Goal: Task Accomplishment & Management: Complete application form

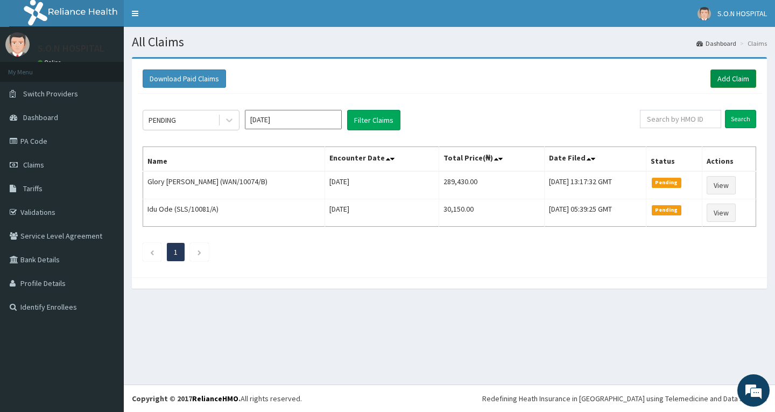
click at [728, 84] on link "Add Claim" at bounding box center [733, 78] width 46 height 18
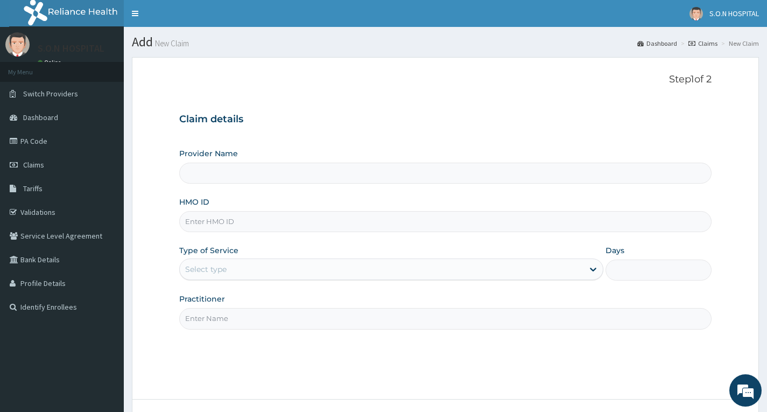
type input "SISTERS OF NATIVITY HOSPITAL"
click at [74, 139] on link "PA Code" at bounding box center [62, 141] width 124 height 24
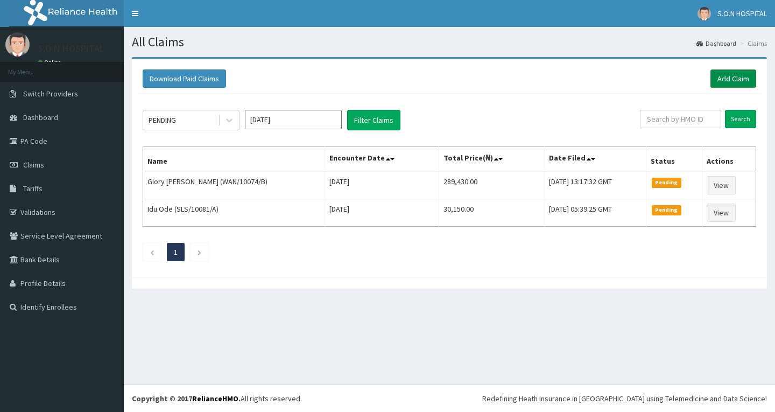
click at [728, 80] on link "Add Claim" at bounding box center [733, 78] width 46 height 18
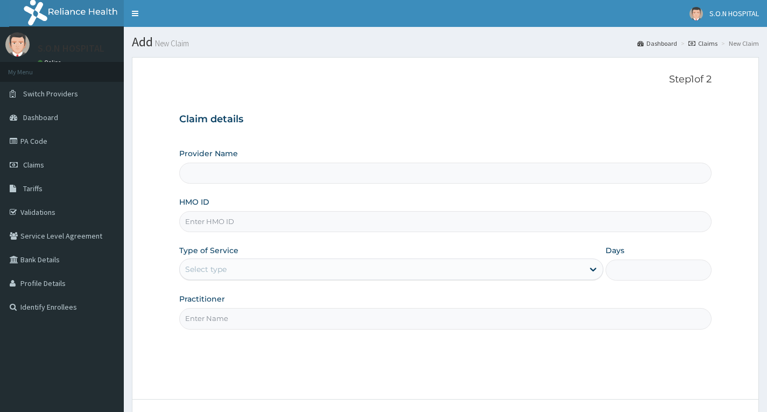
click at [258, 220] on input "HMO ID" at bounding box center [445, 221] width 532 height 21
type input "SISTERS OF [GEOGRAPHIC_DATA]"
paste input "LSD/10024/A"
type input "LSD/10024/A"
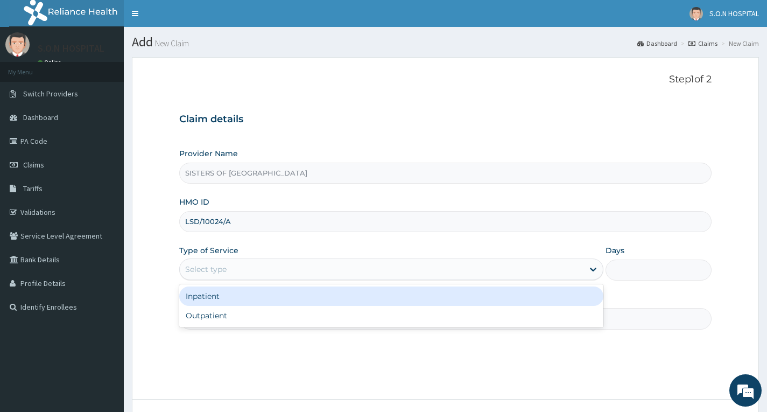
click at [288, 263] on div "Select type" at bounding box center [382, 268] width 404 height 17
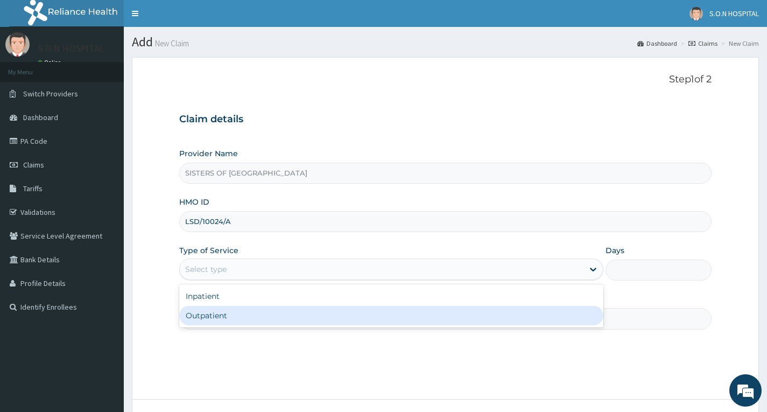
click at [283, 315] on div "Outpatient" at bounding box center [391, 315] width 424 height 19
type input "1"
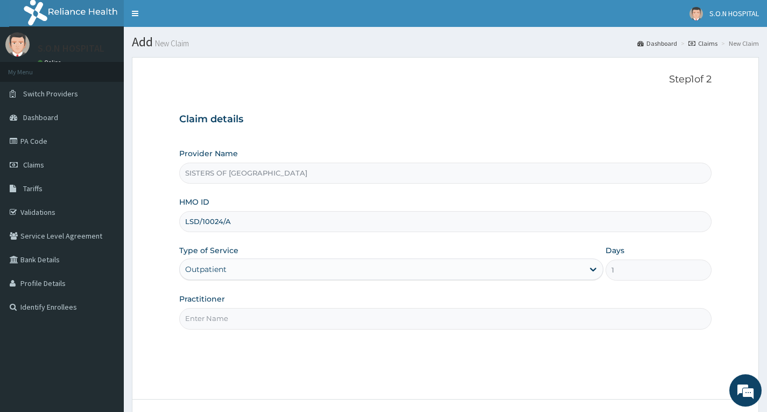
click at [283, 315] on input "Practitioner" at bounding box center [445, 318] width 532 height 21
type input "Dr. Chukwu"
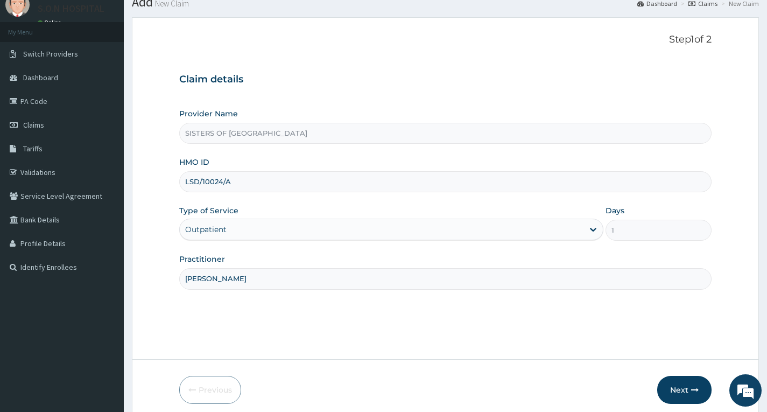
scroll to position [84, 0]
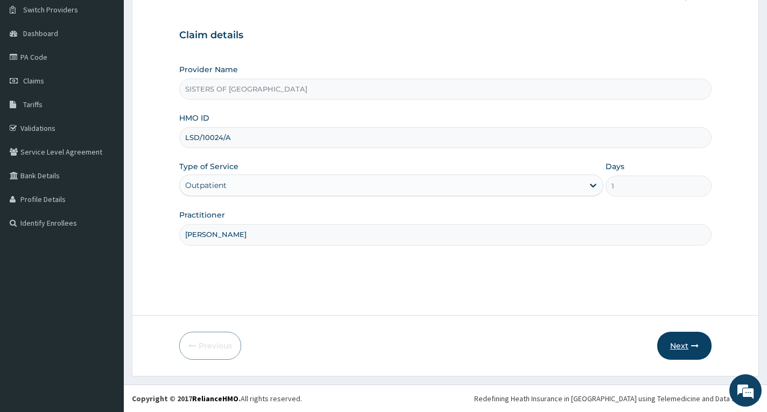
click at [665, 344] on button "Next" at bounding box center [684, 346] width 54 height 28
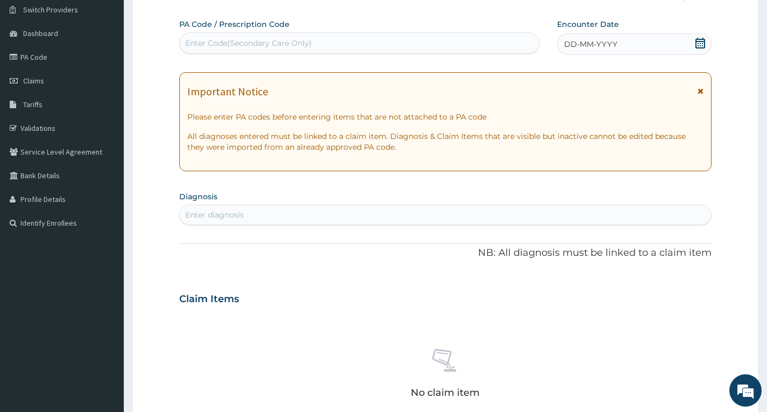
scroll to position [0, 0]
click at [313, 37] on div "Enter Code(Secondary Care Only)" at bounding box center [360, 42] width 360 height 17
type input "PA/A14A61"
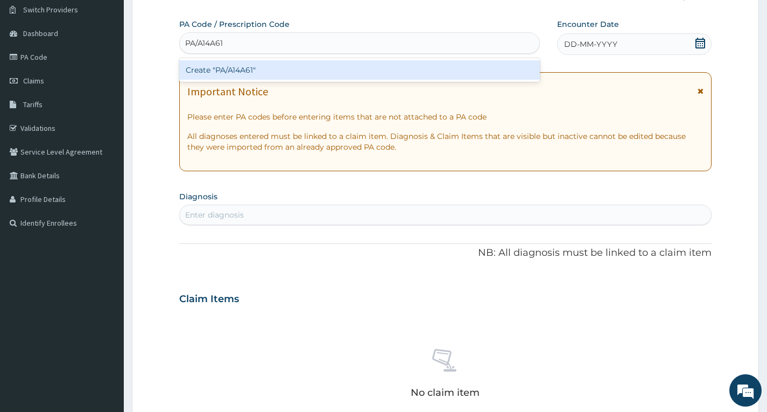
click at [314, 75] on div "Create "PA/A14A61"" at bounding box center [359, 69] width 361 height 19
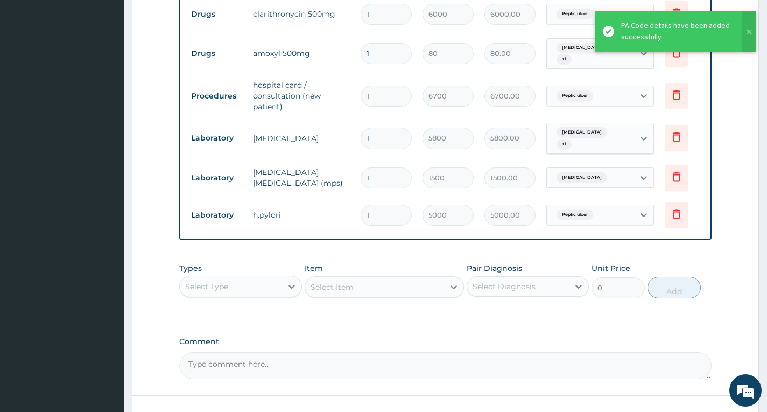
scroll to position [529, 0]
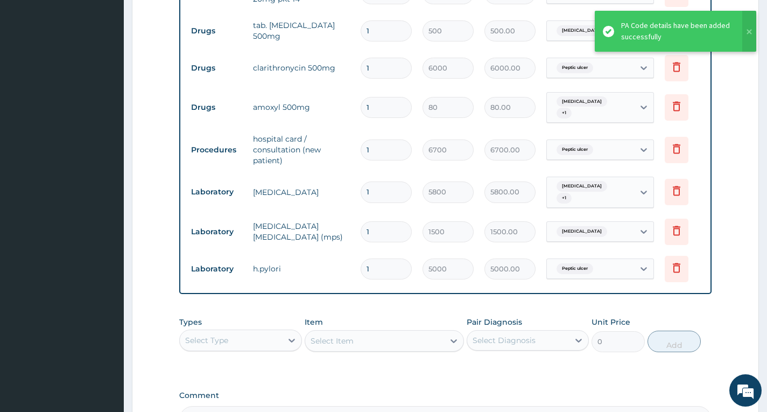
click at [393, 105] on input "1" at bounding box center [386, 107] width 51 height 21
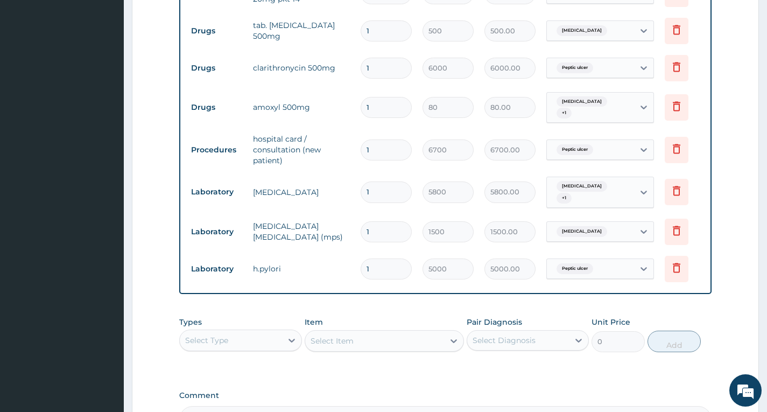
type input "0.00"
type input "2"
type input "160.00"
type input "21"
type input "1680.00"
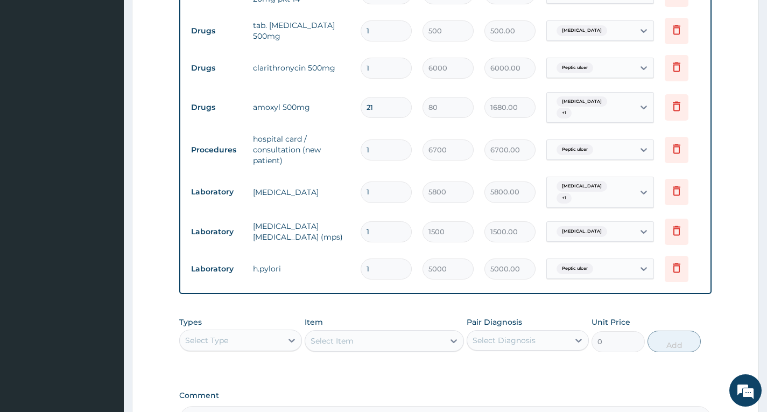
type input "2"
type input "160.00"
type input "20"
type input "1600.00"
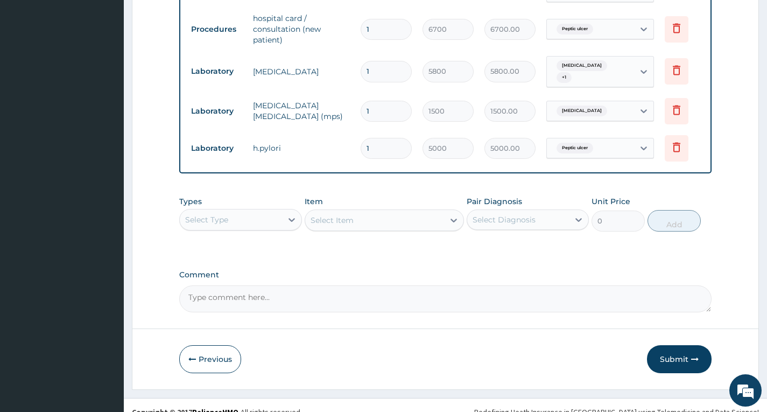
scroll to position [661, 0]
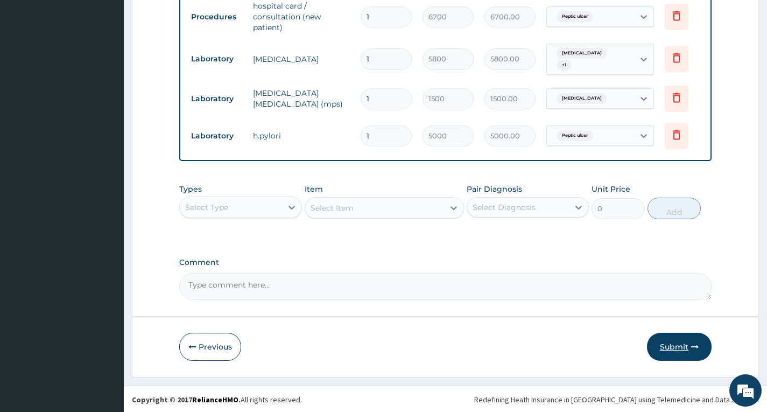
type input "20"
click at [688, 349] on button "Submit" at bounding box center [679, 347] width 65 height 28
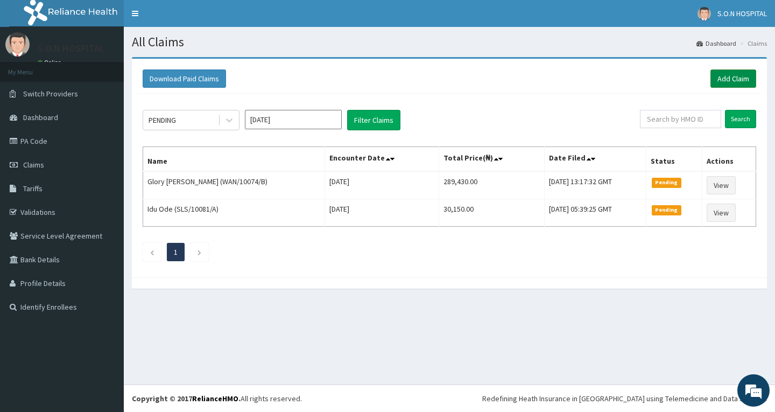
click at [738, 75] on link "Add Claim" at bounding box center [733, 78] width 46 height 18
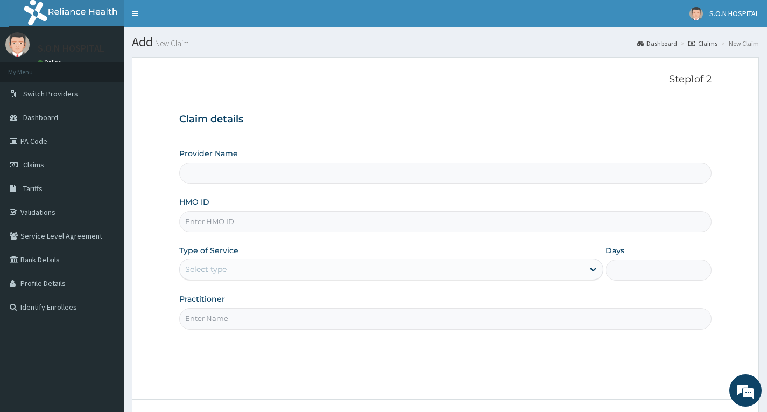
click at [238, 226] on input "HMO ID" at bounding box center [445, 221] width 532 height 21
type input "SISTERS OF NATIVITY HOSPITAL"
type input "FMI/10238/C"
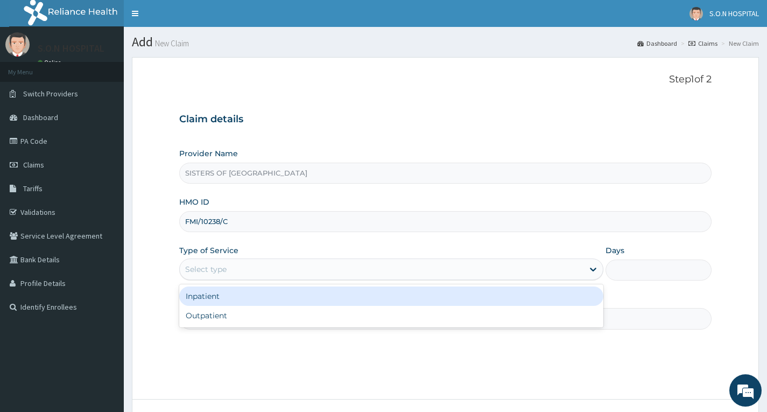
click at [203, 275] on div "Select type" at bounding box center [382, 268] width 404 height 17
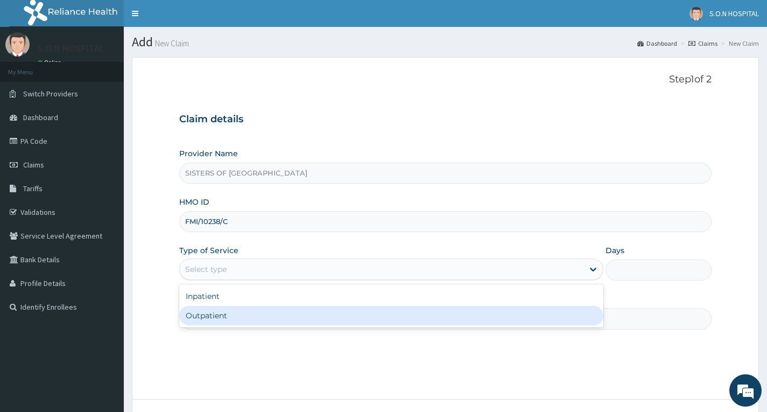
click at [194, 318] on div "Outpatient" at bounding box center [391, 315] width 424 height 19
type input "1"
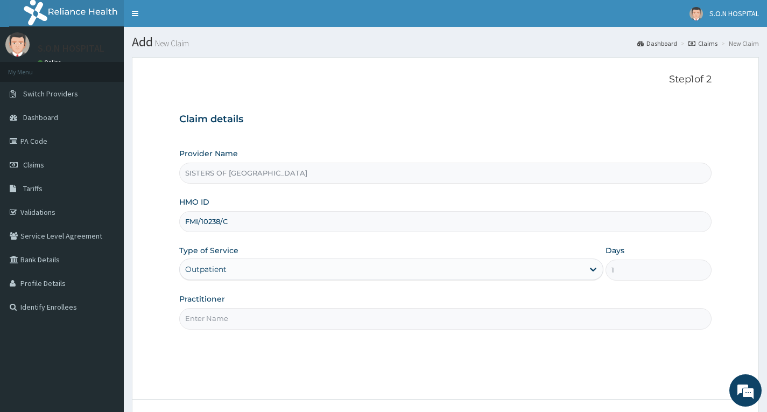
click at [243, 328] on input "Practitioner" at bounding box center [445, 318] width 532 height 21
type input "Dr. Miracle"
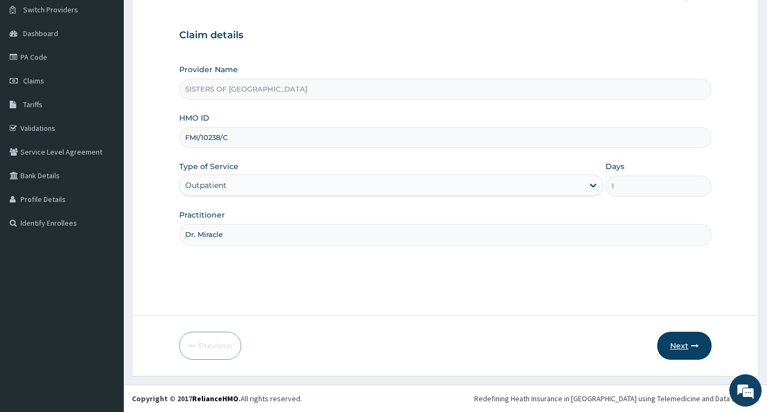
click at [677, 342] on button "Next" at bounding box center [684, 346] width 54 height 28
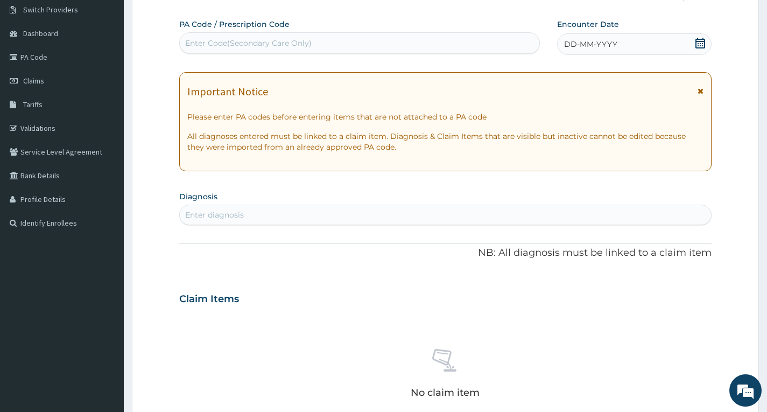
click at [334, 38] on div "Enter Code(Secondary Care Only)" at bounding box center [360, 42] width 360 height 17
type input "PA/FC9CDE"
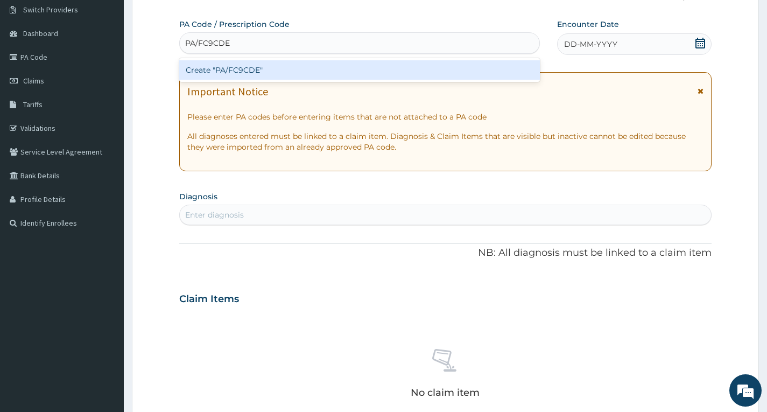
click at [326, 72] on div "Create "PA/FC9CDE"" at bounding box center [359, 69] width 361 height 19
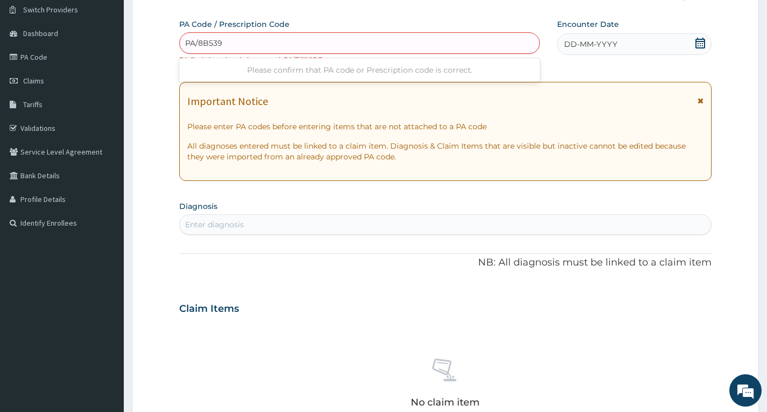
type input "PA/8B5390"
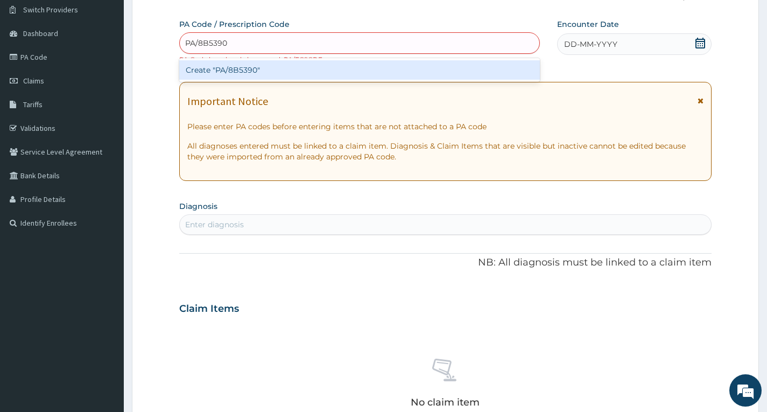
click at [335, 71] on div "Create "PA/8B5390"" at bounding box center [359, 69] width 361 height 19
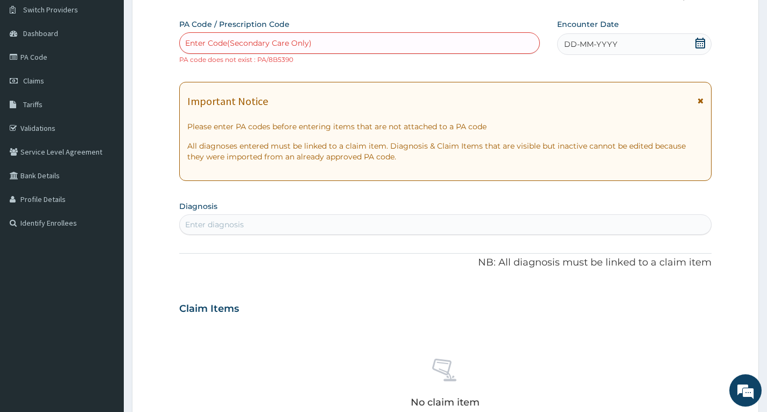
click at [238, 44] on div "Enter Code(Secondary Care Only)" at bounding box center [248, 43] width 126 height 11
type input "PA/8B5396"
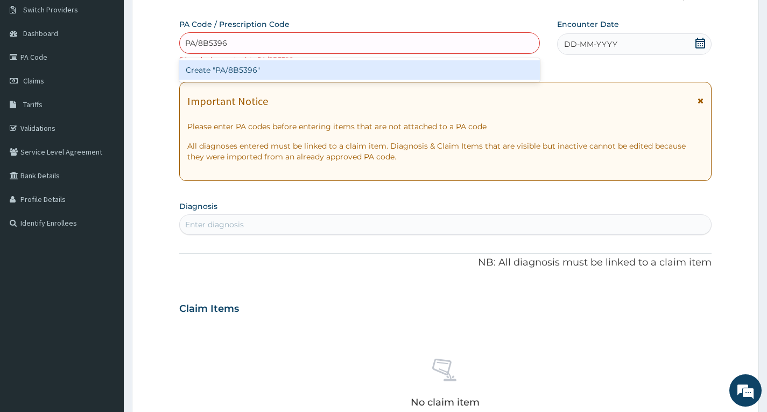
click at [263, 65] on div "Create "PA/8B5396"" at bounding box center [359, 69] width 361 height 19
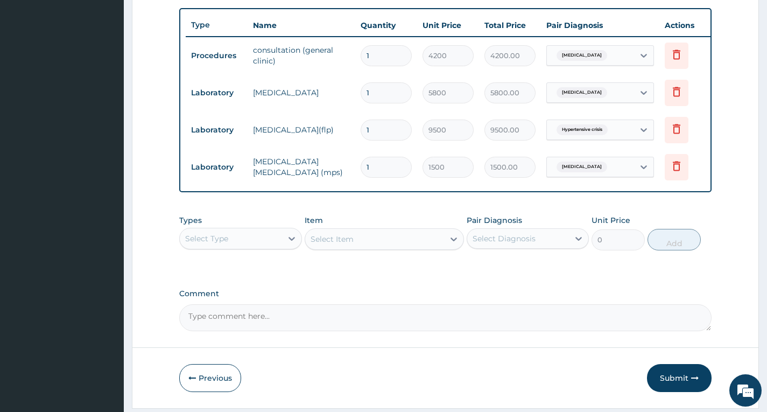
scroll to position [433, 0]
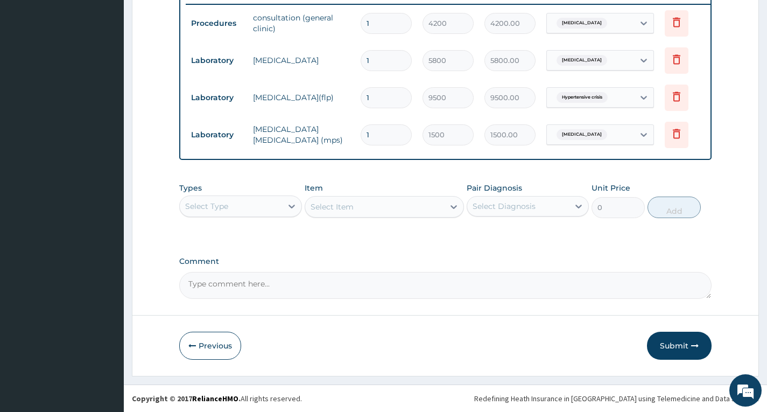
click at [679, 340] on button "Submit" at bounding box center [679, 346] width 65 height 28
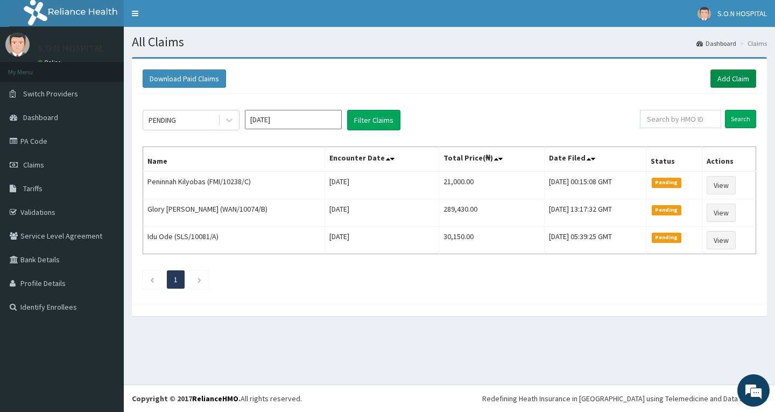
click at [725, 83] on link "Add Claim" at bounding box center [733, 78] width 46 height 18
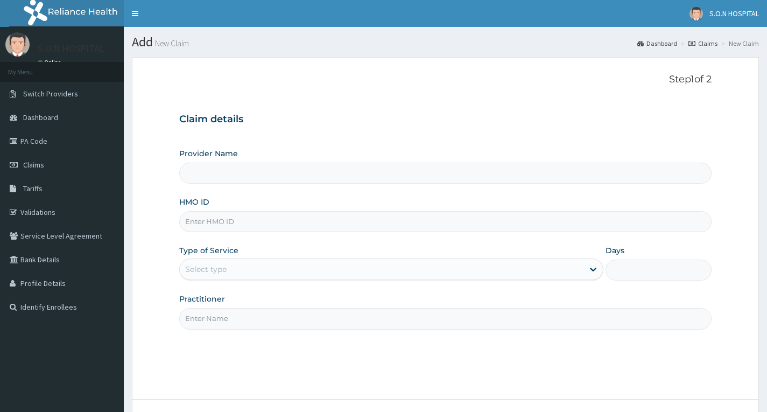
click at [317, 227] on input "HMO ID" at bounding box center [445, 221] width 532 height 21
type input "SISTERS OF [GEOGRAPHIC_DATA]"
type input "CYU/10427/B"
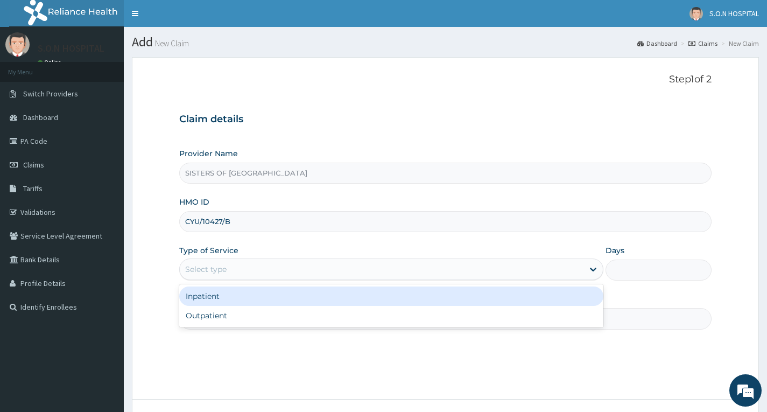
click at [347, 274] on div "Select type" at bounding box center [382, 268] width 404 height 17
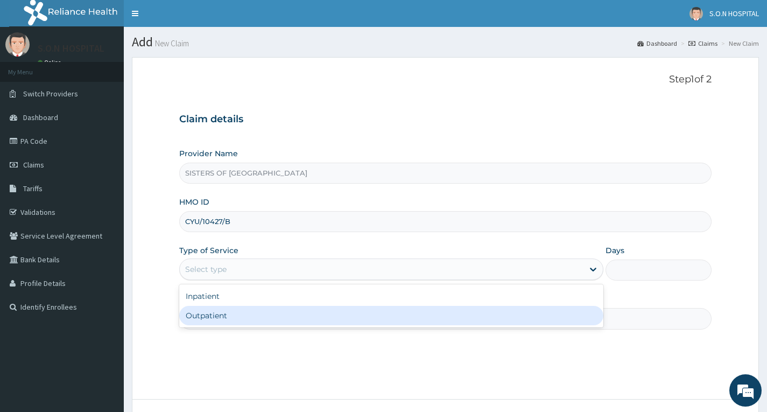
click at [355, 310] on div "Outpatient" at bounding box center [391, 315] width 424 height 19
type input "1"
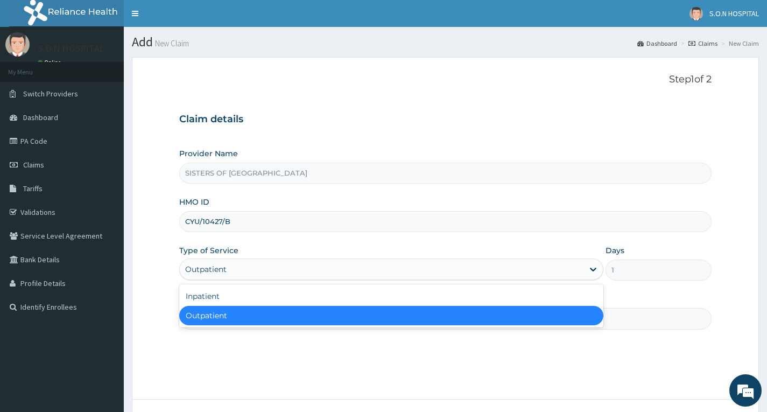
click at [400, 268] on div "Outpatient" at bounding box center [382, 268] width 404 height 17
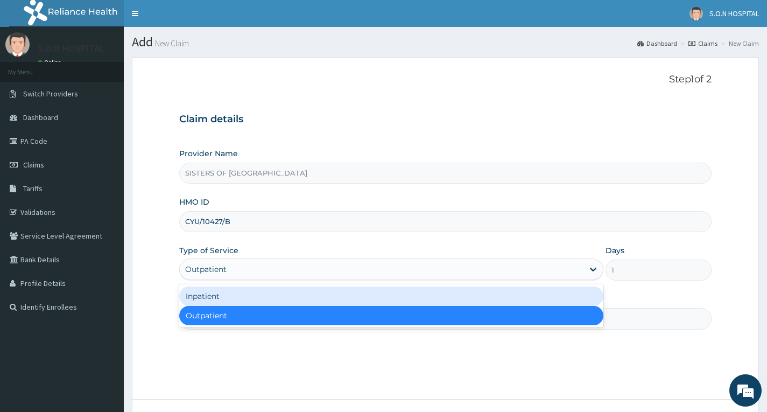
click at [388, 303] on div "Inpatient" at bounding box center [391, 295] width 424 height 19
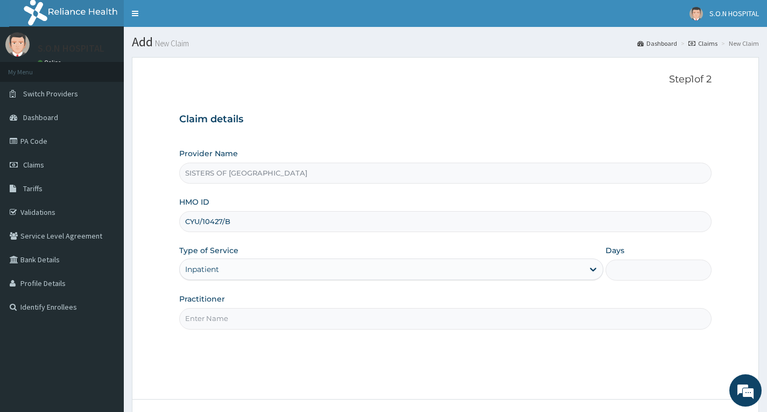
click at [651, 277] on input "Days" at bounding box center [658, 269] width 106 height 21
type input "3"
click at [279, 314] on input "Practitioner" at bounding box center [445, 318] width 532 height 21
type input "Dr. Ugwu"
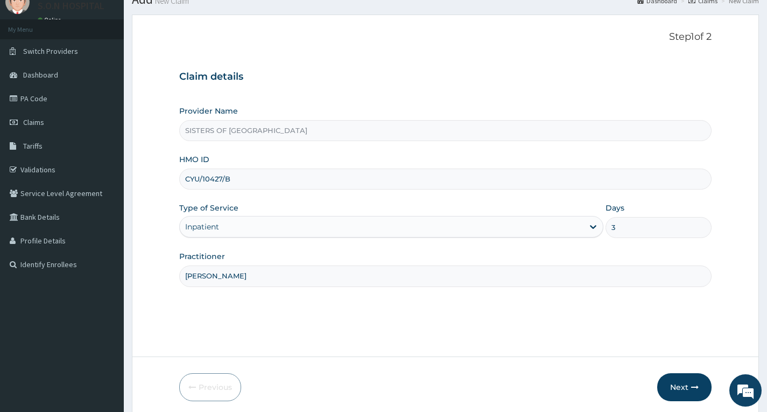
scroll to position [84, 0]
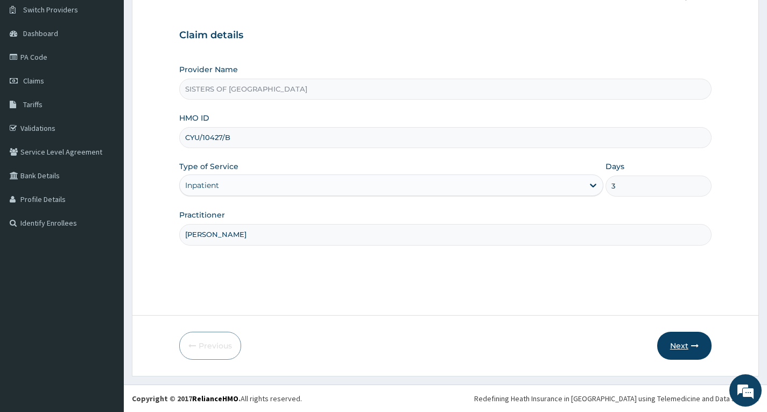
click at [679, 336] on button "Next" at bounding box center [684, 346] width 54 height 28
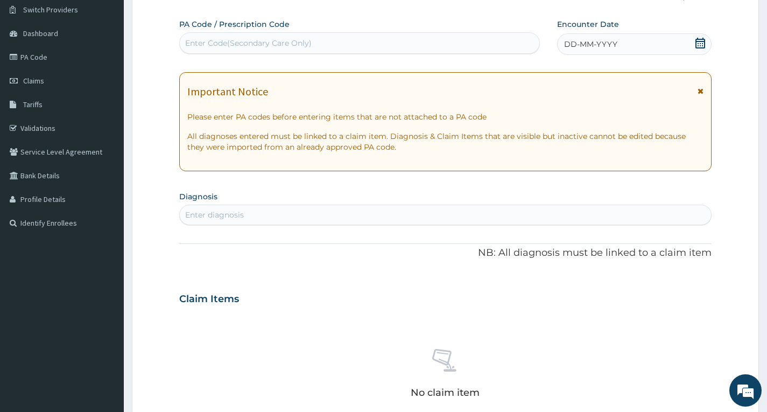
click at [252, 32] on div "PA Code / Prescription Code Enter Code(Secondary Care Only)" at bounding box center [359, 36] width 361 height 35
click at [252, 43] on div "Enter Code(Secondary Care Only)" at bounding box center [248, 43] width 126 height 11
type input "PA/8805D7"
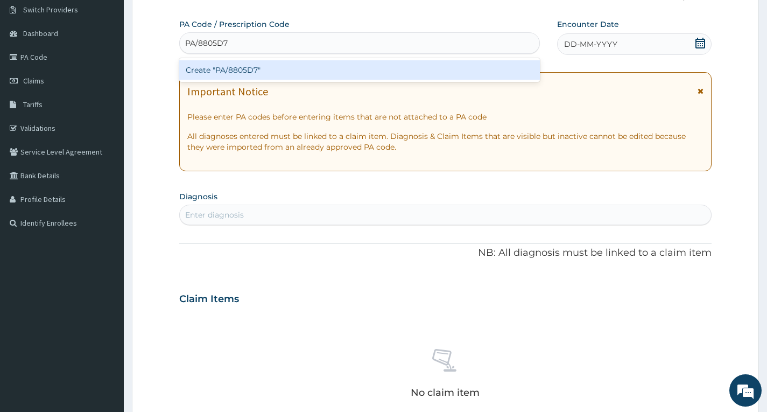
click at [286, 62] on div "Create "PA/8805D7"" at bounding box center [359, 69] width 361 height 19
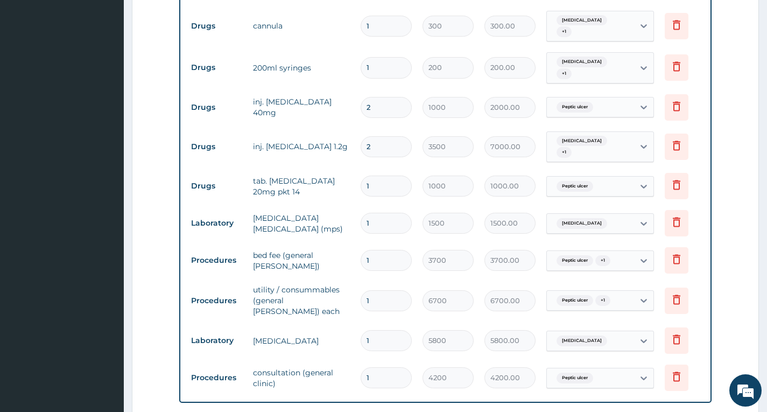
scroll to position [914, 0]
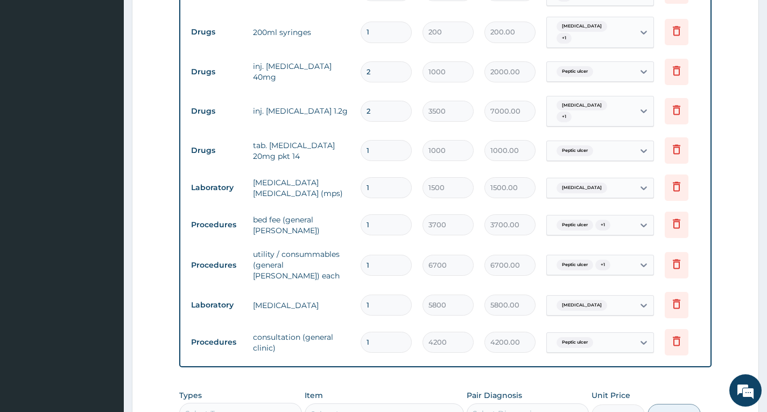
click at [385, 255] on input "1" at bounding box center [386, 265] width 51 height 21
type input "0.00"
type input "3"
type input "20100.00"
type input "3"
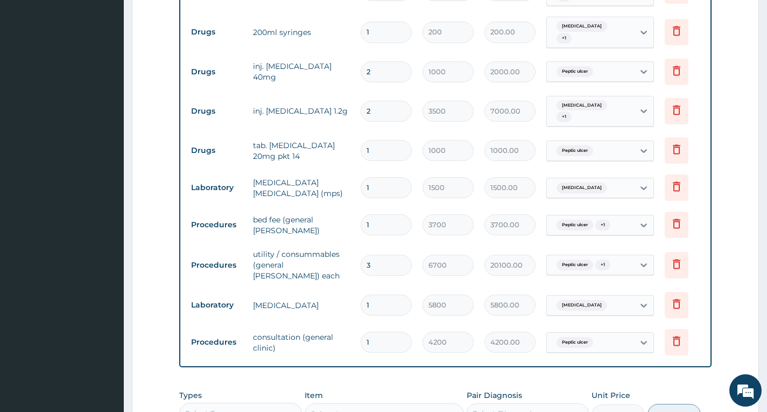
click at [383, 214] on input "1" at bounding box center [386, 224] width 51 height 21
type input "0.00"
type input "3"
type input "11100.00"
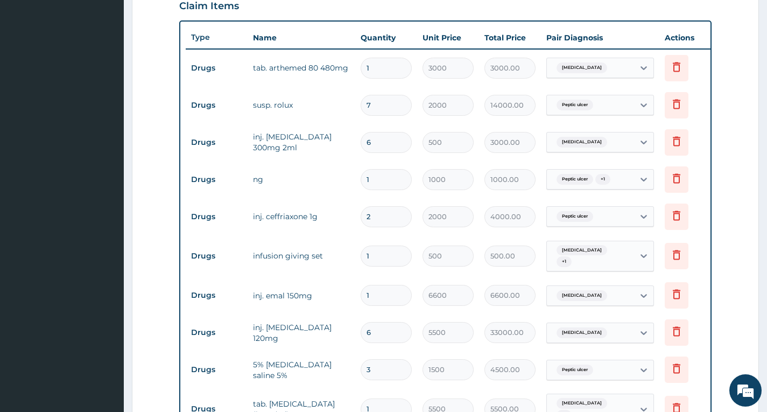
scroll to position [376, 0]
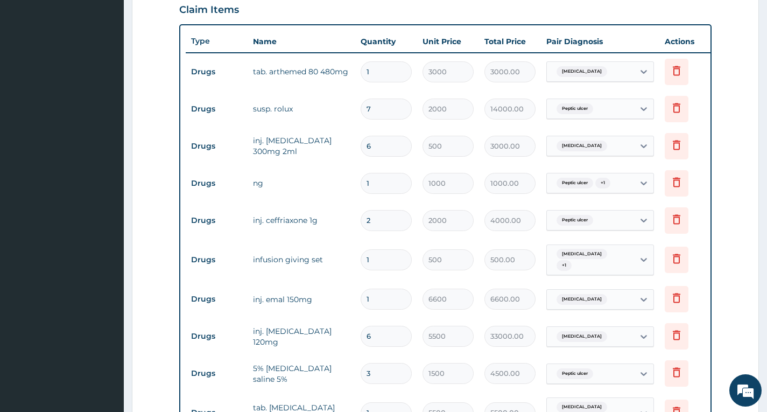
type input "3"
click at [383, 112] on input "7" at bounding box center [386, 108] width 51 height 21
type input "0.00"
type input "2"
type input "4000.00"
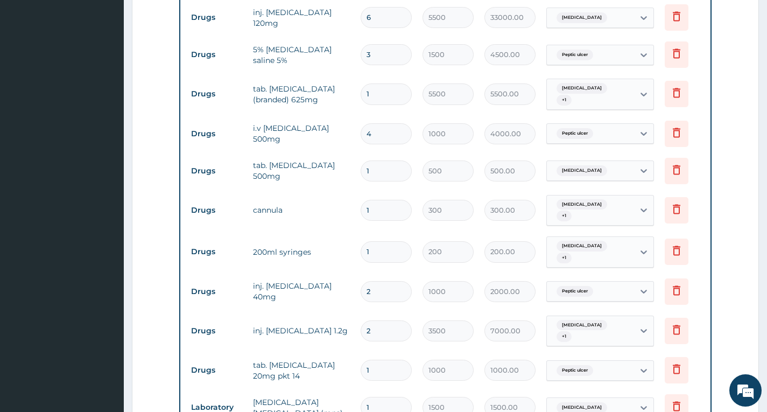
scroll to position [699, 0]
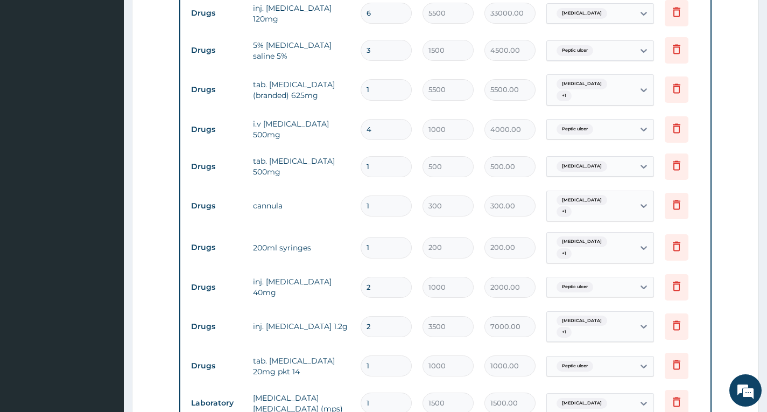
type input "2"
click at [392, 277] on input "2" at bounding box center [386, 287] width 51 height 21
type input "0.00"
type input "3"
type input "3000.00"
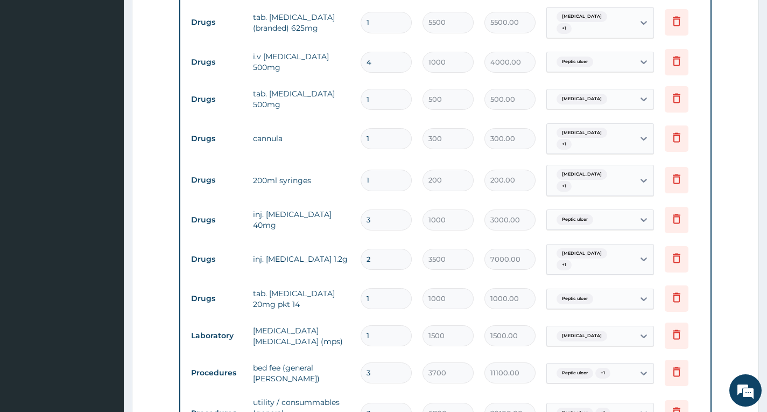
scroll to position [753, 0]
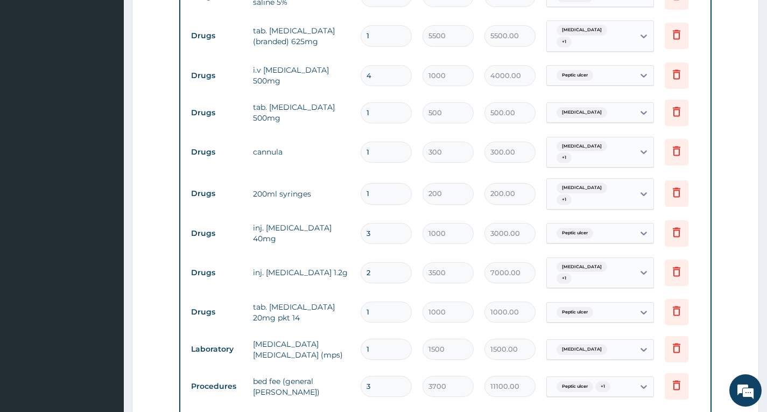
click at [392, 223] on input "3" at bounding box center [386, 233] width 51 height 21
type input "0.00"
type input "5"
type input "5000.00"
type input "0.00"
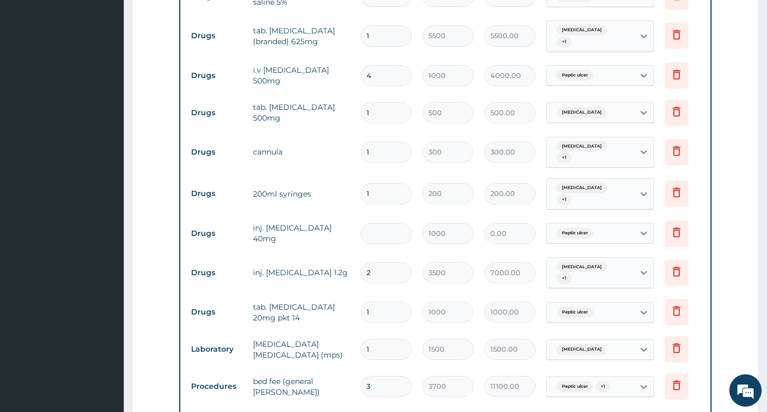
type input "6"
type input "6000.00"
type input "6"
click at [387, 301] on input "1" at bounding box center [386, 311] width 51 height 21
type input "0.00"
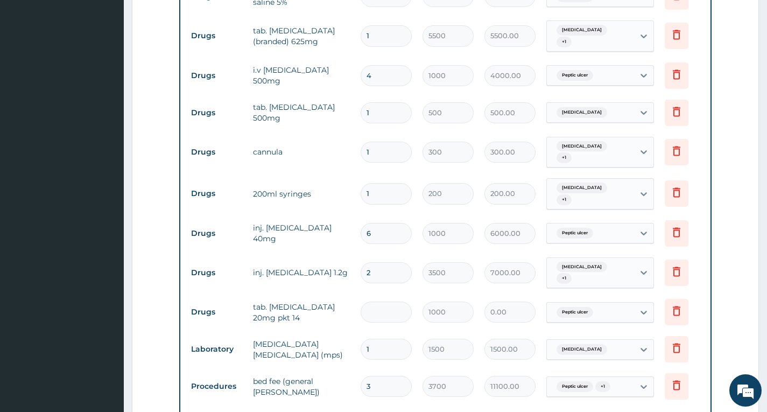
type input "3"
type input "3000.00"
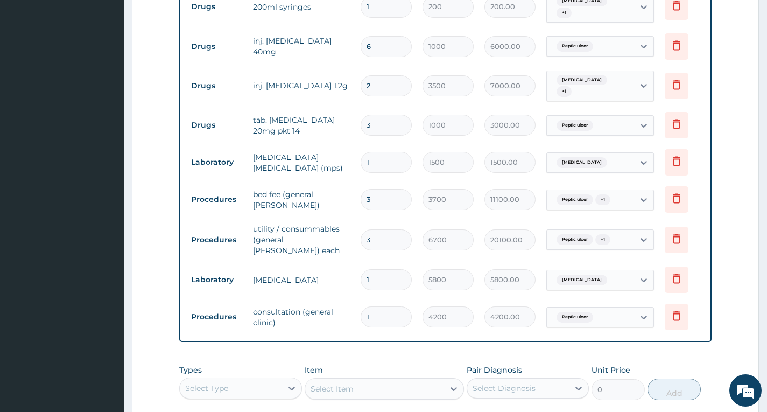
scroll to position [1101, 0]
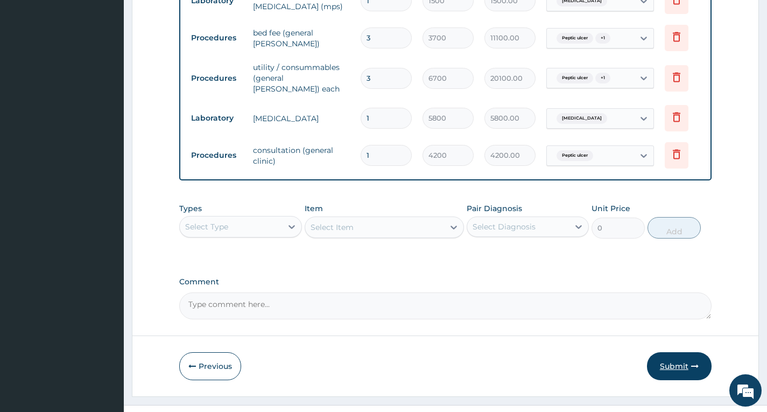
type input "3"
click at [672, 352] on button "Submit" at bounding box center [679, 366] width 65 height 28
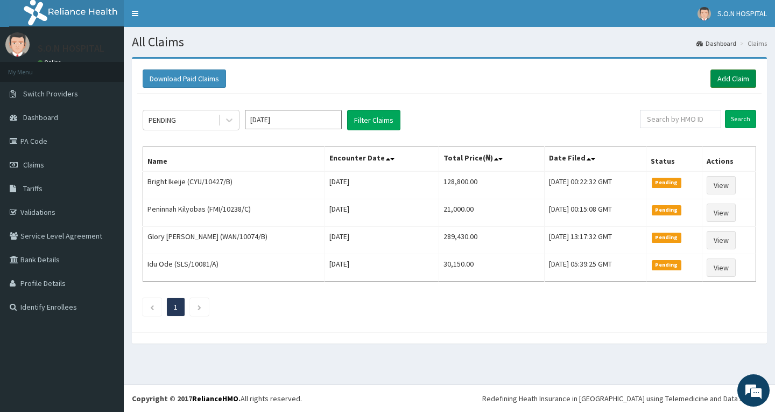
click at [722, 79] on link "Add Claim" at bounding box center [733, 78] width 46 height 18
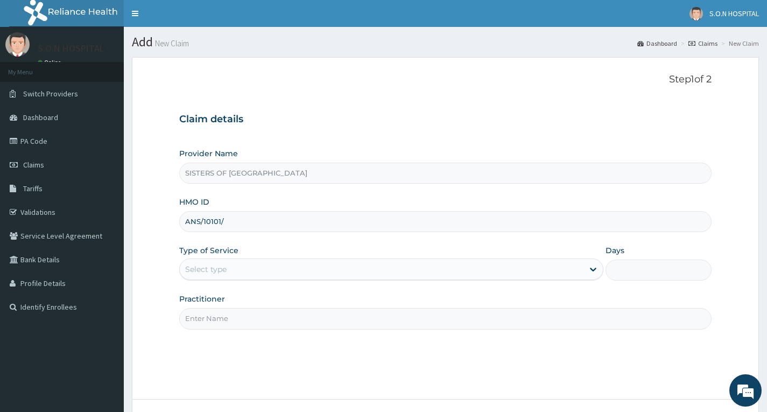
type input "ANS/10101/B"
click at [297, 271] on div "Select type" at bounding box center [382, 268] width 404 height 17
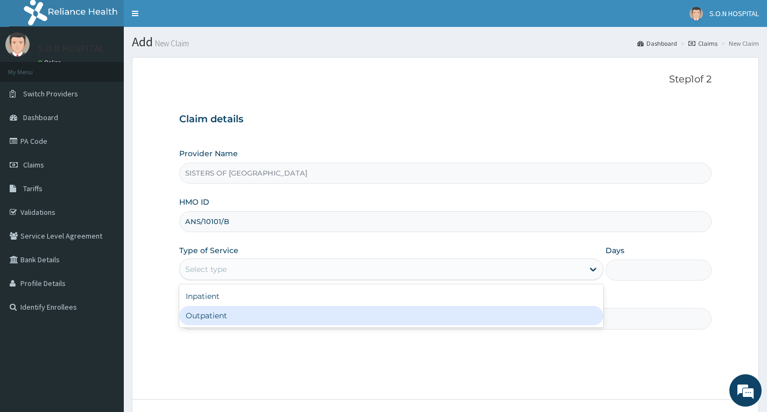
click at [297, 308] on div "Outpatient" at bounding box center [391, 315] width 424 height 19
type input "1"
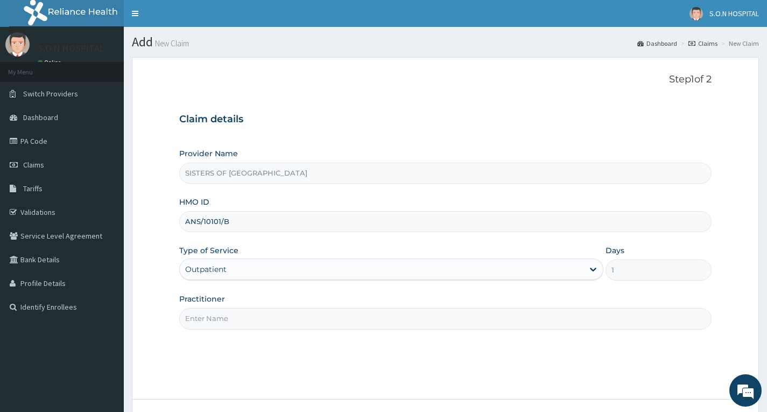
click at [294, 325] on input "Practitioner" at bounding box center [445, 318] width 532 height 21
type input "Dr. Miracle"
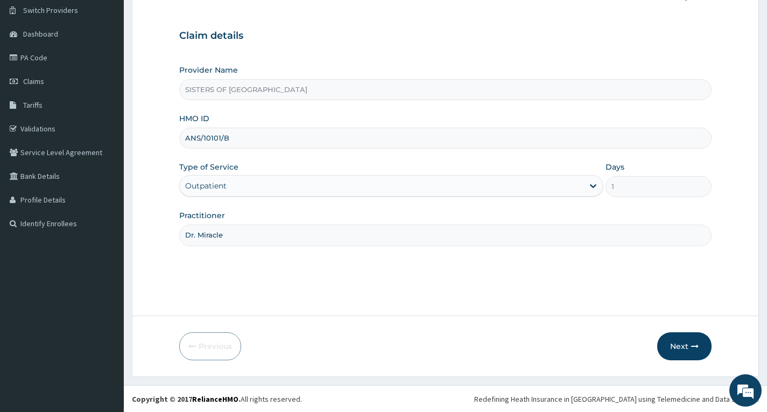
scroll to position [84, 0]
click at [684, 352] on button "Next" at bounding box center [684, 346] width 54 height 28
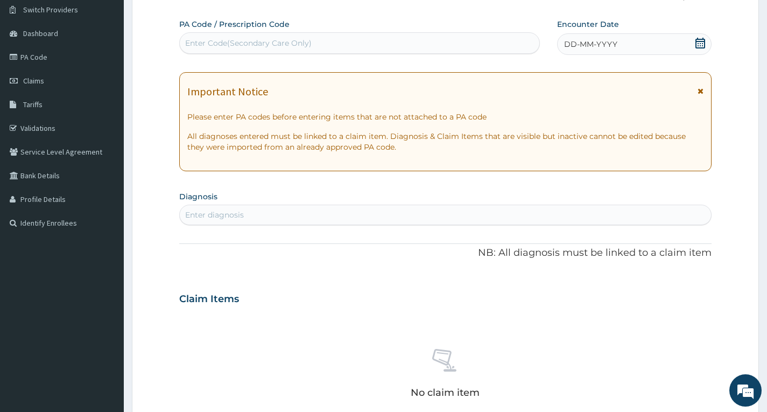
click at [413, 46] on div "Enter Code(Secondary Care Only)" at bounding box center [360, 42] width 360 height 17
type input "PA/D6F8A0"
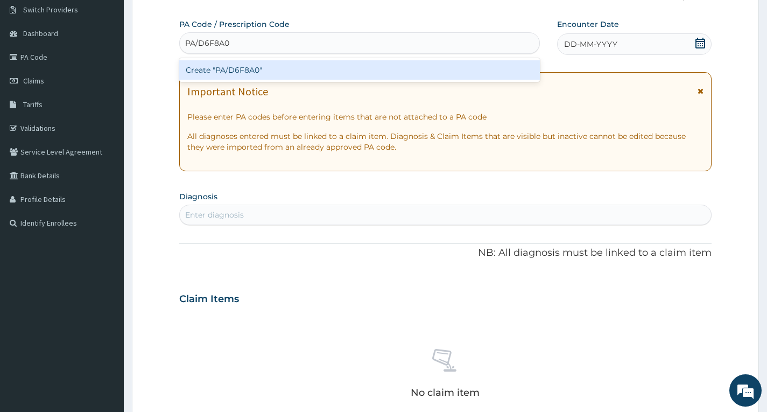
click at [421, 69] on div "Create "PA/D6F8A0"" at bounding box center [359, 69] width 361 height 19
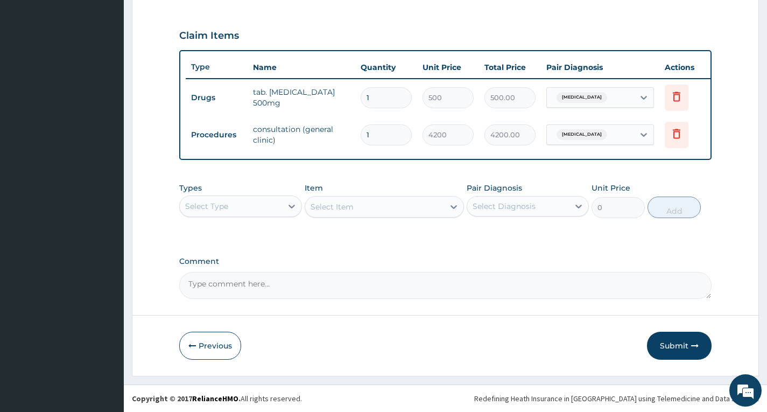
scroll to position [358, 0]
click at [700, 350] on button "Submit" at bounding box center [679, 346] width 65 height 28
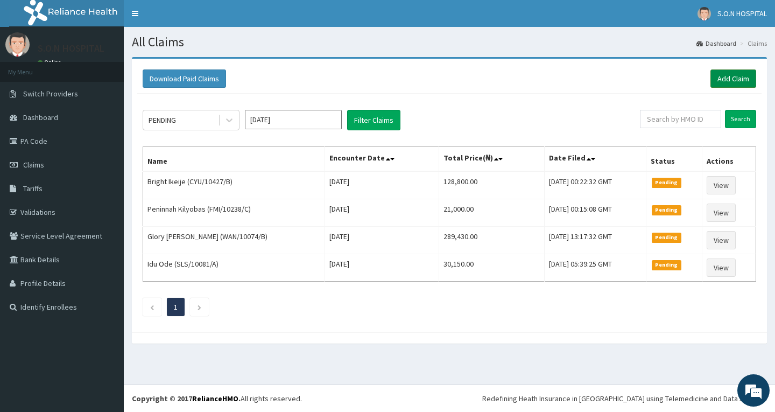
click at [727, 80] on link "Add Claim" at bounding box center [733, 78] width 46 height 18
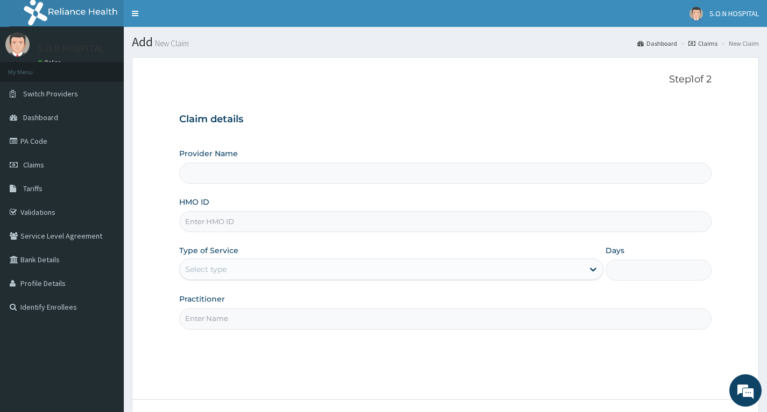
type input "SISTERS OF [GEOGRAPHIC_DATA]"
click at [291, 221] on input "HMO ID" at bounding box center [445, 221] width 532 height 21
type input "LSD/10012/A"
click at [279, 284] on div "Provider Name SISTERS OF NATIVITY HOSPITAL HMO ID LSD/10012/A Type of Service S…" at bounding box center [445, 238] width 532 height 181
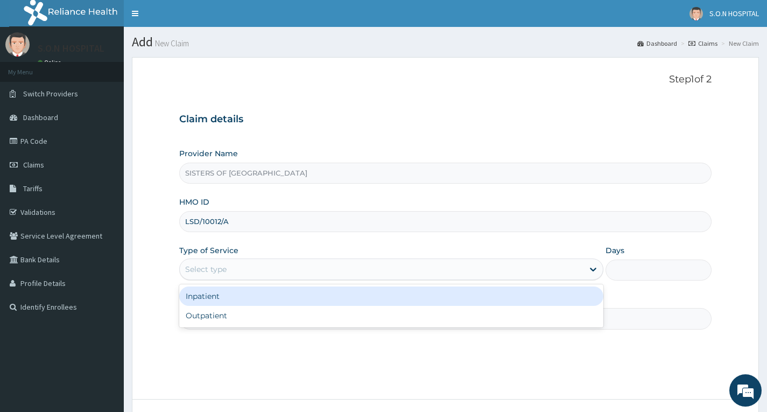
click at [276, 266] on div "Select type" at bounding box center [382, 268] width 404 height 17
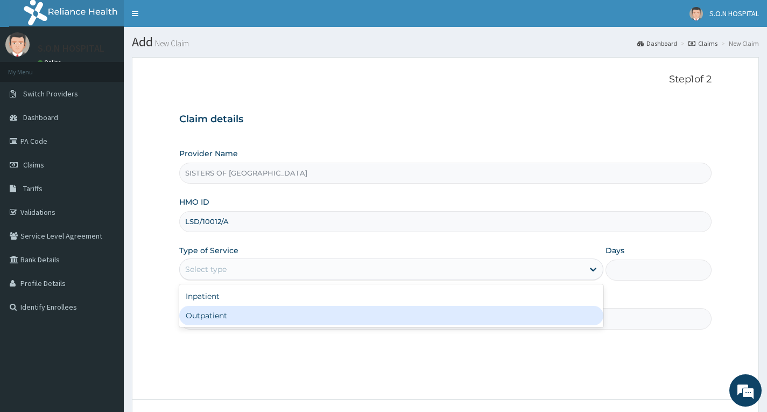
click at [277, 318] on div "Outpatient" at bounding box center [391, 315] width 424 height 19
type input "1"
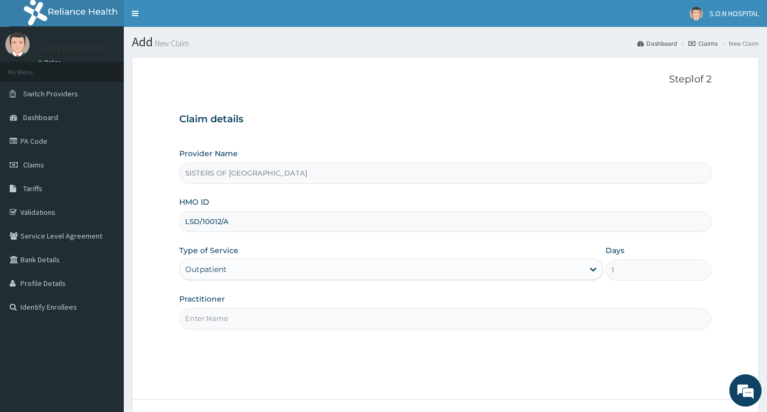
click at [277, 318] on input "Practitioner" at bounding box center [445, 318] width 532 height 21
type input "Dr. Uzo"
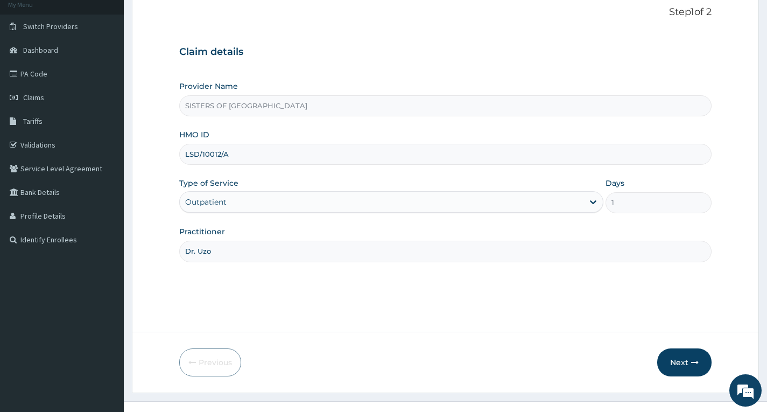
scroll to position [84, 0]
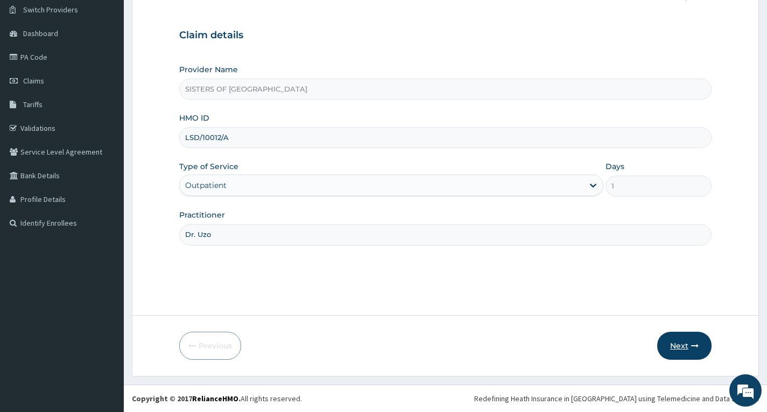
click at [674, 343] on button "Next" at bounding box center [684, 346] width 54 height 28
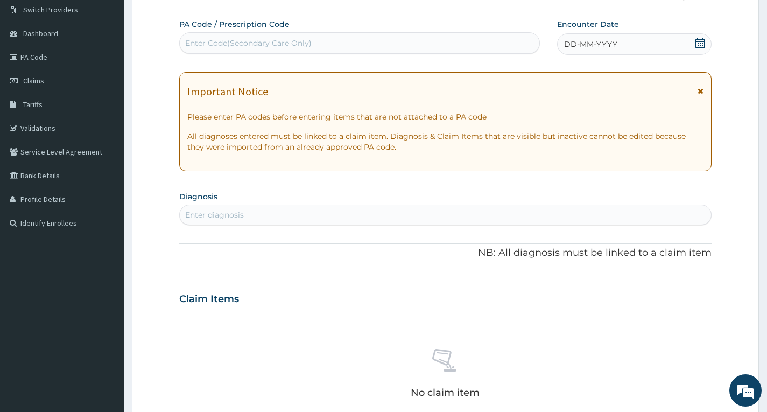
click at [258, 40] on div "Enter Code(Secondary Care Only)" at bounding box center [248, 43] width 126 height 11
type input "PA/A0673B"
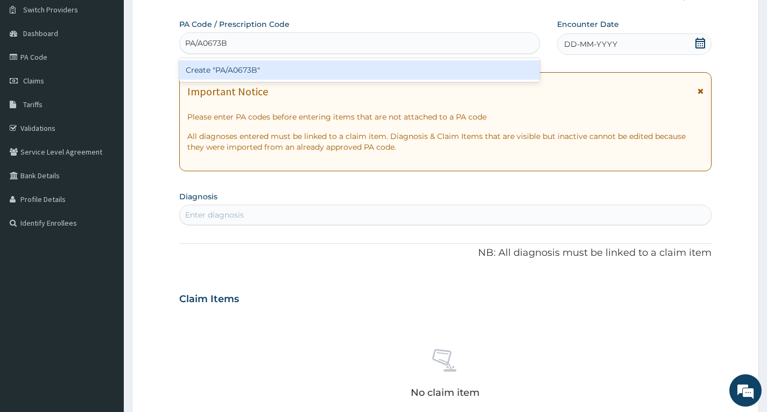
click at [281, 68] on div "Create "PA/A0673B"" at bounding box center [359, 69] width 361 height 19
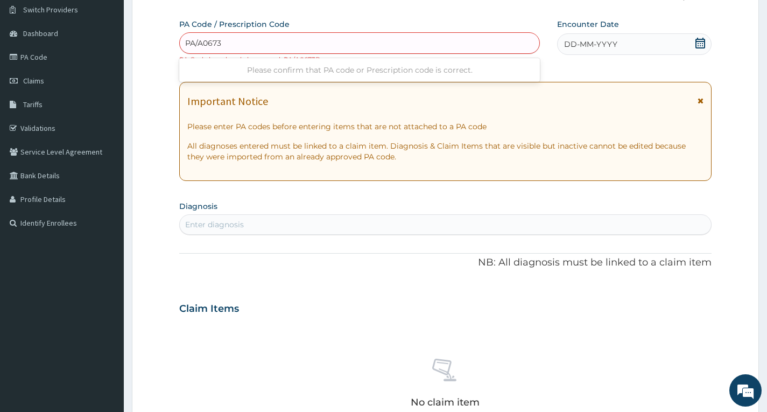
type input "PA/A0673B"
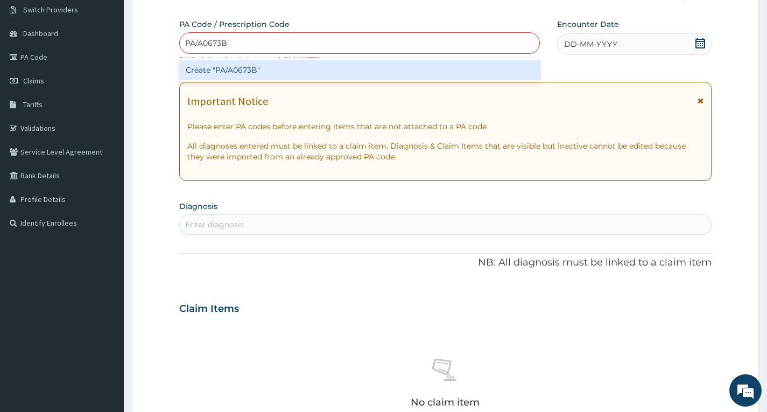
click at [272, 74] on div "Create "PA/A0673B"" at bounding box center [359, 69] width 361 height 19
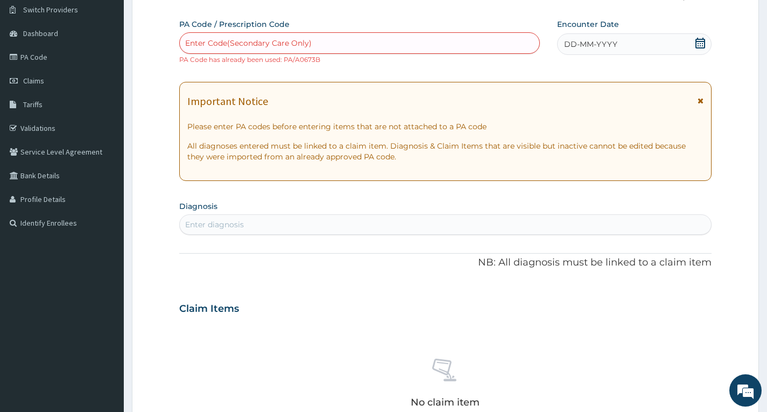
click at [293, 42] on div "Enter Code(Secondary Care Only)" at bounding box center [248, 43] width 126 height 11
type input "PA/A0673B"
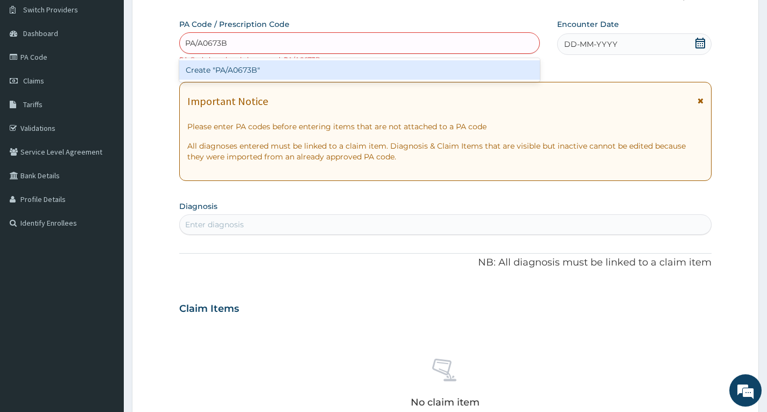
click at [301, 68] on div "Create "PA/A0673B"" at bounding box center [359, 69] width 361 height 19
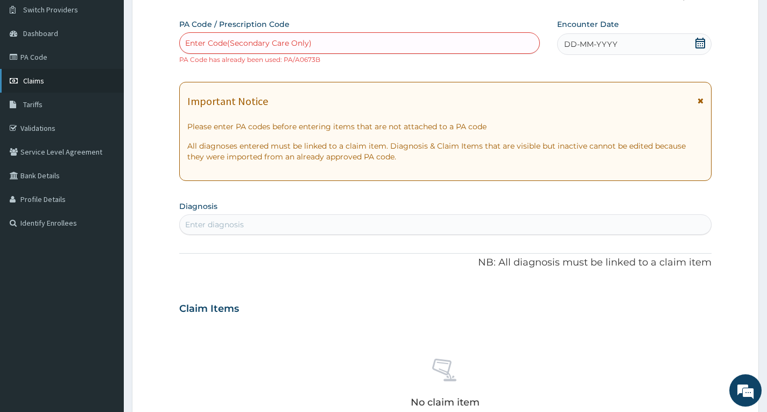
click at [86, 83] on link "Claims" at bounding box center [62, 81] width 124 height 24
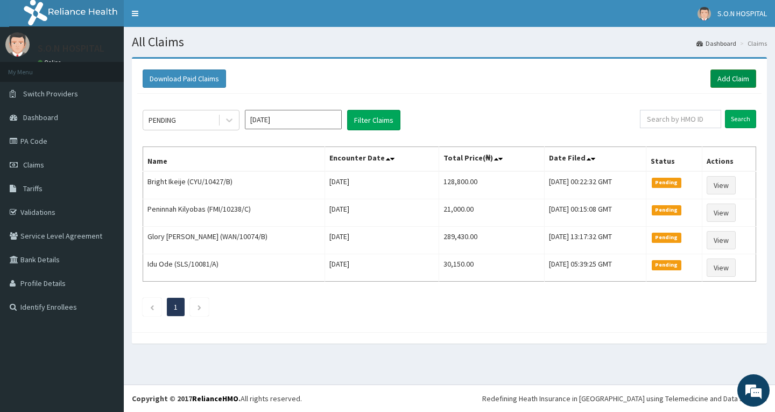
click at [728, 78] on link "Add Claim" at bounding box center [733, 78] width 46 height 18
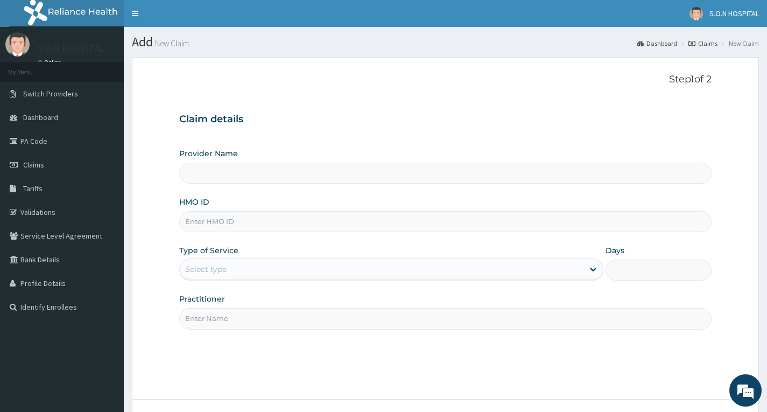
drag, startPoint x: 247, startPoint y: 228, endPoint x: 250, endPoint y: 221, distance: 7.2
click at [249, 225] on input "HMO ID" at bounding box center [445, 221] width 532 height 21
type input "SISTERS OF [GEOGRAPHIC_DATA]"
type input "SBG/11258/A"
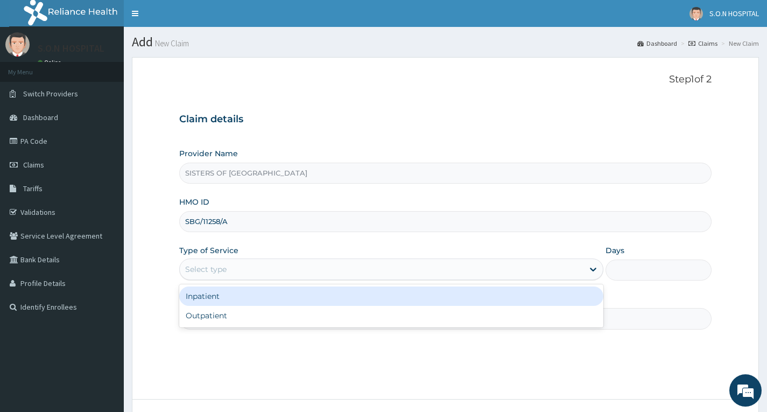
click at [248, 265] on div "Select type" at bounding box center [382, 268] width 404 height 17
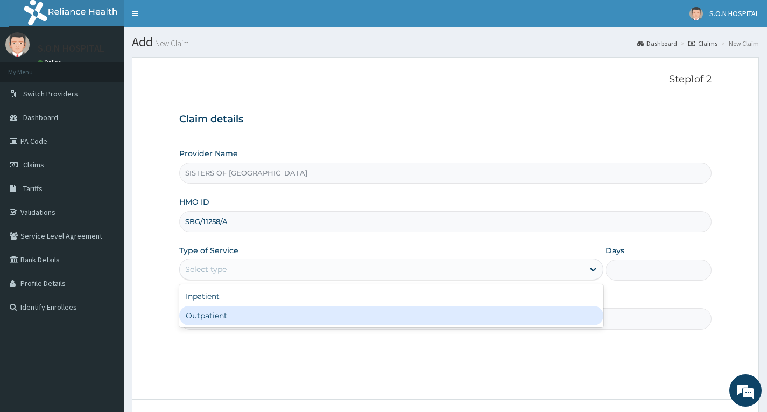
click at [245, 315] on div "Outpatient" at bounding box center [391, 315] width 424 height 19
type input "1"
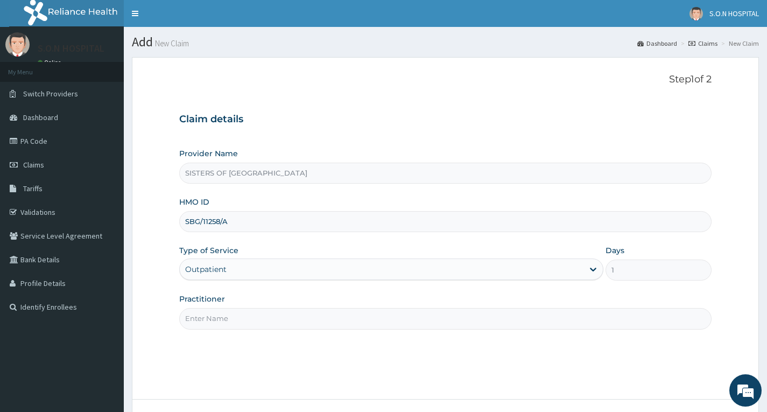
click at [275, 322] on input "Practitioner" at bounding box center [445, 318] width 532 height 21
type input "[PERSON_NAME]"
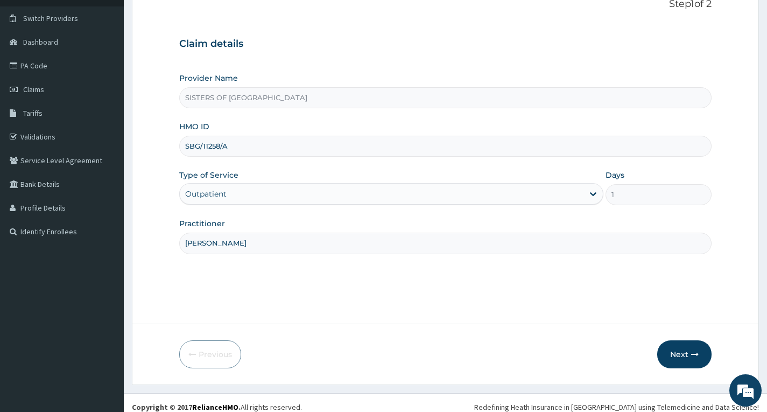
scroll to position [84, 0]
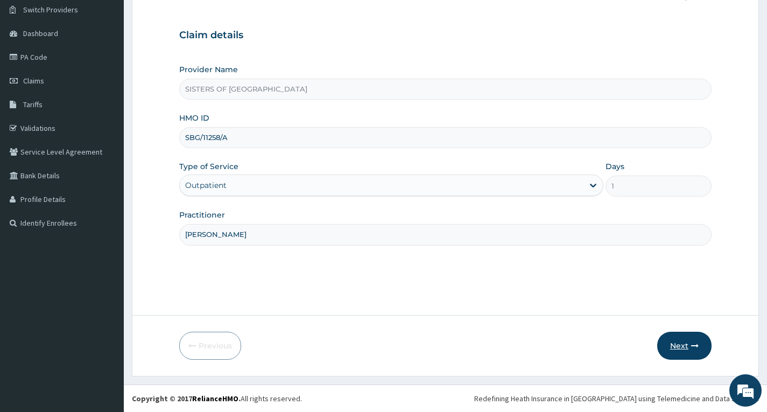
click at [675, 354] on button "Next" at bounding box center [684, 346] width 54 height 28
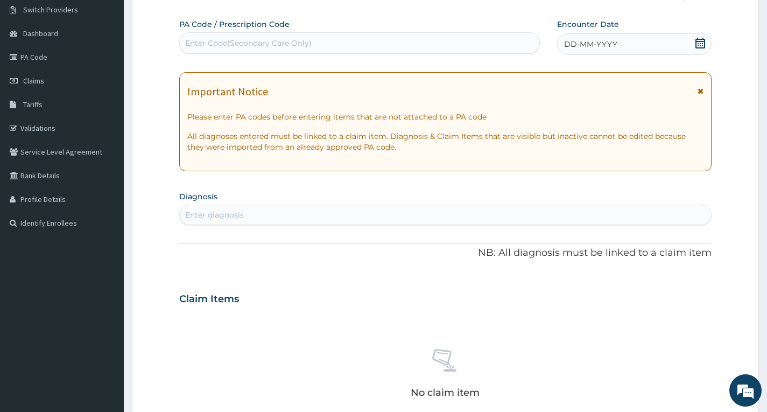
click at [283, 46] on div "Enter Code(Secondary Care Only)" at bounding box center [248, 43] width 126 height 11
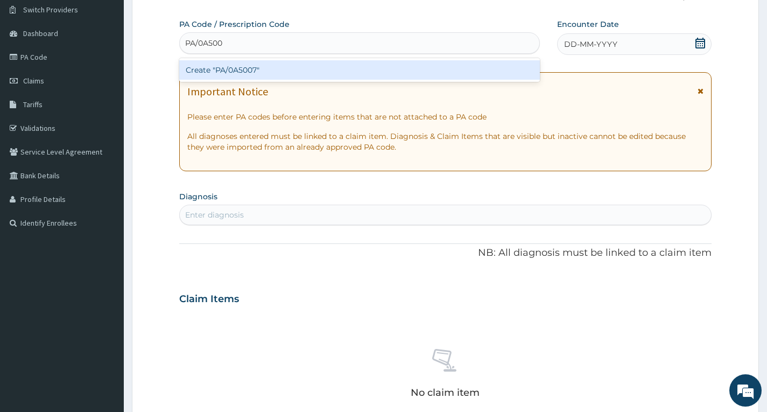
type input "PA/0A5007"
click at [282, 71] on div "Create "PA/0A5007"" at bounding box center [359, 69] width 361 height 19
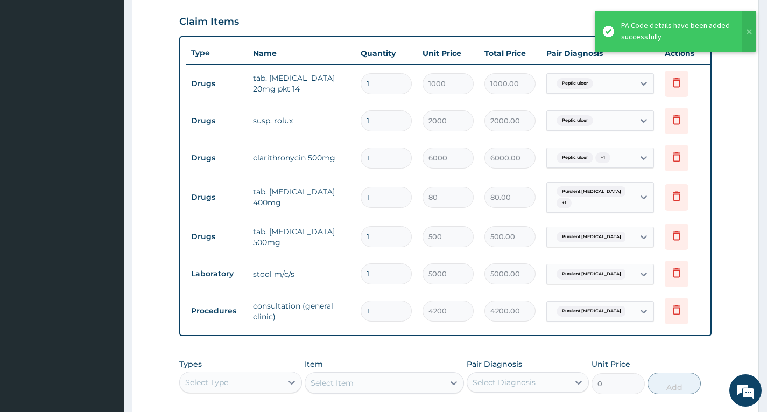
scroll to position [357, 0]
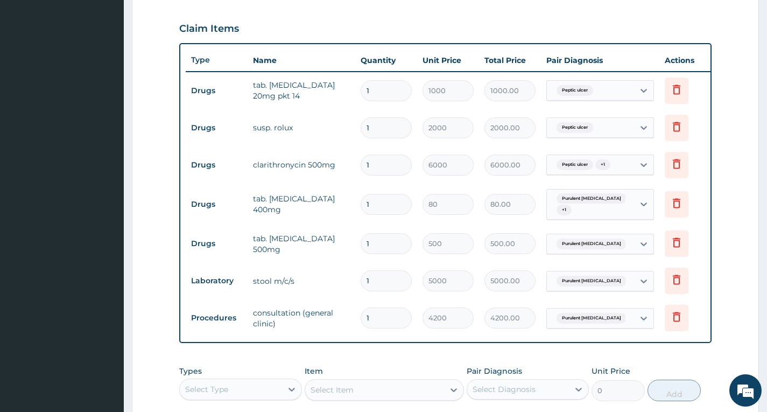
click at [388, 95] on input "1" at bounding box center [386, 90] width 51 height 21
type input "0.00"
type input "3"
type input "3000.00"
type input "3"
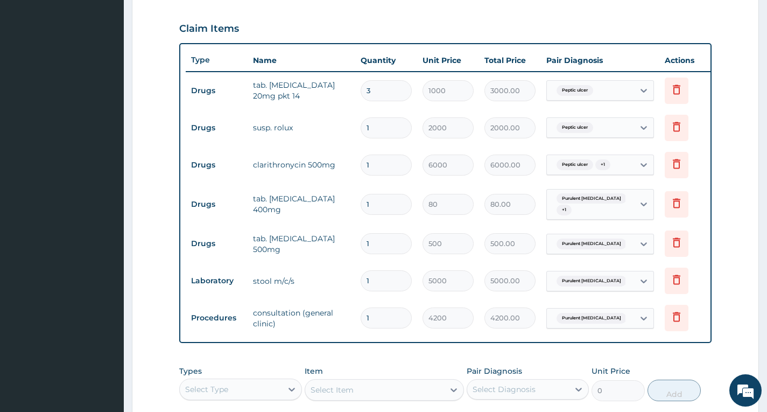
click at [386, 169] on input "1" at bounding box center [386, 164] width 51 height 21
type input "0.00"
type input "2"
type input "12000.00"
type input "2"
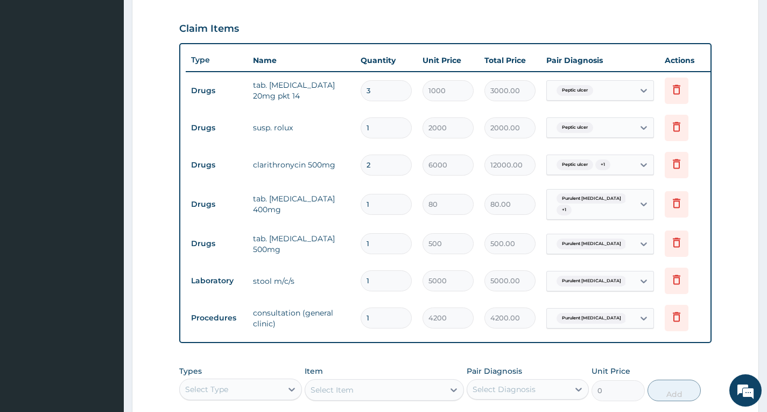
click at [383, 208] on input "1" at bounding box center [386, 204] width 51 height 21
type input "0.00"
type input "2"
type input "160.00"
type input "25"
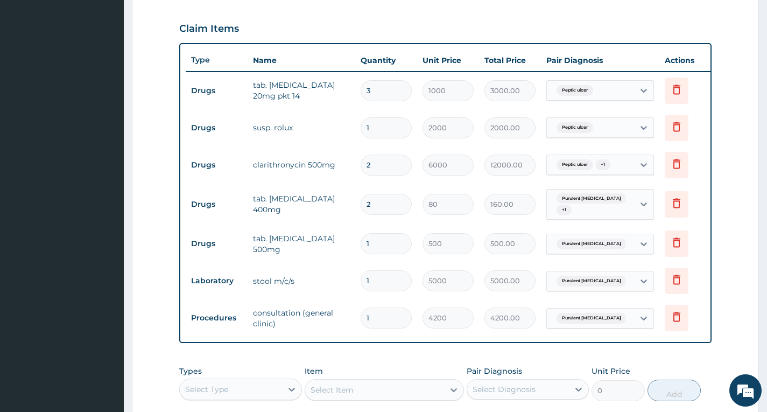
type input "2000.00"
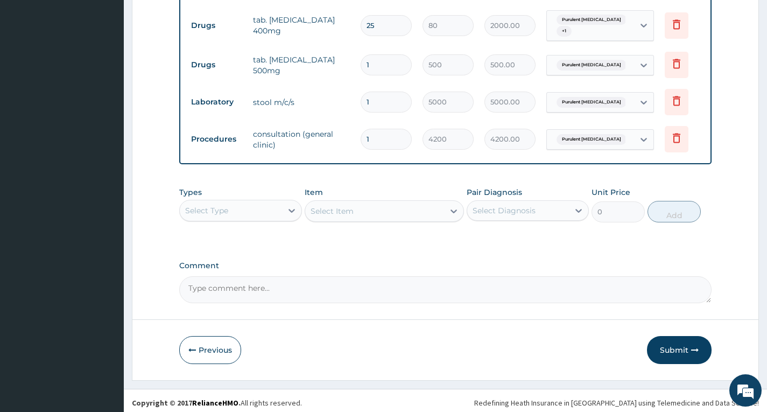
scroll to position [544, 0]
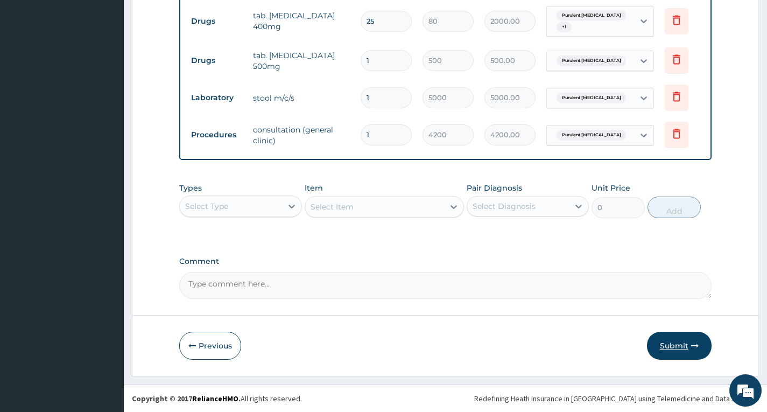
type input "25"
click at [700, 347] on button "Submit" at bounding box center [679, 346] width 65 height 28
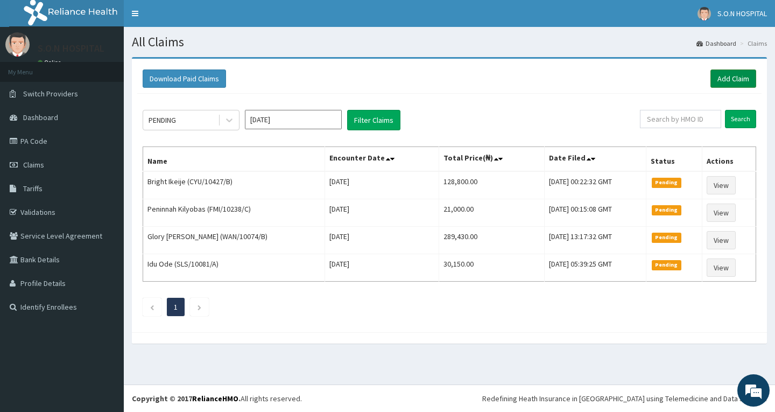
click at [731, 83] on link "Add Claim" at bounding box center [733, 78] width 46 height 18
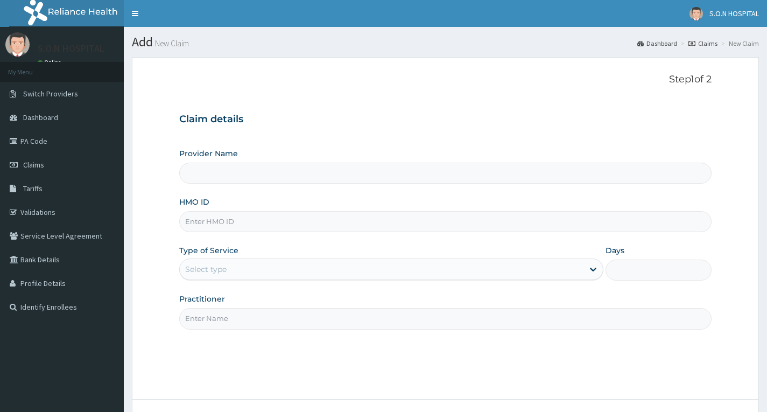
click at [377, 222] on input "HMO ID" at bounding box center [445, 221] width 532 height 21
type input "SISTERS OF [GEOGRAPHIC_DATA]"
type input "CMS/10151/A"
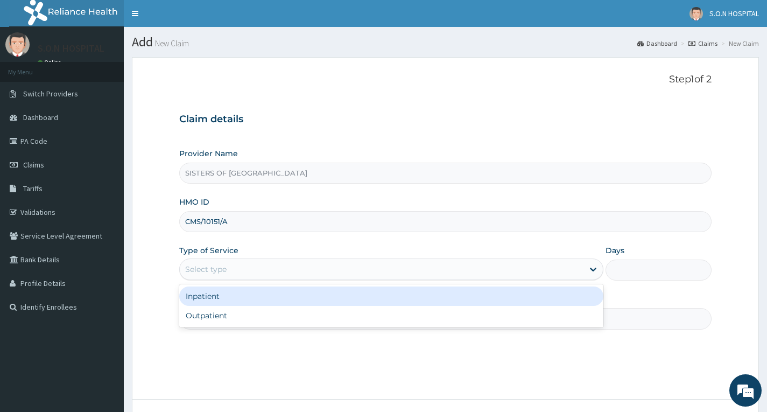
click at [356, 275] on div "Select type" at bounding box center [382, 268] width 404 height 17
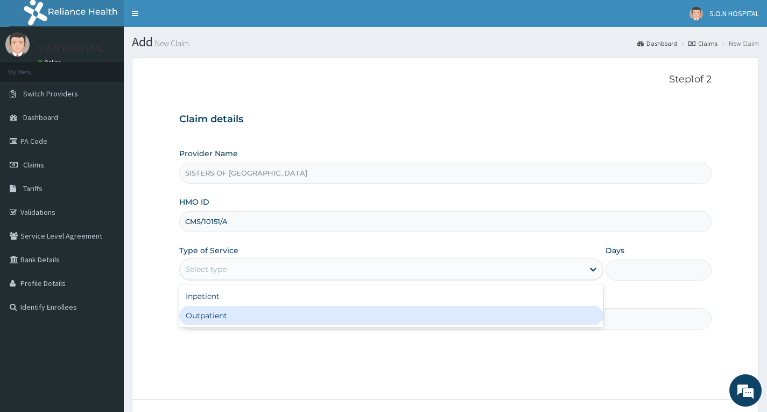
click at [307, 314] on div "Outpatient" at bounding box center [391, 315] width 424 height 19
type input "1"
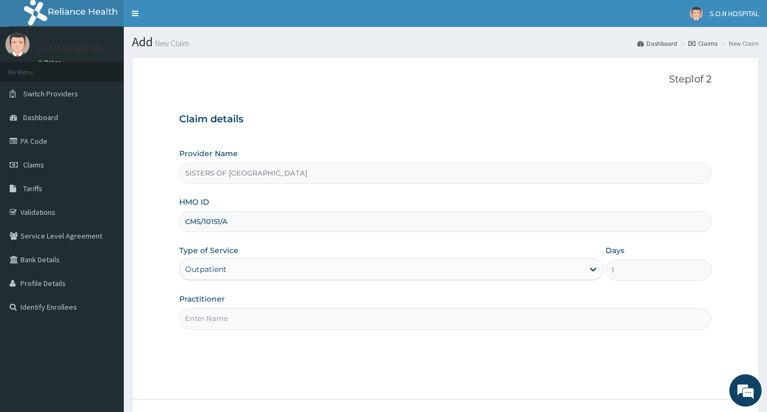
click at [308, 315] on input "Practitioner" at bounding box center [445, 318] width 532 height 21
type input "Dr. [PERSON_NAME]"
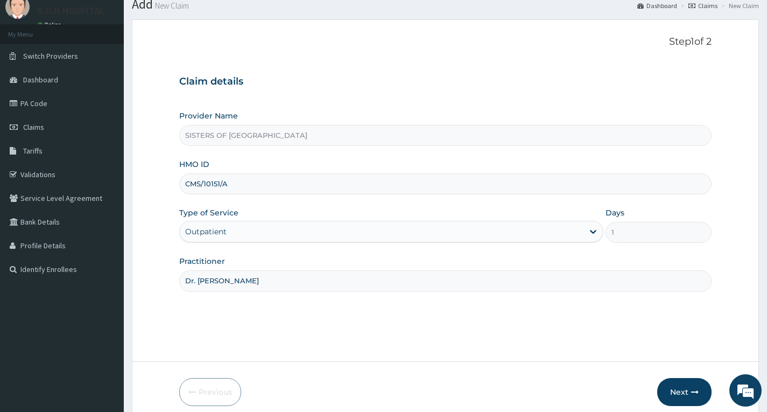
scroll to position [84, 0]
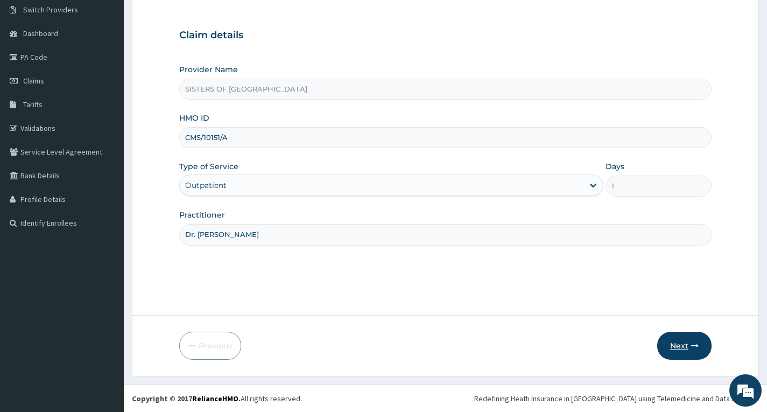
click at [671, 340] on button "Next" at bounding box center [684, 346] width 54 height 28
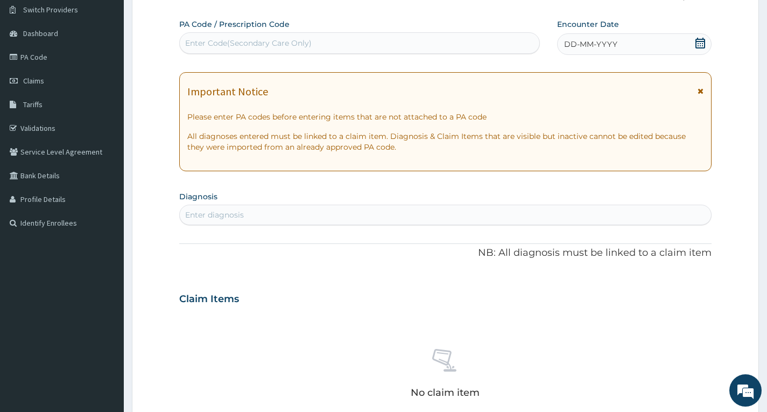
click at [339, 32] on div "Enter Code(Secondary Care Only)" at bounding box center [359, 43] width 361 height 22
type input "PA/B4605F"
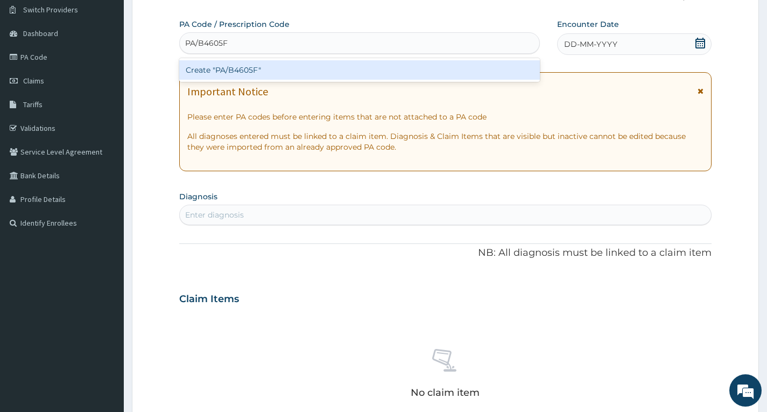
click at [349, 59] on div "Create "PA/B4605F"" at bounding box center [359, 70] width 361 height 24
click at [352, 76] on div "Create "PA/B4605F"" at bounding box center [359, 69] width 361 height 19
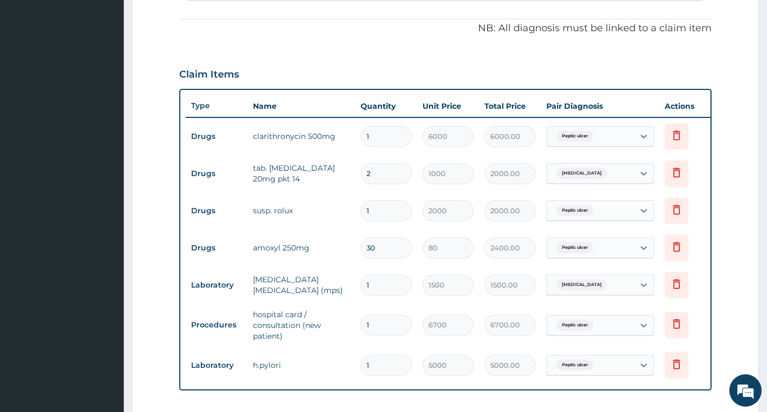
scroll to position [309, 0]
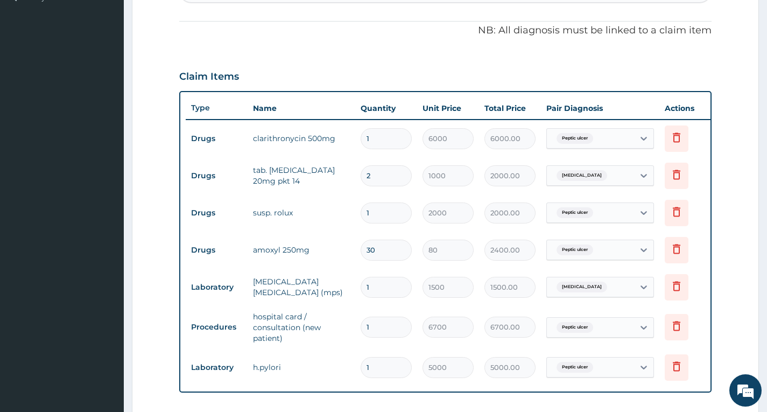
click at [384, 139] on input "1" at bounding box center [386, 138] width 51 height 21
type input "0.00"
type input "2"
type input "12000.00"
type input "2"
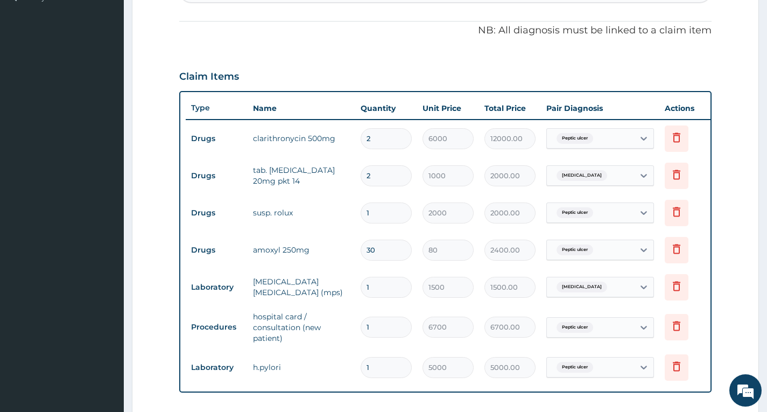
click at [377, 172] on input "2" at bounding box center [386, 175] width 51 height 21
type input "0.00"
type input "3"
type input "3000.00"
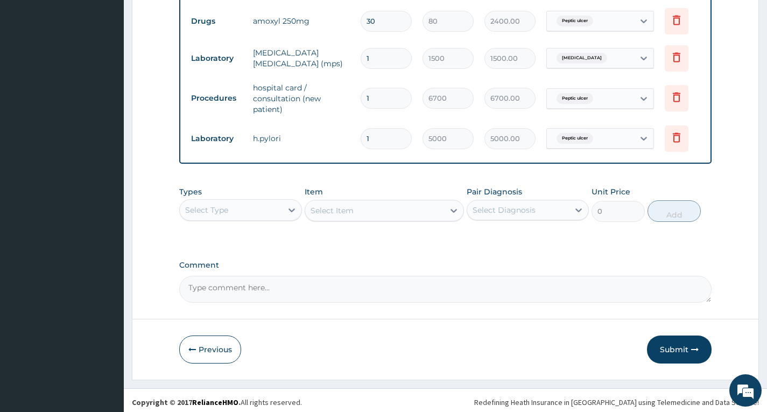
scroll to position [550, 0]
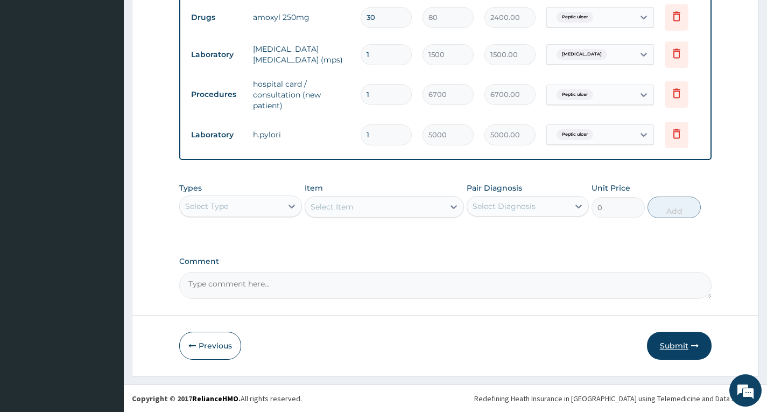
type input "3"
click at [679, 339] on button "Submit" at bounding box center [679, 346] width 65 height 28
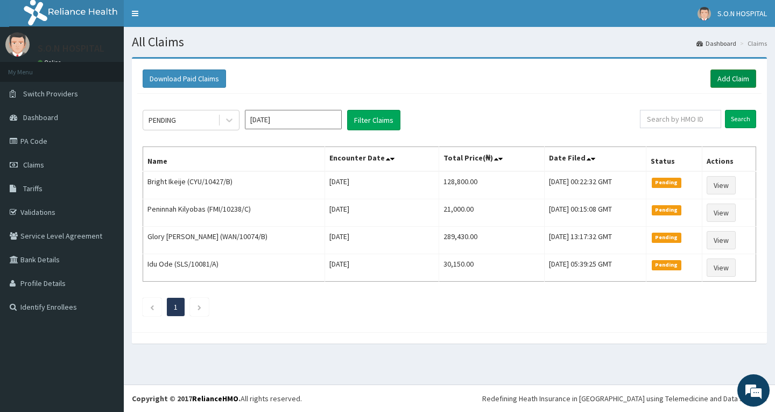
click at [741, 82] on link "Add Claim" at bounding box center [733, 78] width 46 height 18
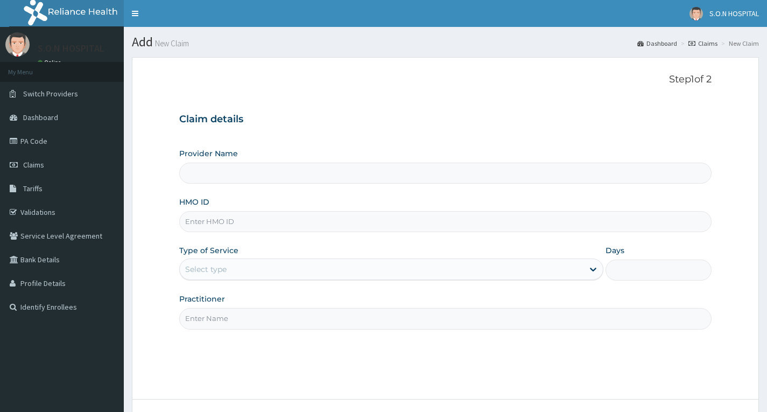
click at [280, 225] on input "HMO ID" at bounding box center [445, 221] width 532 height 21
type input "SISTERS OF NATIVITY HOSPITAL"
type input "GRL/10094/A"
click at [358, 271] on div "Select type" at bounding box center [382, 268] width 404 height 17
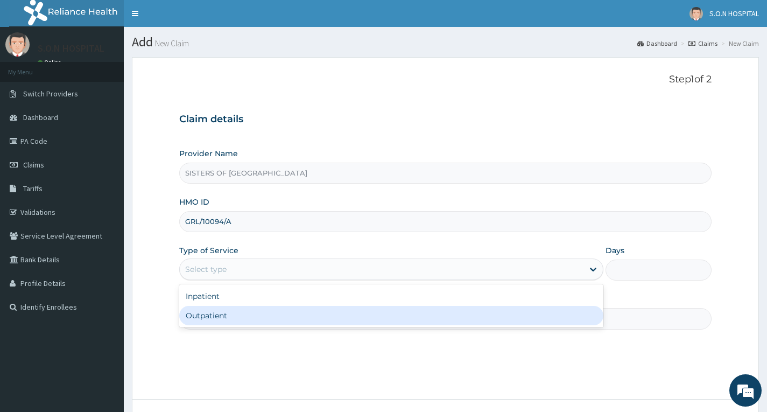
click at [299, 308] on div "Outpatient" at bounding box center [391, 315] width 424 height 19
type input "1"
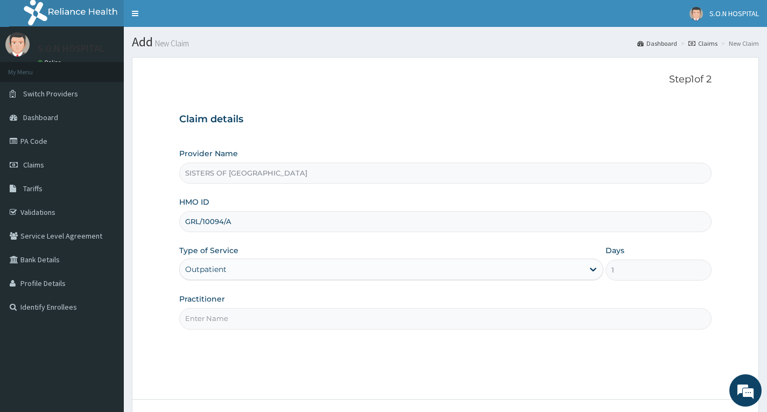
click at [297, 299] on div "Practitioner" at bounding box center [445, 311] width 532 height 36
click at [299, 314] on input "Practitioner" at bounding box center [445, 318] width 532 height 21
type input "Dr. Ugwu"
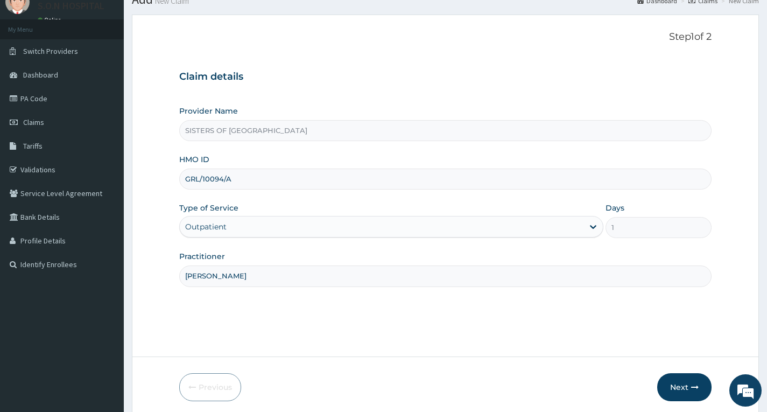
scroll to position [84, 0]
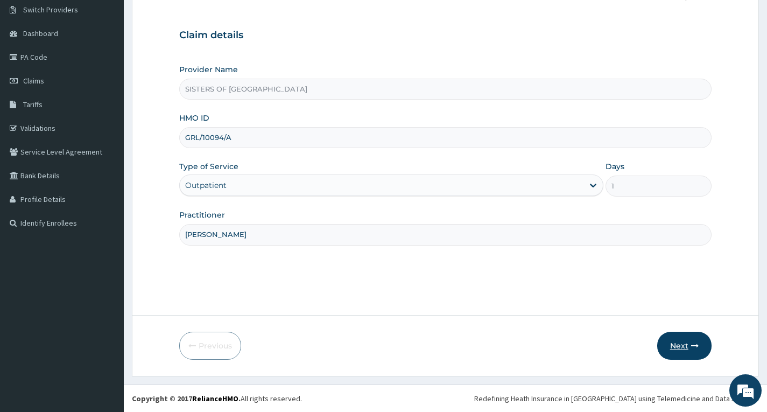
click at [684, 348] on button "Next" at bounding box center [684, 346] width 54 height 28
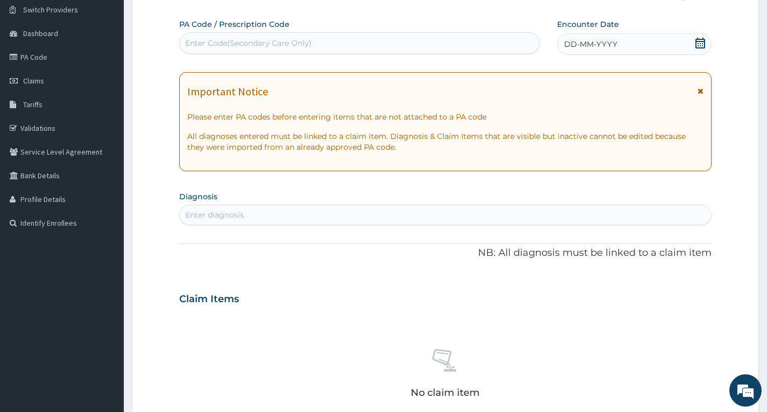
click at [265, 40] on div "Enter Code(Secondary Care Only)" at bounding box center [248, 43] width 126 height 11
type input "PA/DC0F81"
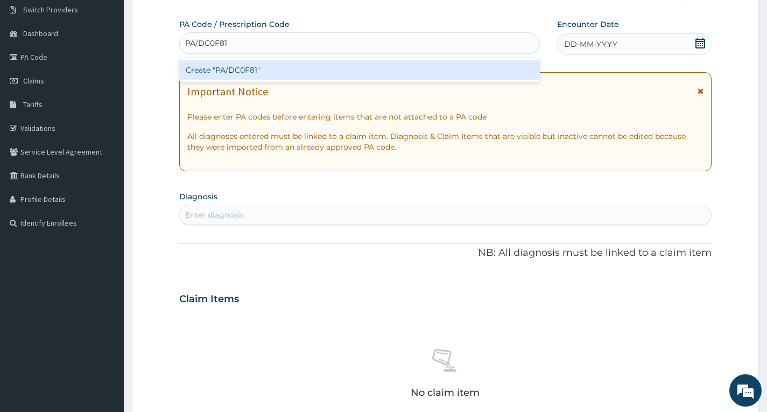
click at [267, 65] on div "Create "PA/DC0F81"" at bounding box center [359, 69] width 361 height 19
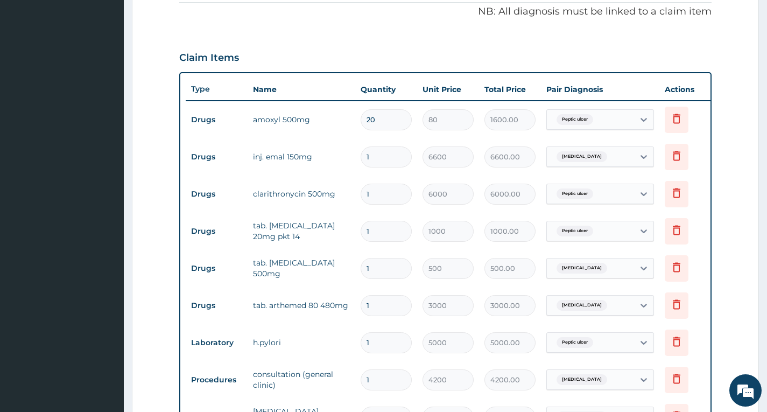
scroll to position [324, 0]
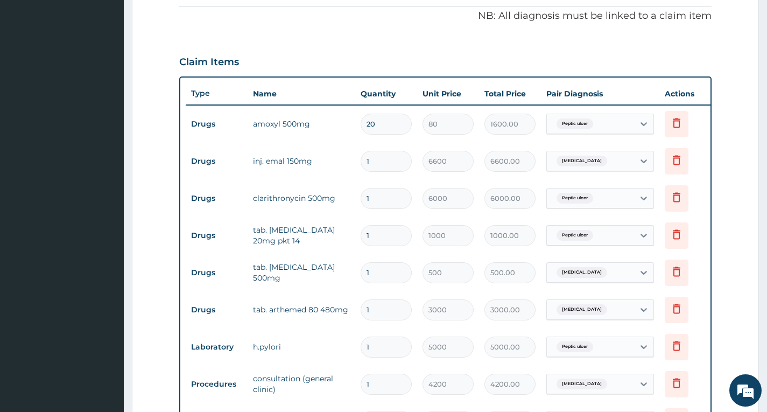
click at [369, 121] on input "20" at bounding box center [386, 124] width 51 height 21
type input "0"
type input "0.00"
type input "30"
type input "2400.00"
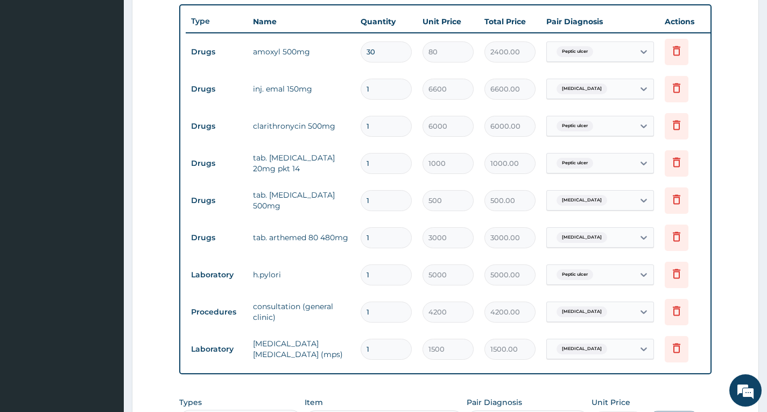
scroll to position [378, 0]
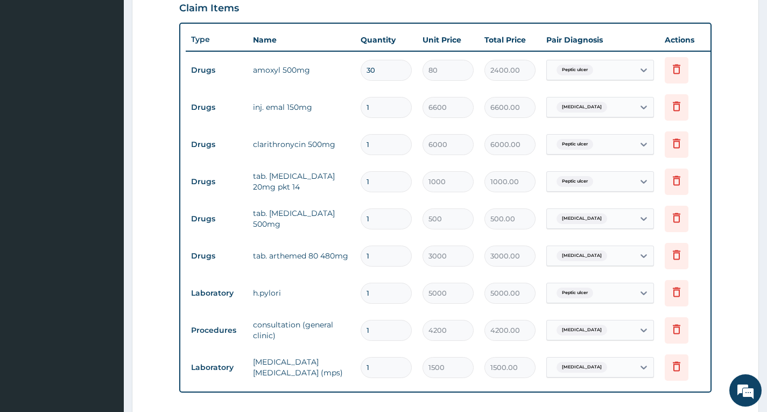
type input "30"
click at [394, 185] on input "1" at bounding box center [386, 181] width 51 height 21
type input "0.00"
type input "2"
type input "2000.00"
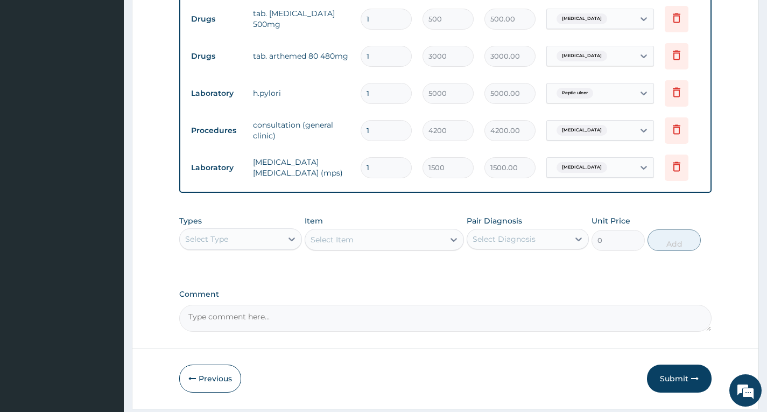
scroll to position [618, 0]
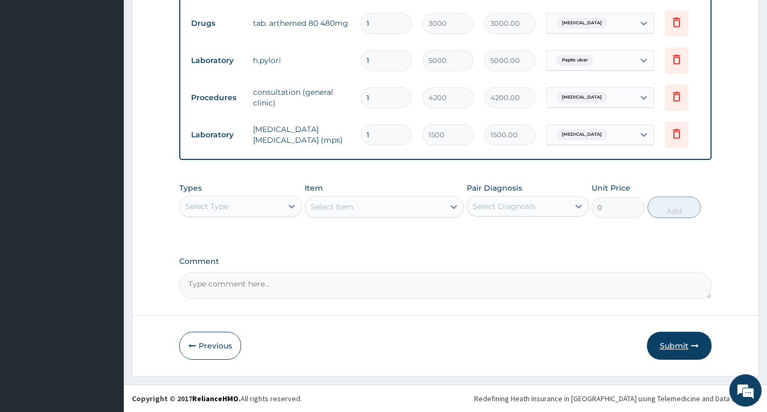
type input "2"
click at [684, 348] on button "Submit" at bounding box center [679, 346] width 65 height 28
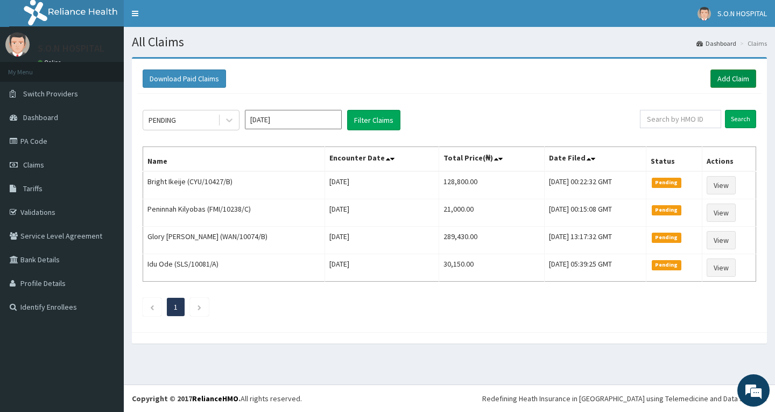
click at [733, 76] on link "Add Claim" at bounding box center [733, 78] width 46 height 18
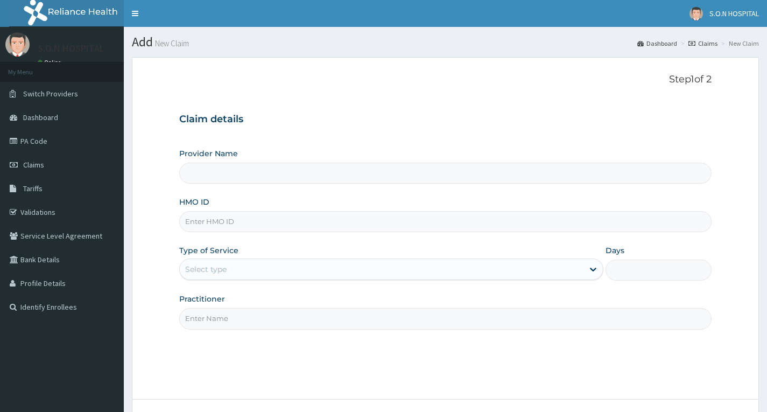
drag, startPoint x: 0, startPoint y: 0, endPoint x: 263, endPoint y: 228, distance: 348.0
click at [263, 228] on input "HMO ID" at bounding box center [445, 221] width 532 height 21
type input "SISTERS OF [GEOGRAPHIC_DATA]"
type input "NPF/10149/B"
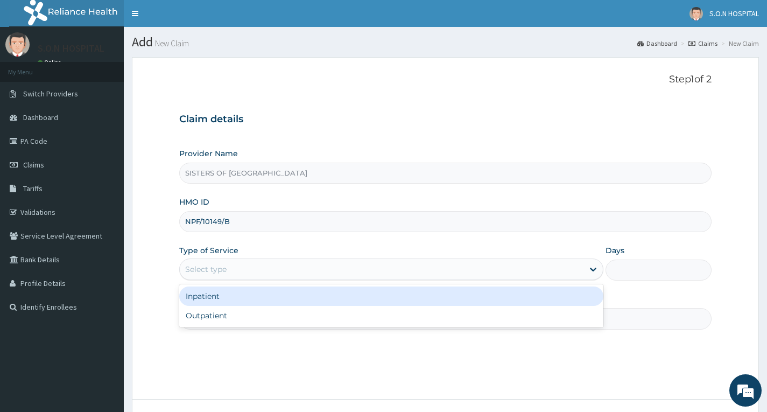
click at [264, 271] on div "Select type" at bounding box center [382, 268] width 404 height 17
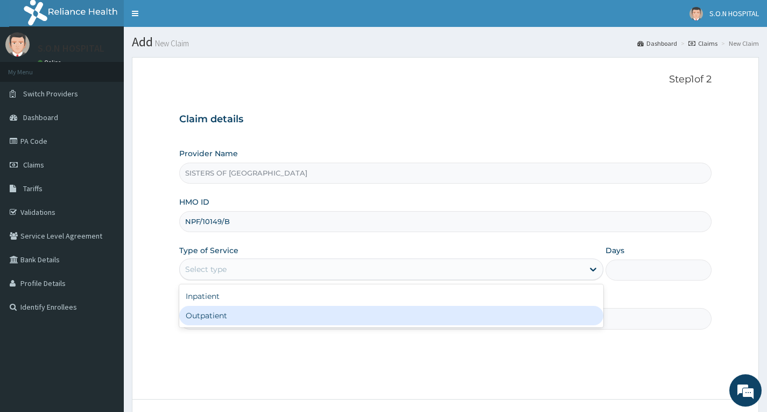
click at [257, 318] on div "Outpatient" at bounding box center [391, 315] width 424 height 19
type input "1"
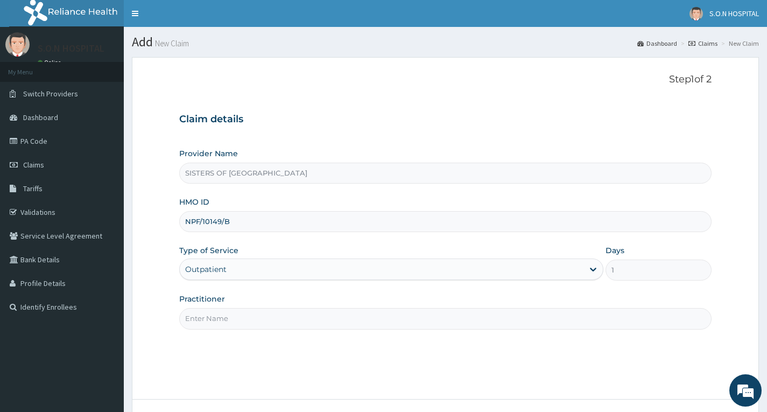
click at [257, 318] on input "Practitioner" at bounding box center [445, 318] width 532 height 21
type input "Dr. Uzo"
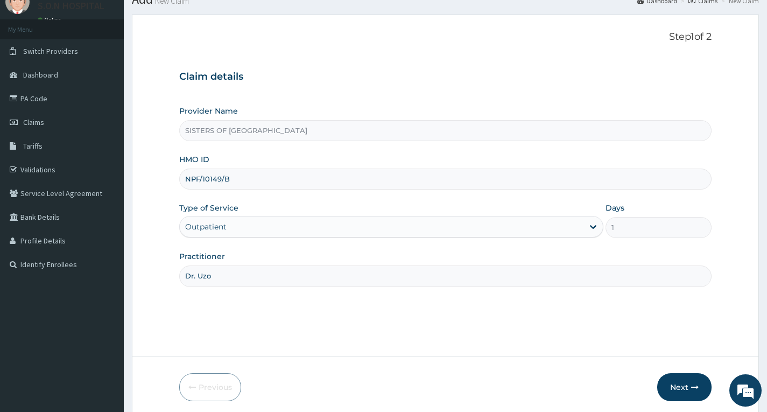
scroll to position [84, 0]
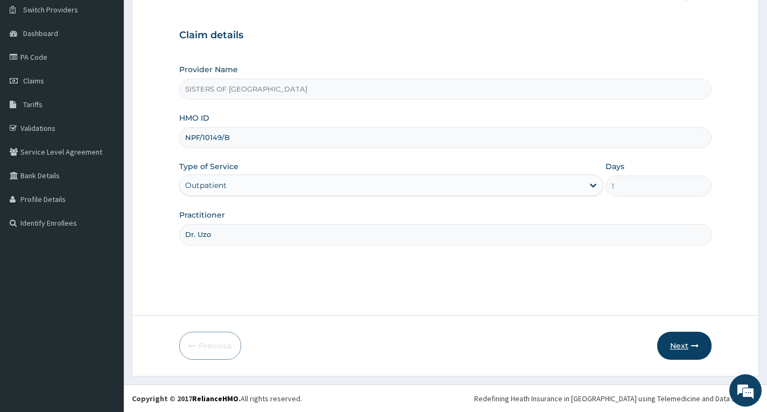
click at [684, 357] on button "Next" at bounding box center [684, 346] width 54 height 28
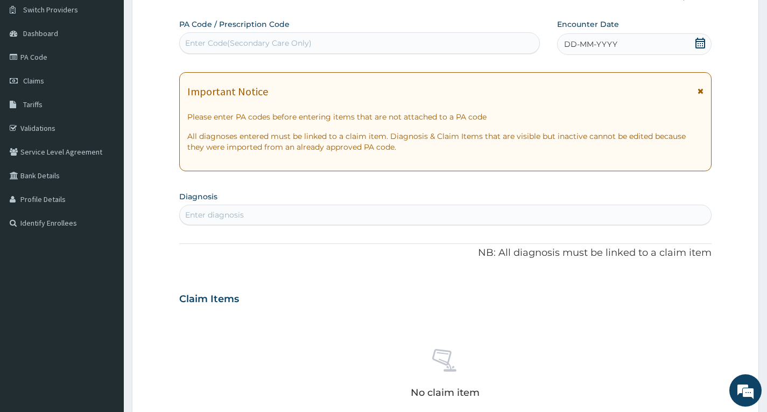
click at [293, 50] on div "Enter Code(Secondary Care Only)" at bounding box center [360, 42] width 360 height 17
type input "PA/31385D"
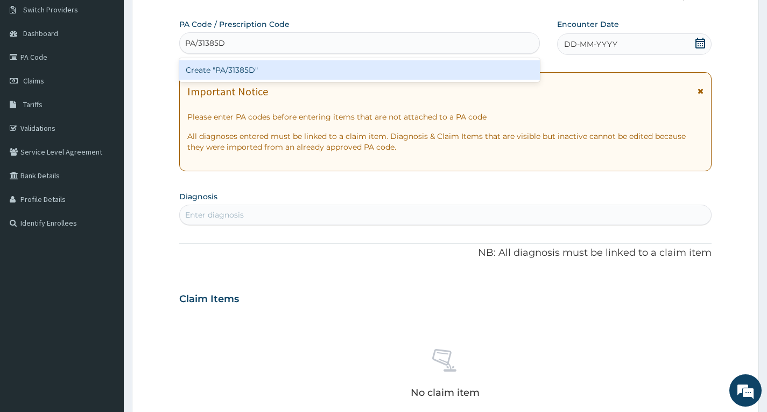
click at [329, 70] on div "Create "PA/31385D"" at bounding box center [359, 69] width 361 height 19
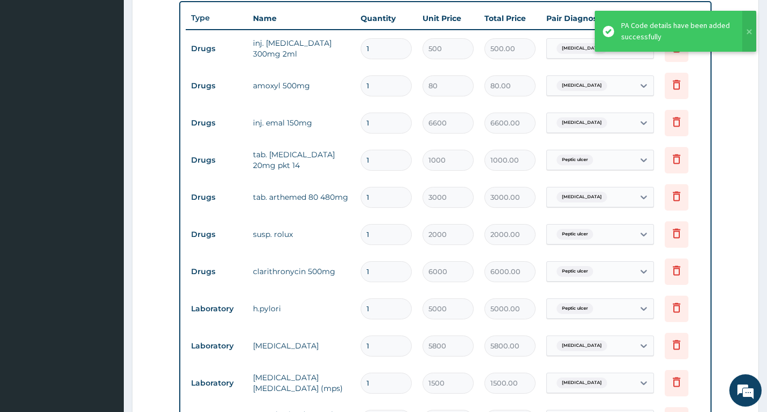
scroll to position [398, 0]
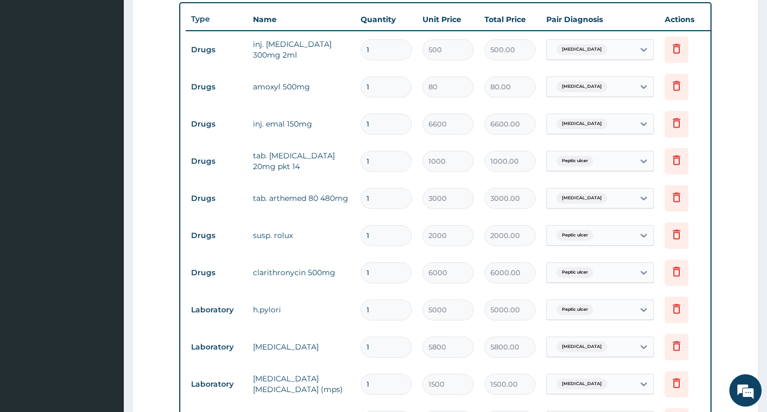
click at [406, 92] on input "1" at bounding box center [386, 86] width 51 height 21
type input "0.00"
type input "2"
type input "160.00"
type input "20"
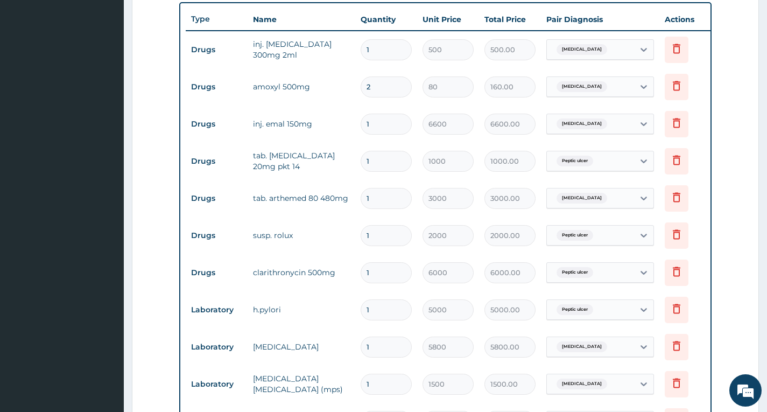
type input "1600.00"
type input "20"
click at [382, 163] on input "1" at bounding box center [386, 161] width 51 height 21
type input "0.00"
type input "2"
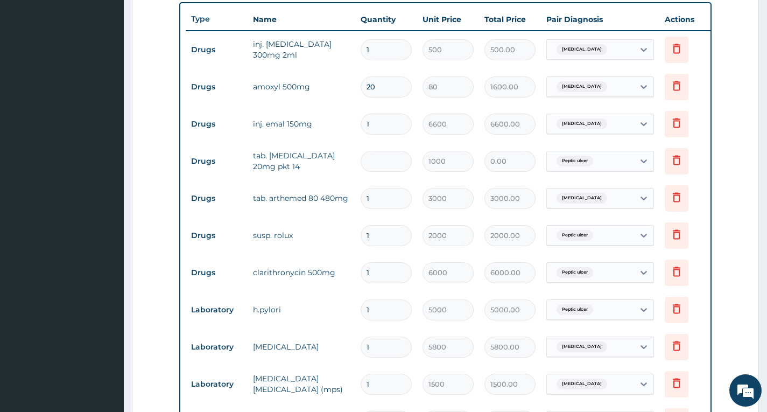
type input "2000.00"
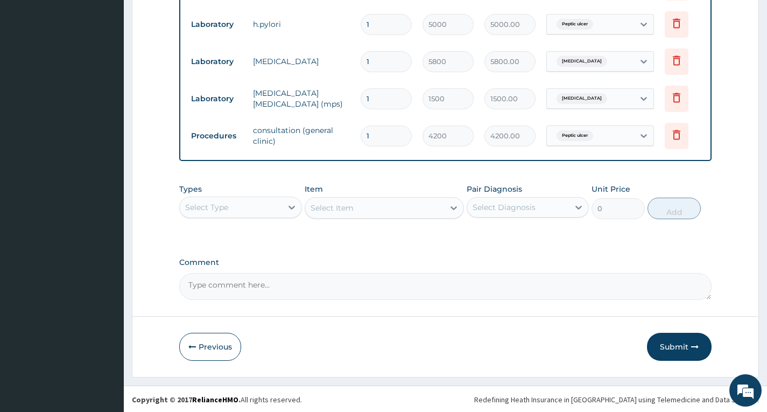
scroll to position [693, 0]
type input "2"
click at [684, 351] on button "Submit" at bounding box center [679, 346] width 65 height 28
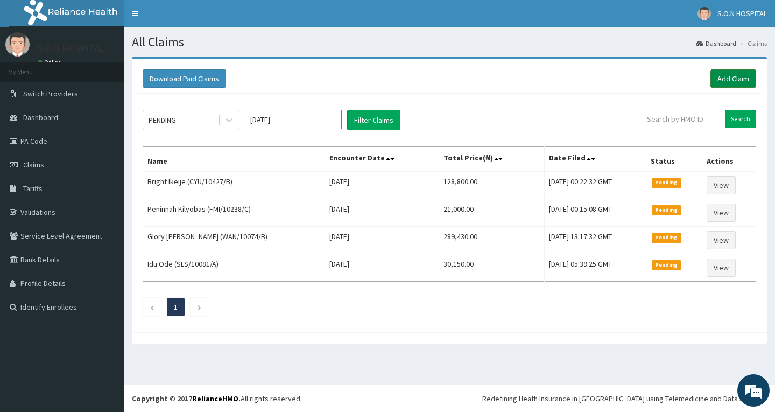
click at [724, 86] on link "Add Claim" at bounding box center [733, 78] width 46 height 18
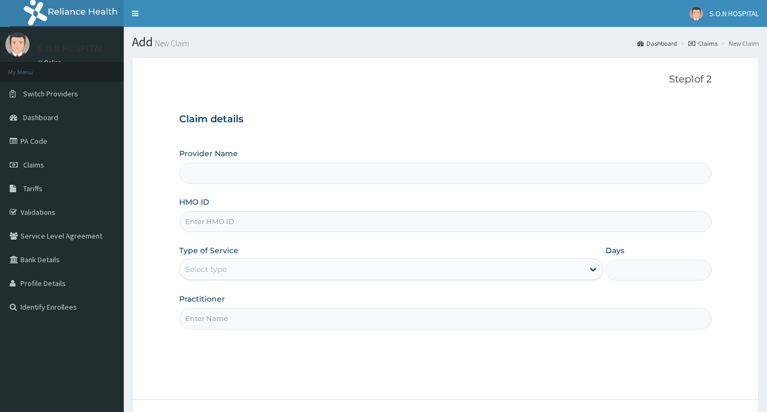
click at [255, 228] on input "HMO ID" at bounding box center [445, 221] width 532 height 21
type input "SISTERS OF [GEOGRAPHIC_DATA]"
type input "GBI/10187/A"
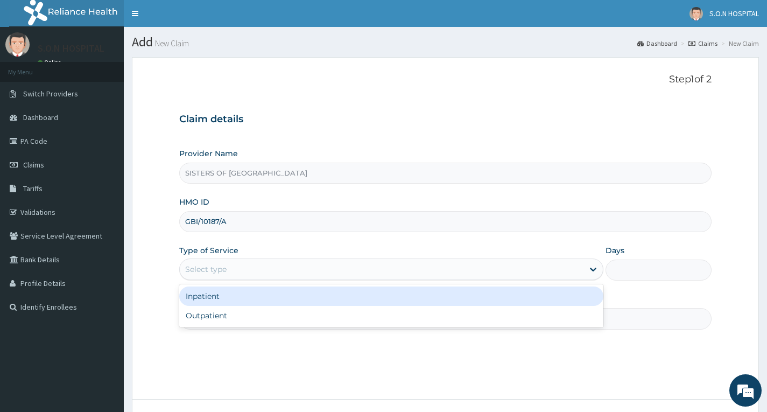
click at [292, 276] on div "Select type" at bounding box center [382, 268] width 404 height 17
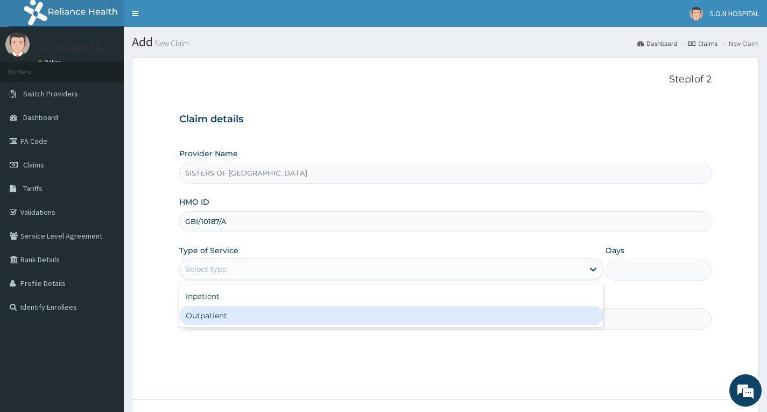
click at [296, 308] on div "Outpatient" at bounding box center [391, 315] width 424 height 19
type input "1"
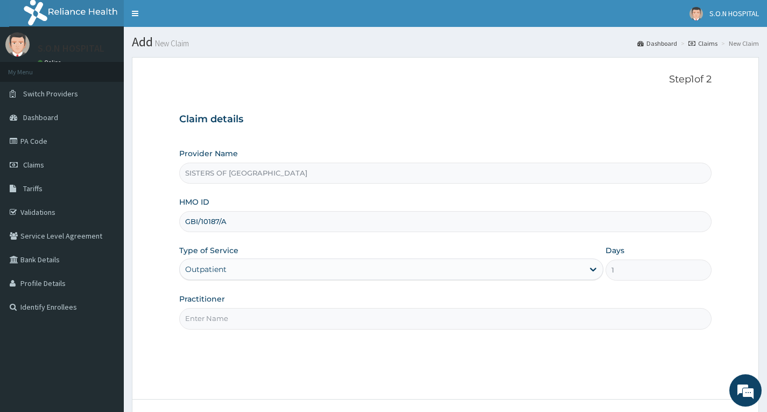
click at [293, 313] on input "Practitioner" at bounding box center [445, 318] width 532 height 21
type input "Dr. Uzo"
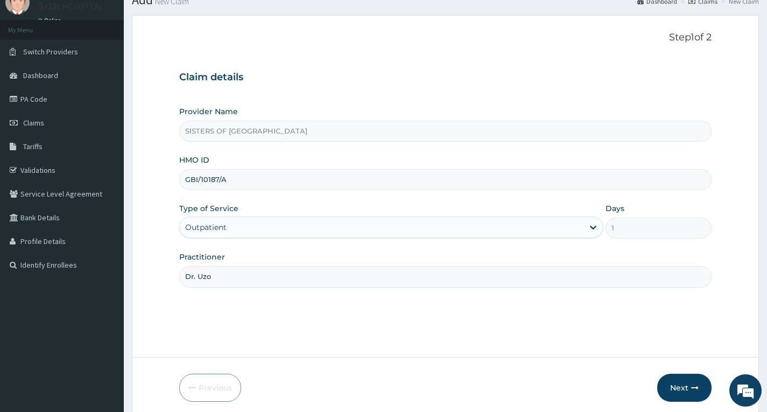
scroll to position [84, 0]
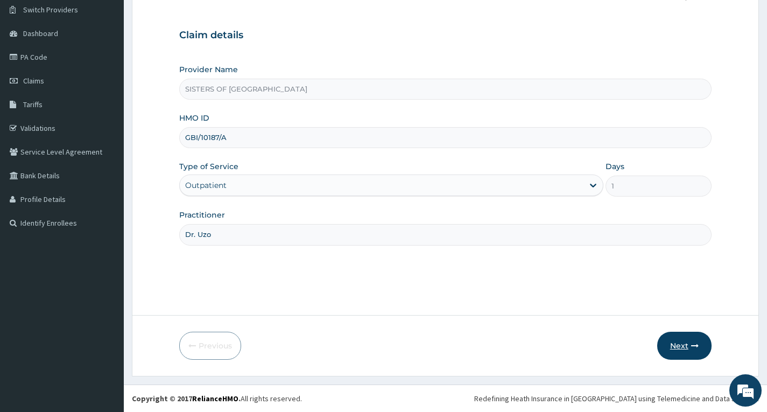
click at [675, 346] on button "Next" at bounding box center [684, 346] width 54 height 28
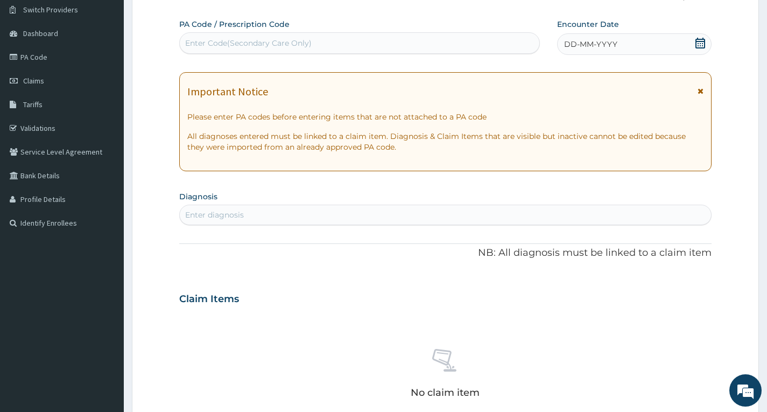
click at [316, 45] on div "Enter Code(Secondary Care Only)" at bounding box center [360, 42] width 360 height 17
type input "PA/4BD14F"
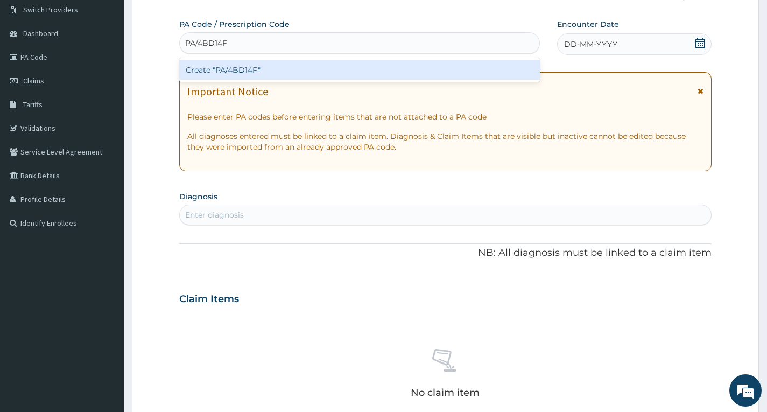
click at [322, 67] on div "Create "PA/4BD14F"" at bounding box center [359, 69] width 361 height 19
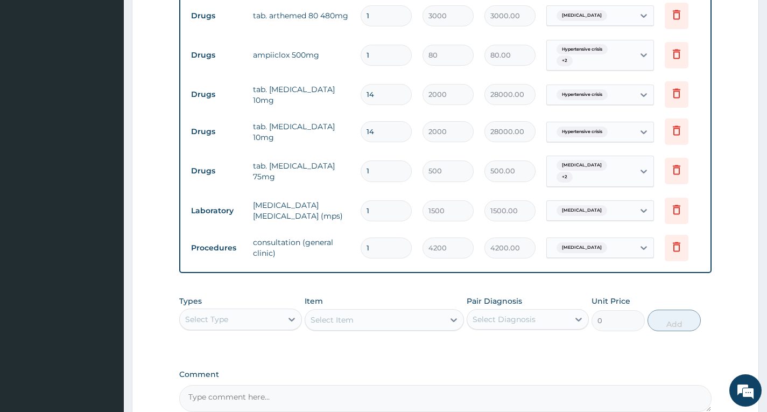
scroll to position [453, 0]
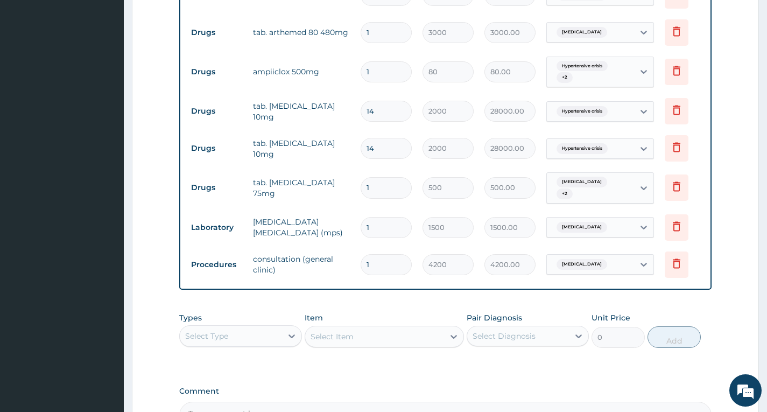
click at [383, 149] on input "14" at bounding box center [386, 148] width 51 height 21
type input "1"
type input "2000.00"
type input "10"
type input "20000.00"
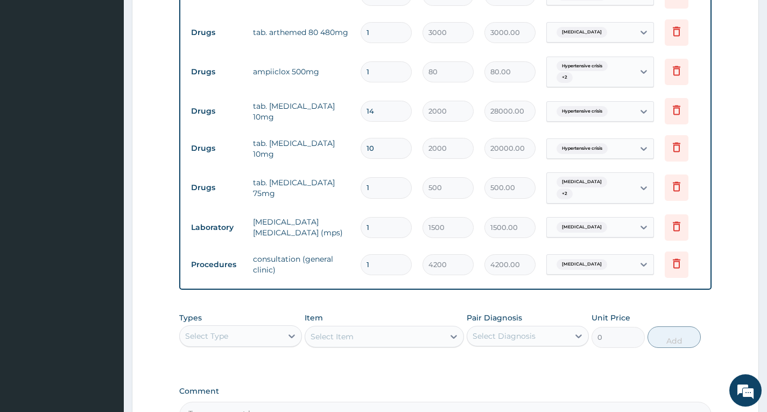
type input "10"
click at [390, 111] on input "14" at bounding box center [386, 111] width 51 height 21
type input "1"
type input "2000.00"
type input "10"
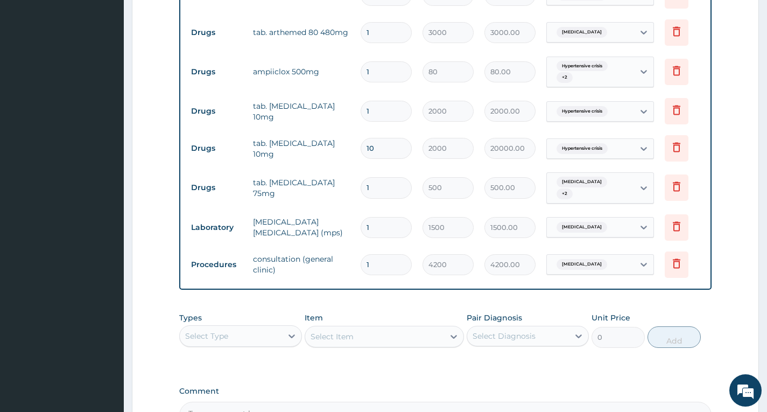
type input "20000.00"
type input "1"
type input "2000.00"
type input "15"
type input "30000.00"
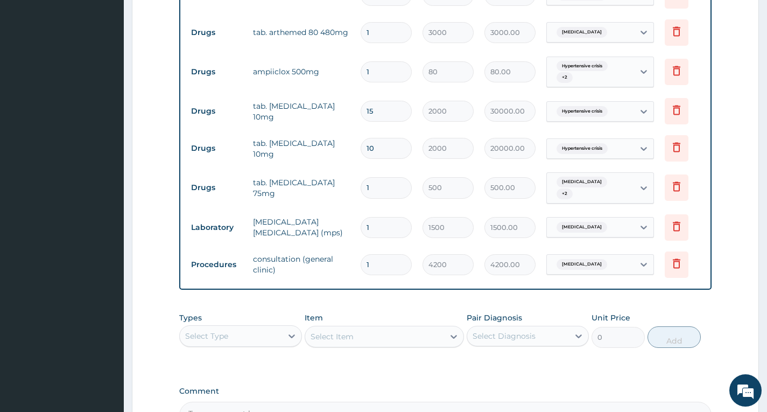
type input "1"
type input "2000.00"
type input "0.00"
type input "5"
type input "10000.00"
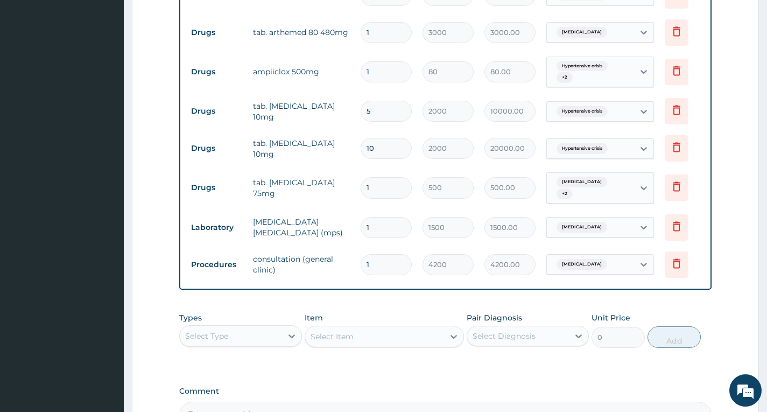
type input "5"
click at [380, 152] on input "10" at bounding box center [386, 148] width 51 height 21
type input "1"
type input "2000.00"
type input "0.00"
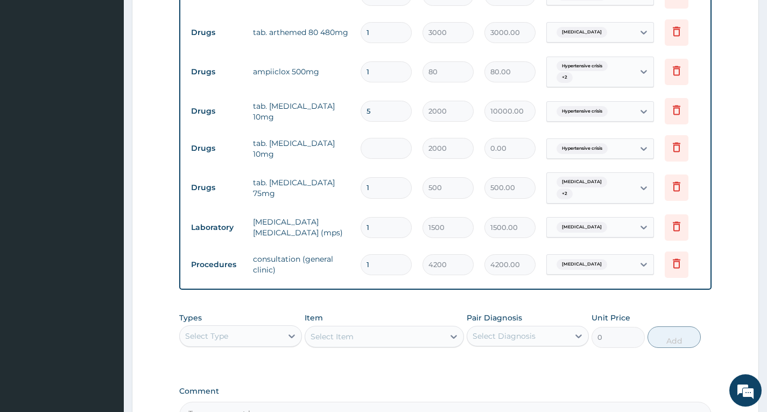
type input "5"
type input "10000.00"
type input "0.00"
type input "1"
type input "2000.00"
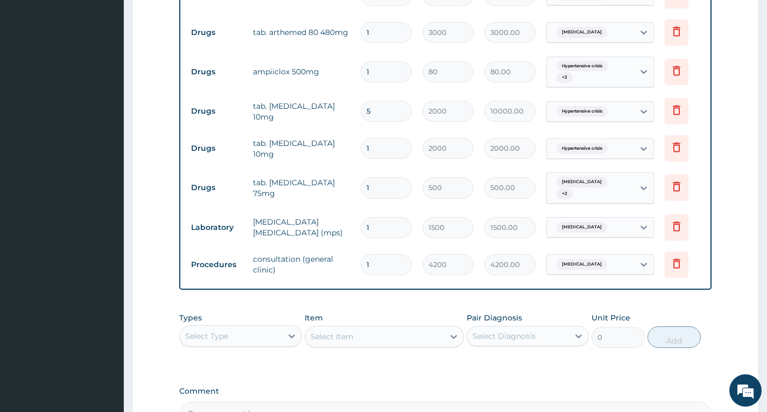
type input "10"
type input "20000.00"
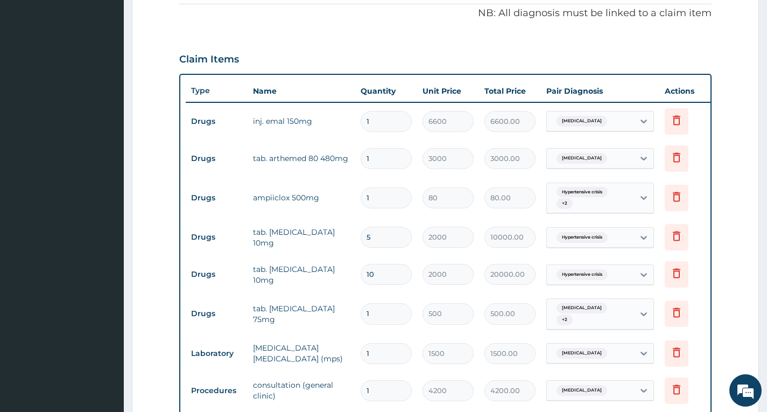
scroll to position [345, 0]
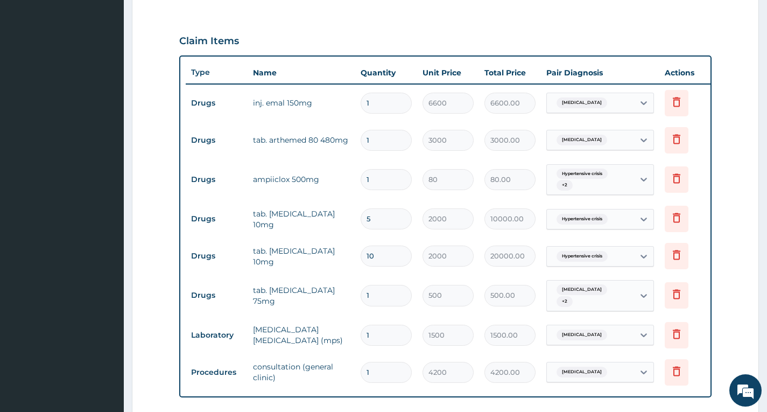
click at [398, 183] on input "1" at bounding box center [386, 179] width 51 height 21
type input "0.00"
type input "2"
type input "160.00"
type input "25"
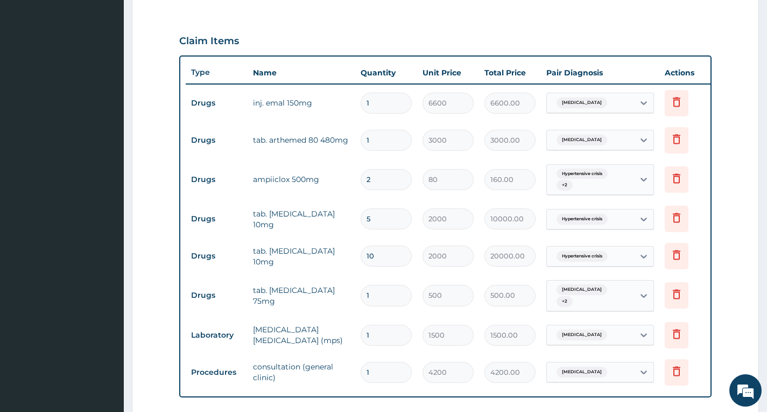
type input "2000.00"
type input "25"
click at [384, 294] on input "1" at bounding box center [386, 295] width 51 height 21
type input "10"
type input "5000.00"
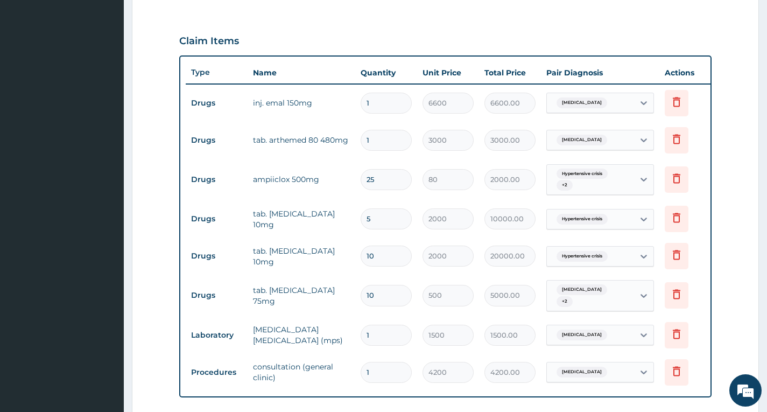
type input "1"
type input "500.00"
type input "16"
type input "8000.00"
type input "1"
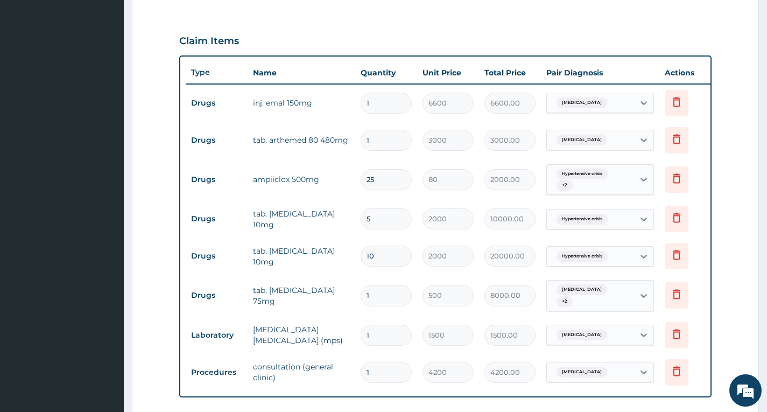
type input "500.00"
type input "14"
type input "7000.00"
type input "14"
click at [379, 223] on input "5" at bounding box center [386, 218] width 51 height 21
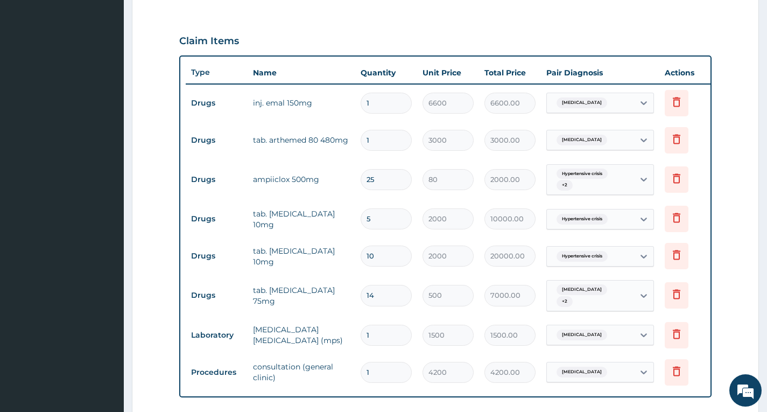
type input "0.00"
type input "1"
type input "2000.00"
type input "10"
type input "20000.00"
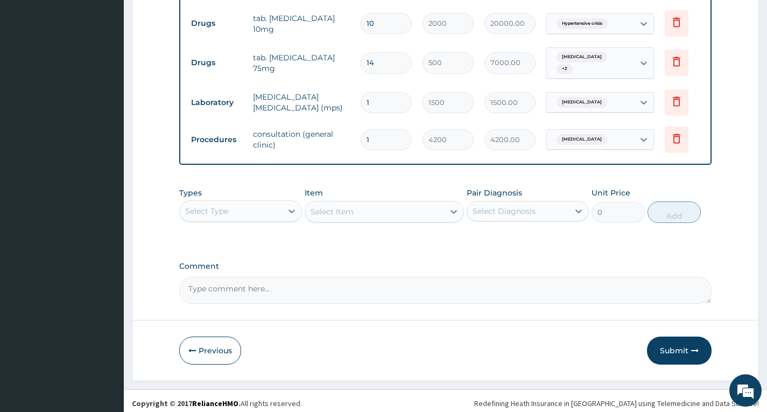
scroll to position [586, 0]
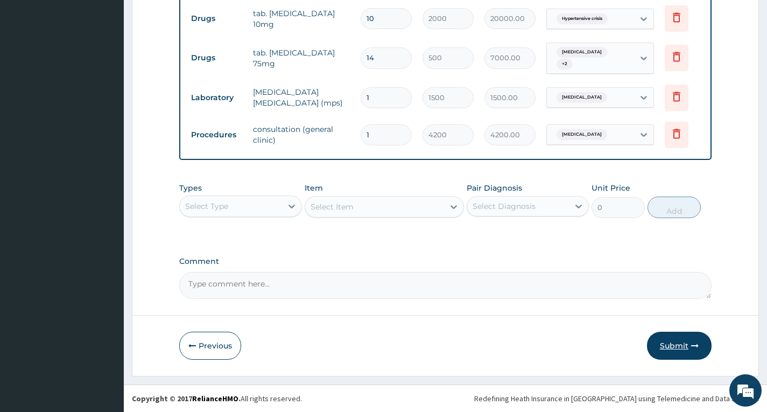
type input "10"
click at [688, 347] on button "Submit" at bounding box center [679, 346] width 65 height 28
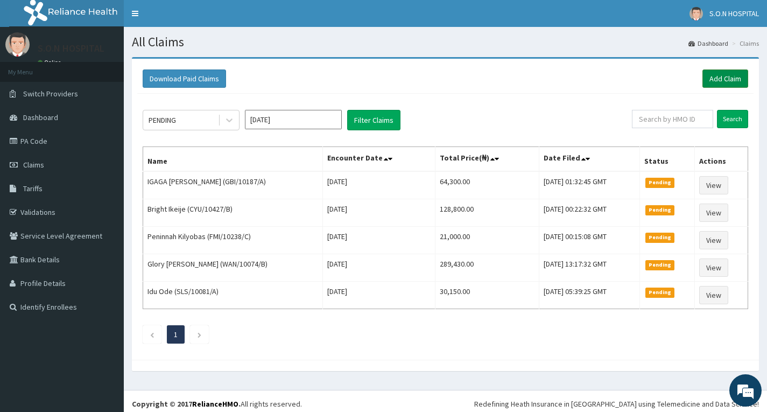
click at [730, 80] on link "Add Claim" at bounding box center [725, 78] width 46 height 18
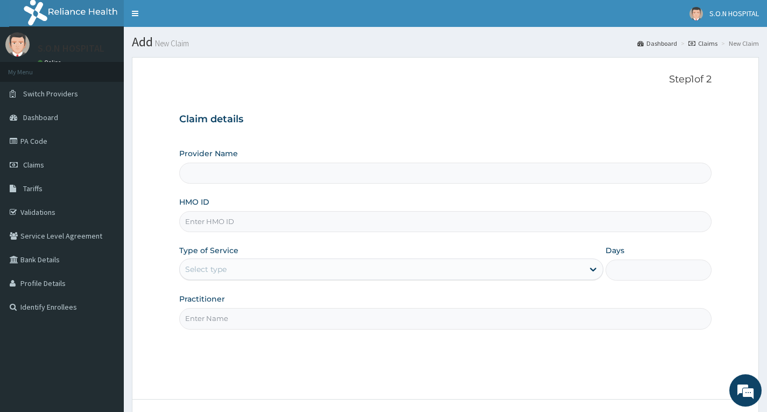
type input "SISTERS OF [GEOGRAPHIC_DATA]"
click at [249, 220] on input "HMO ID" at bounding box center [445, 221] width 532 height 21
type input "TFP/10060/C"
click at [256, 264] on div "Select type" at bounding box center [382, 268] width 404 height 17
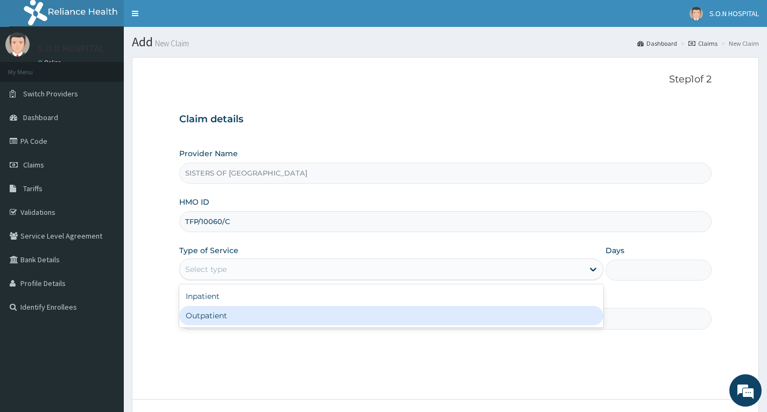
click at [270, 315] on div "Outpatient" at bounding box center [391, 315] width 424 height 19
type input "1"
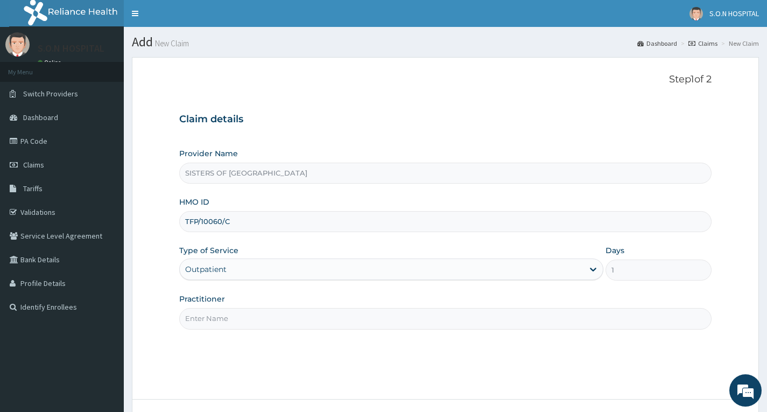
click at [290, 316] on input "Practitioner" at bounding box center [445, 318] width 532 height 21
type input "[PERSON_NAME]"
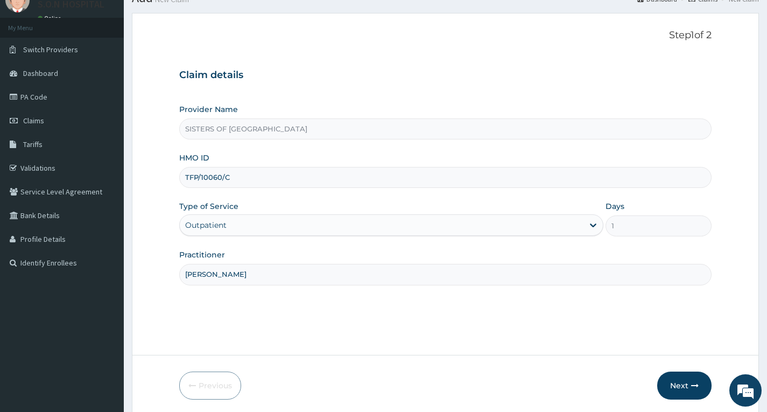
scroll to position [84, 0]
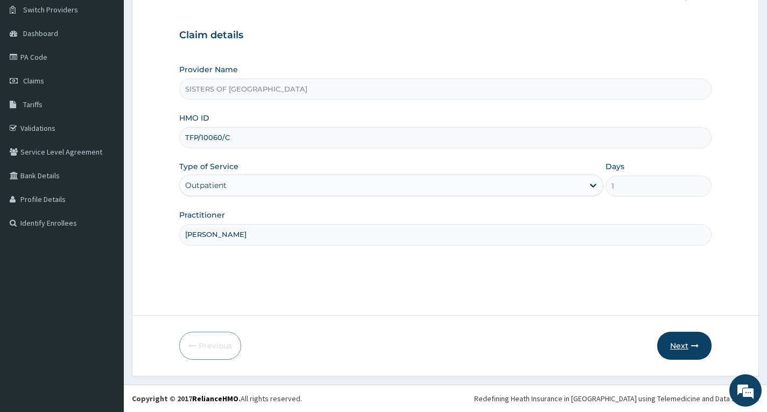
click at [692, 346] on icon "button" at bounding box center [695, 346] width 8 height 8
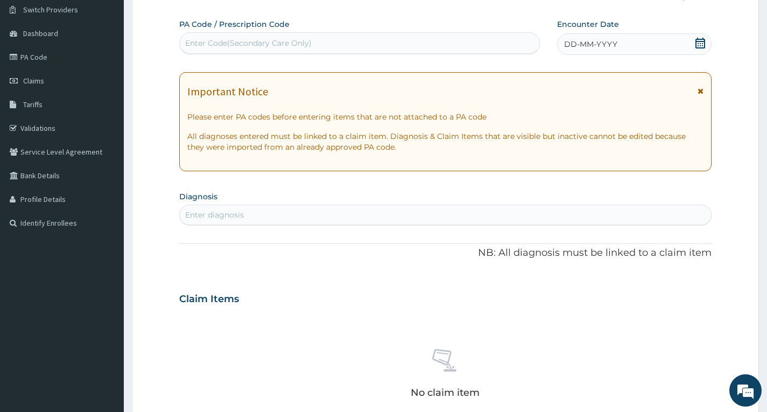
click at [284, 49] on div "Enter Code(Secondary Care Only)" at bounding box center [360, 42] width 360 height 17
type input "PA/2E6582"
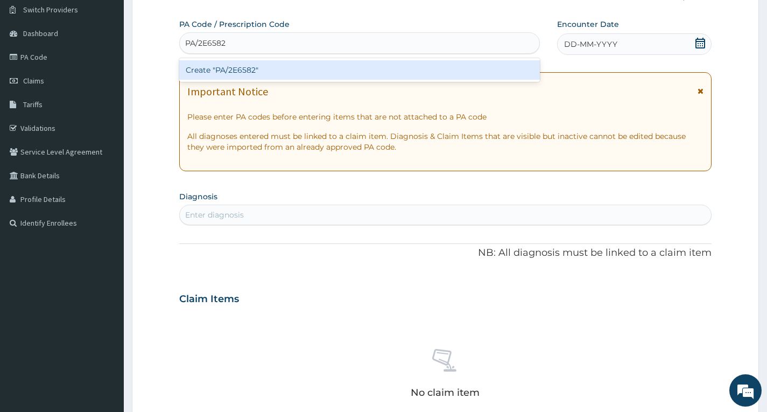
click at [305, 72] on div "Create "PA/2E6582"" at bounding box center [359, 69] width 361 height 19
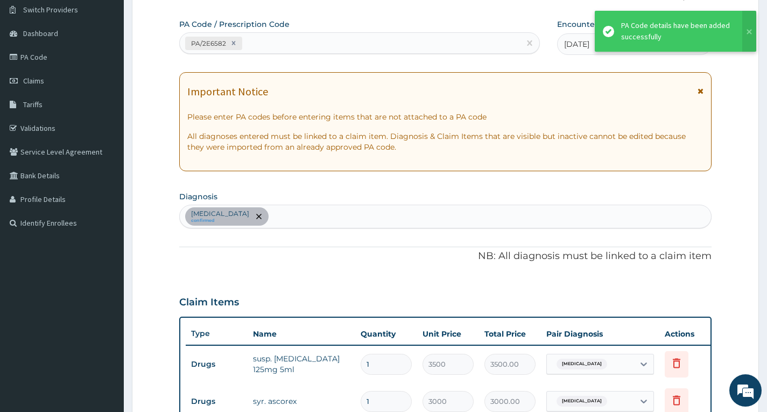
scroll to position [354, 0]
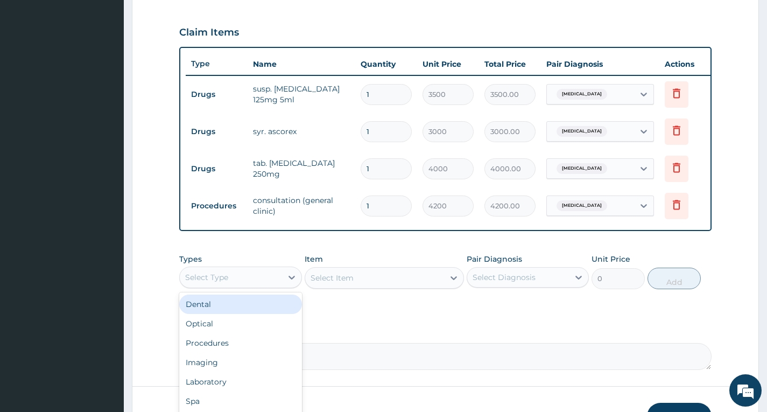
click at [255, 286] on div "Select Type" at bounding box center [231, 277] width 102 height 17
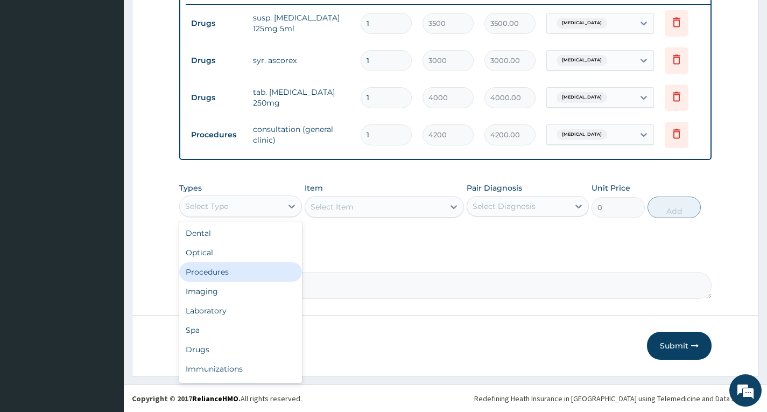
scroll to position [433, 0]
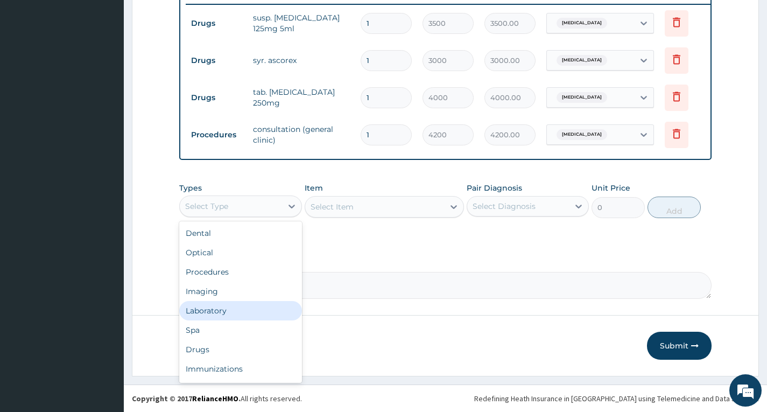
drag, startPoint x: 263, startPoint y: 308, endPoint x: 293, endPoint y: 276, distance: 43.4
click at [263, 308] on div "Laboratory" at bounding box center [240, 310] width 122 height 19
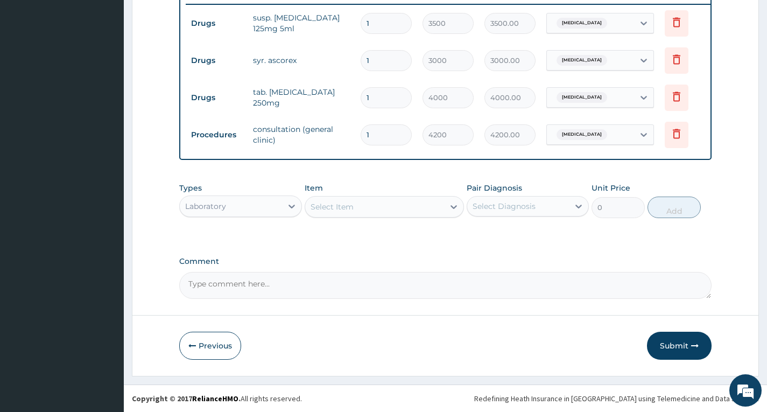
click at [678, 344] on button "Submit" at bounding box center [679, 346] width 65 height 28
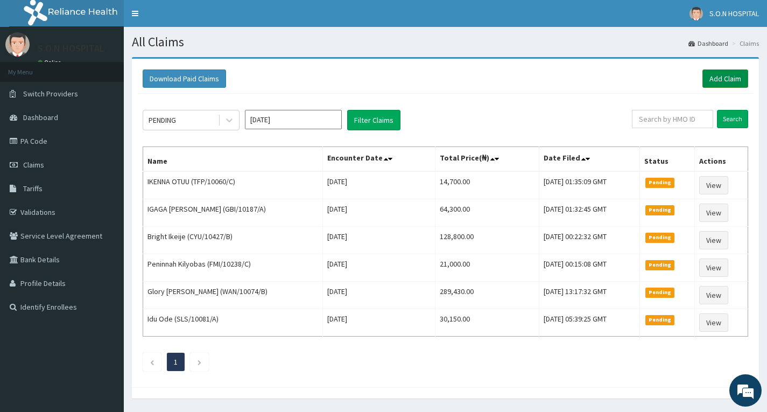
click at [720, 84] on link "Add Claim" at bounding box center [725, 78] width 46 height 18
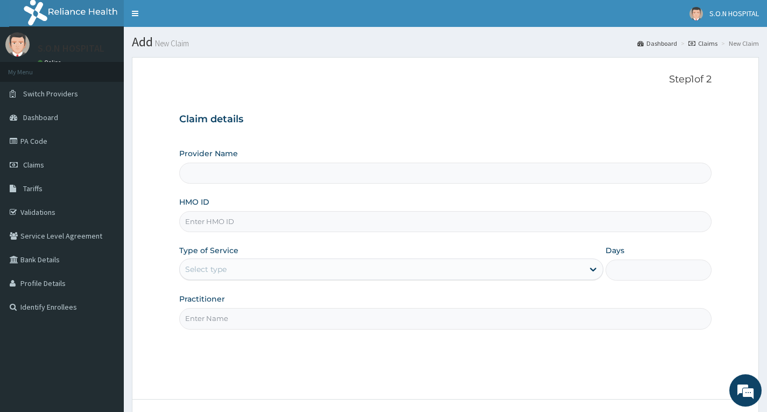
type input "SISTERS OF [GEOGRAPHIC_DATA]"
click at [312, 226] on input "HMO ID" at bounding box center [445, 221] width 532 height 21
type input "MDE/10007/A"
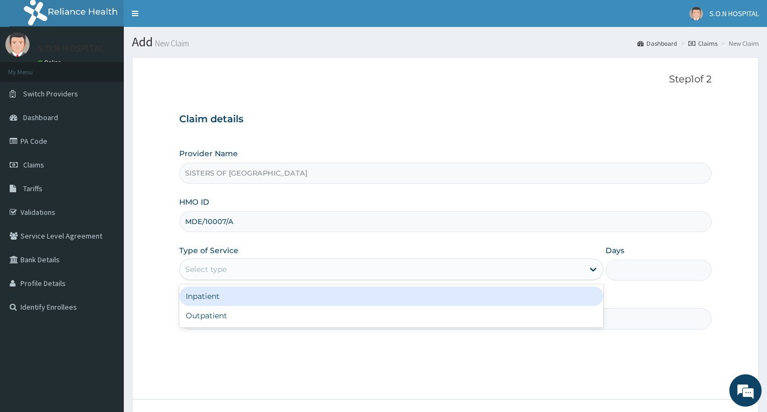
click at [287, 266] on div "Select type" at bounding box center [382, 268] width 404 height 17
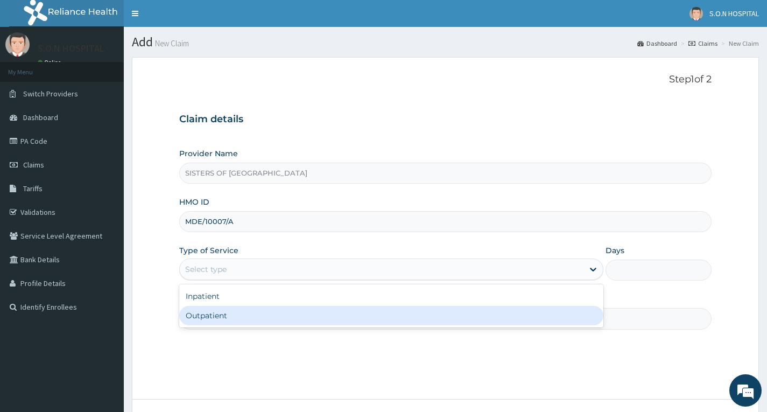
click at [290, 313] on div "Outpatient" at bounding box center [391, 315] width 424 height 19
type input "1"
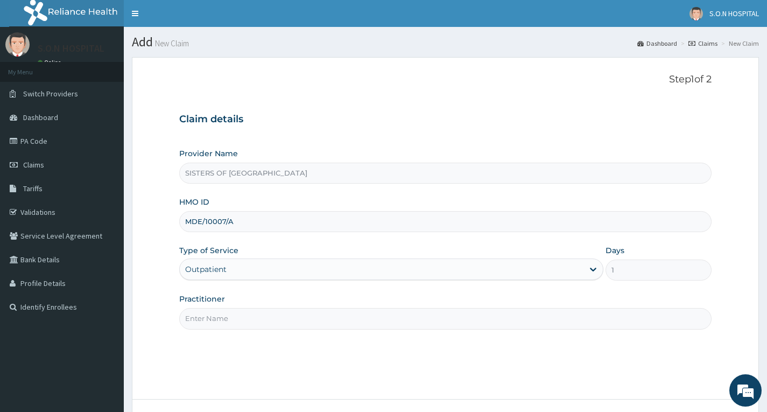
click at [270, 322] on input "Practitioner" at bounding box center [445, 318] width 532 height 21
type input "Dr. Uzo"
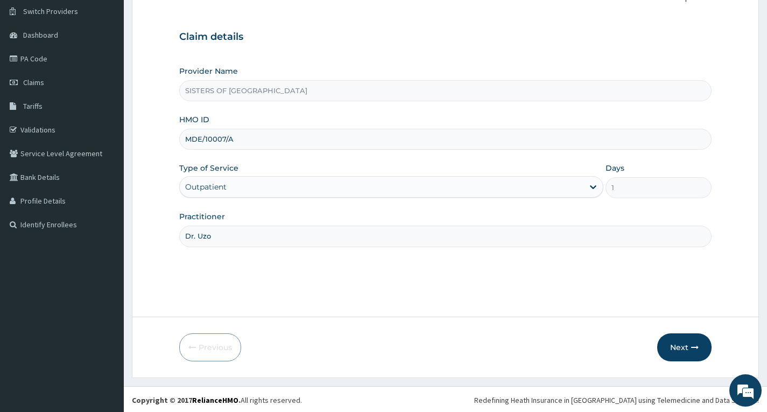
scroll to position [84, 0]
click at [671, 347] on button "Next" at bounding box center [684, 346] width 54 height 28
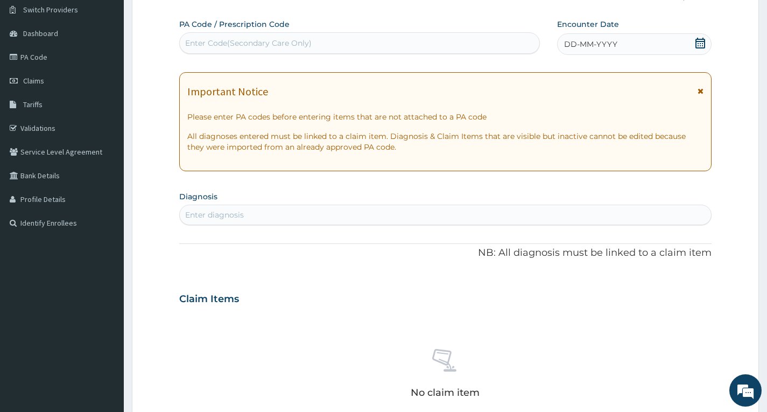
click at [312, 40] on div "Enter Code(Secondary Care Only)" at bounding box center [360, 42] width 360 height 17
type input "PA/EDE171"
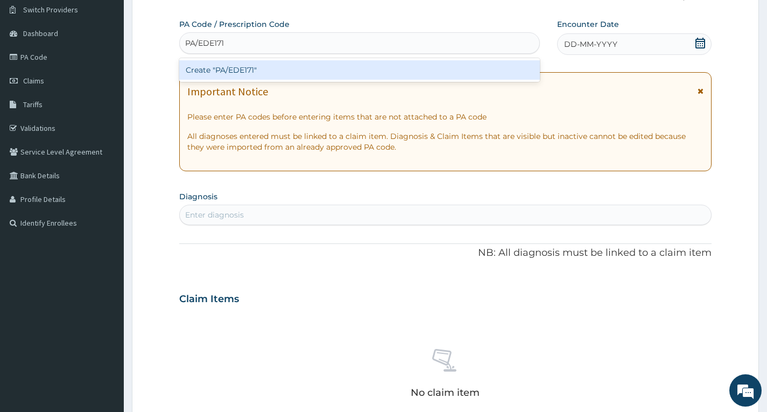
click at [339, 62] on div "Create "PA/EDE171"" at bounding box center [359, 69] width 361 height 19
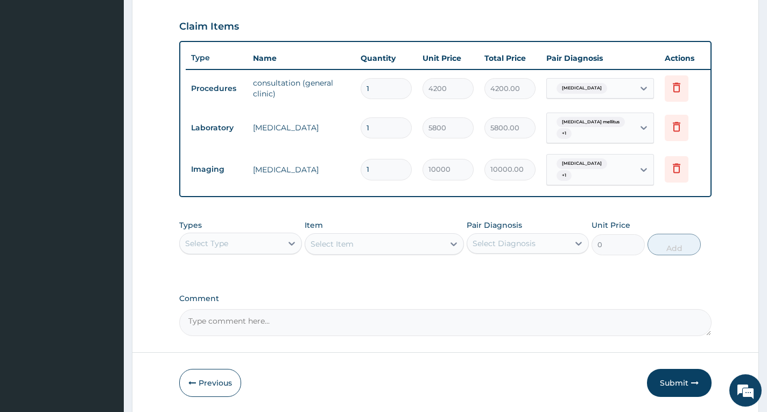
scroll to position [400, 0]
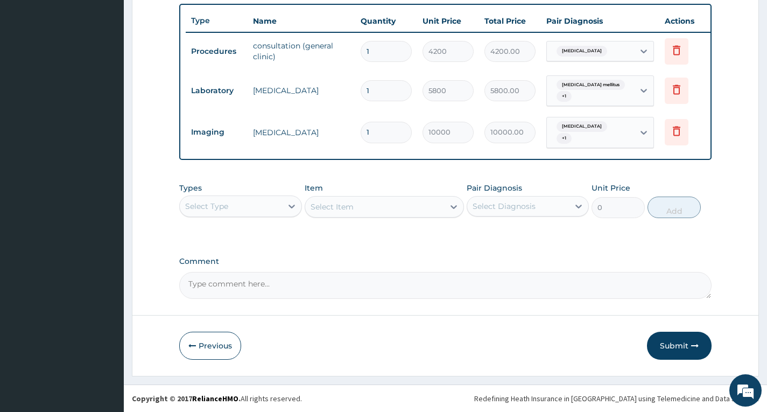
drag, startPoint x: 684, startPoint y: 350, endPoint x: 691, endPoint y: 347, distance: 8.0
click at [685, 349] on button "Submit" at bounding box center [679, 346] width 65 height 28
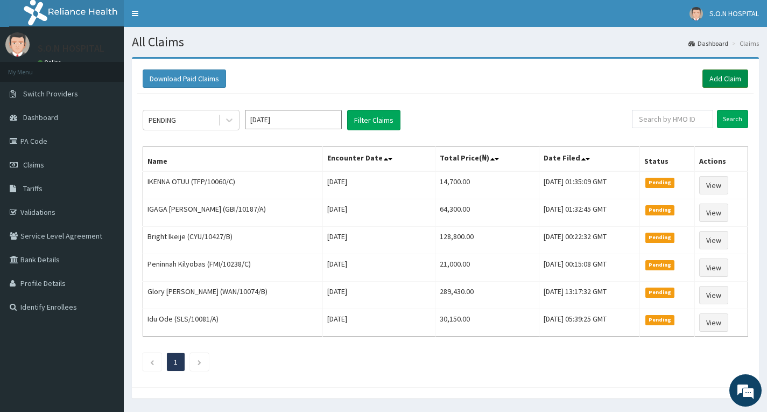
click at [713, 76] on link "Add Claim" at bounding box center [725, 78] width 46 height 18
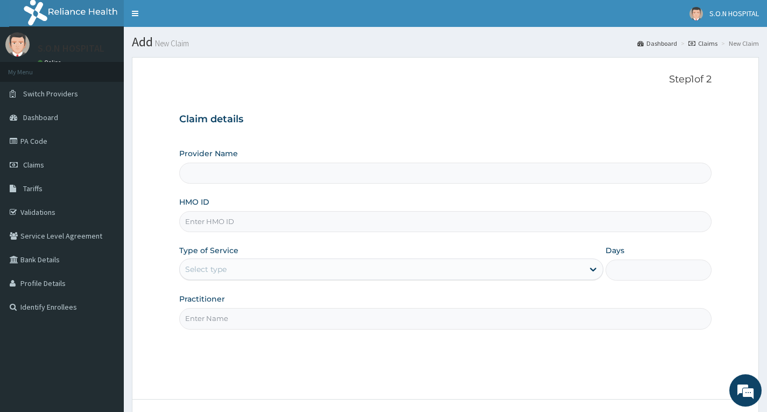
type input "SISTERS OF [GEOGRAPHIC_DATA]"
click at [295, 220] on input "HMO ID" at bounding box center [445, 221] width 532 height 21
type input "MHP/10068/H"
click at [350, 267] on div "Select type" at bounding box center [382, 268] width 404 height 17
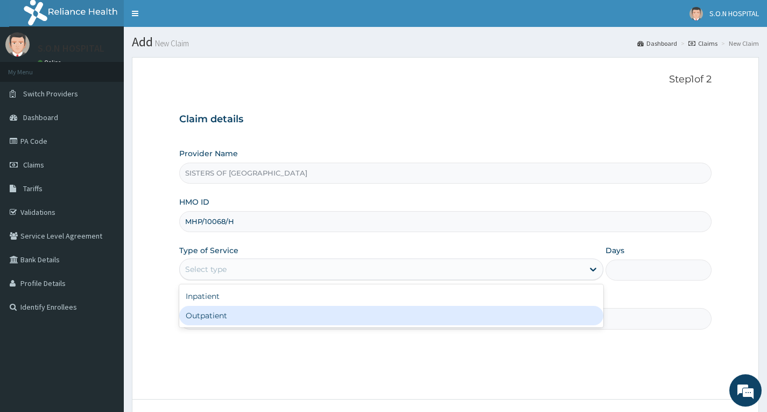
click at [347, 316] on div "Outpatient" at bounding box center [391, 315] width 424 height 19
type input "1"
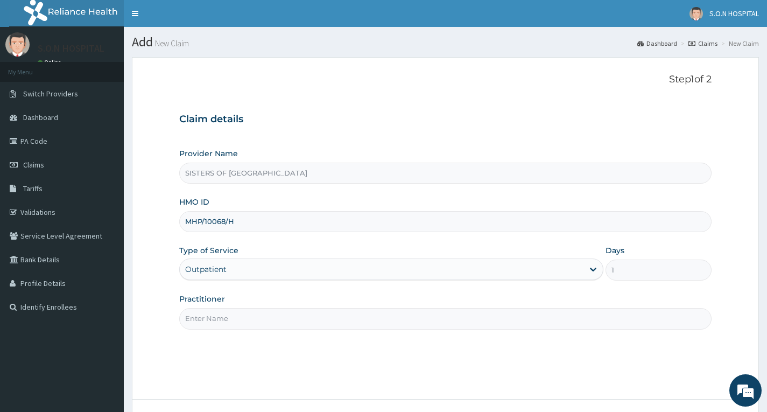
click at [273, 316] on input "Practitioner" at bounding box center [445, 318] width 532 height 21
type input "Dr. Uzo"
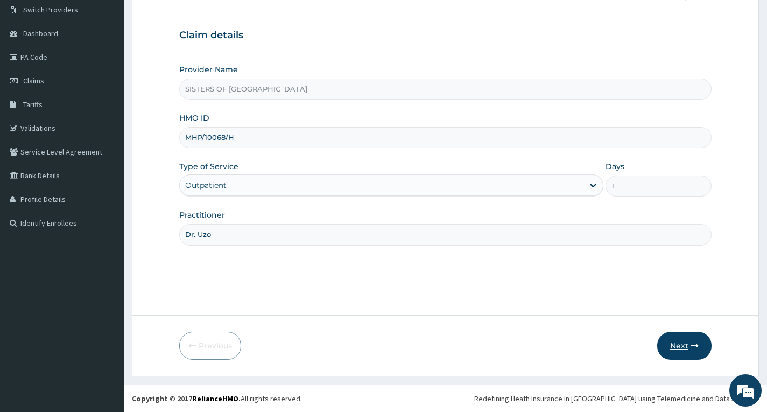
click at [681, 339] on button "Next" at bounding box center [684, 346] width 54 height 28
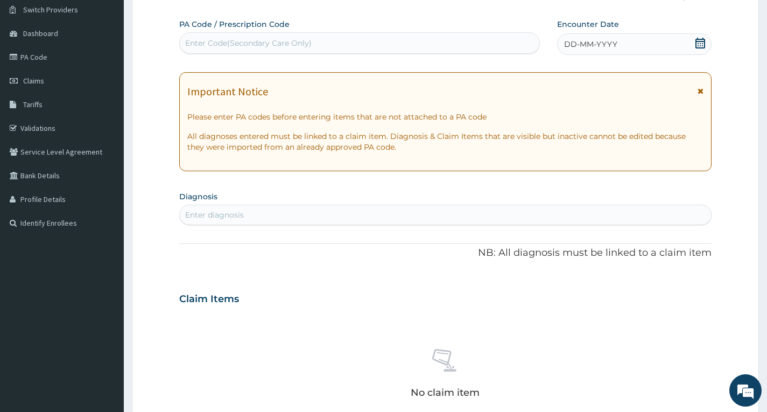
click at [349, 44] on div "Enter Code(Secondary Care Only)" at bounding box center [360, 42] width 360 height 17
type input "PA/4E98B3"
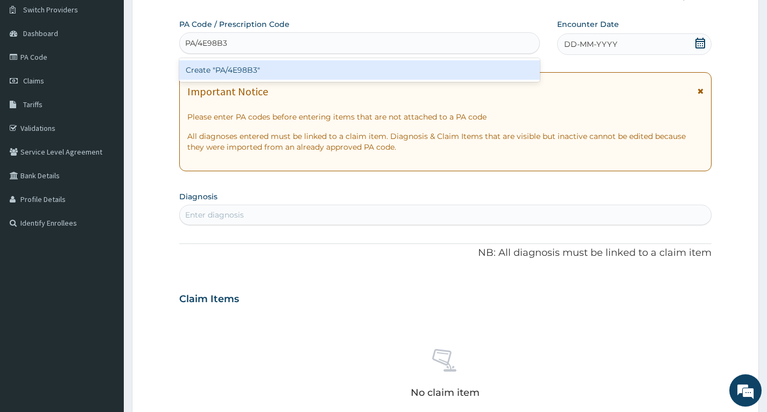
click at [355, 68] on div "Create "PA/4E98B3"" at bounding box center [359, 69] width 361 height 19
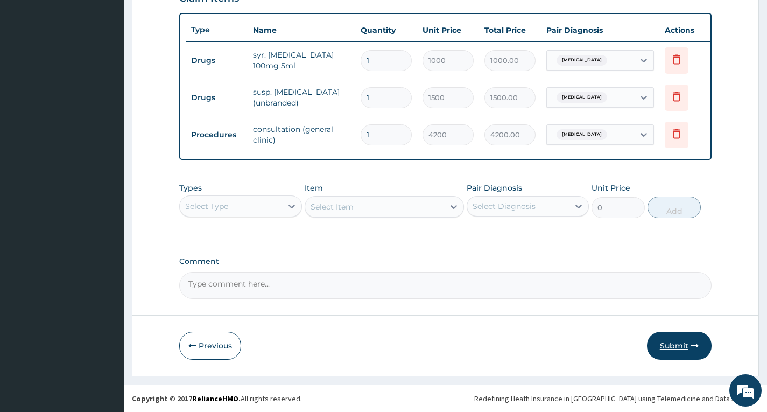
scroll to position [396, 0]
click at [671, 350] on button "Submit" at bounding box center [679, 346] width 65 height 28
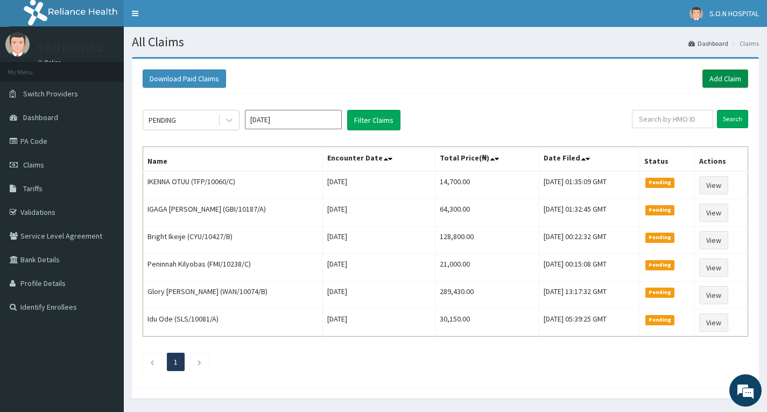
click at [733, 80] on link "Add Claim" at bounding box center [725, 78] width 46 height 18
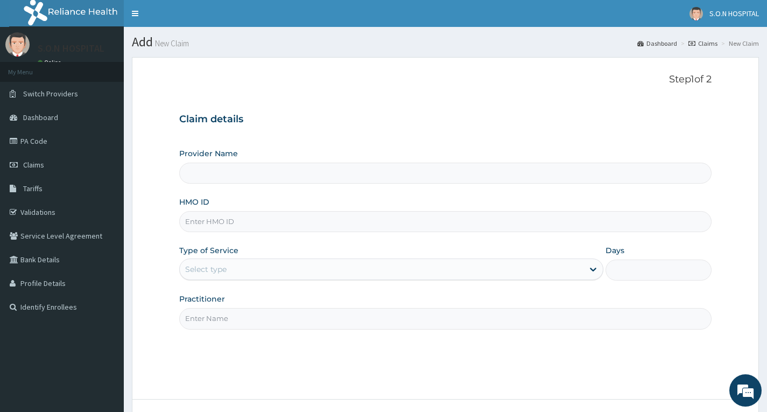
type input "SISTERS OF NATIVITY HOSPITAL"
click at [343, 224] on input "HMO ID" at bounding box center [445, 221] width 532 height 21
type input "MHP/10068/I"
click at [327, 268] on div "Select type" at bounding box center [382, 268] width 404 height 17
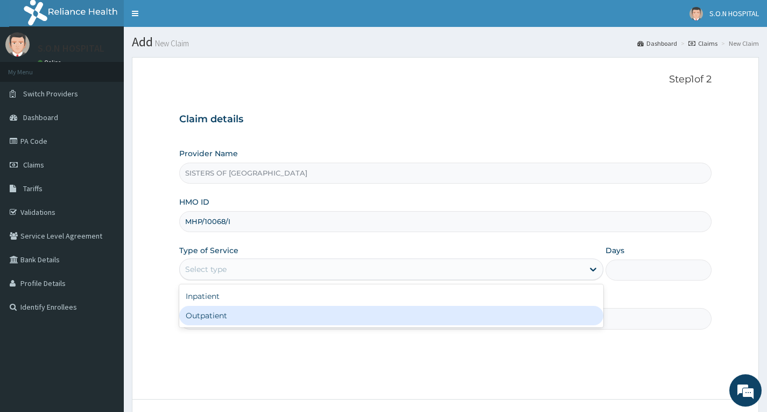
click at [320, 310] on div "Outpatient" at bounding box center [391, 315] width 424 height 19
type input "1"
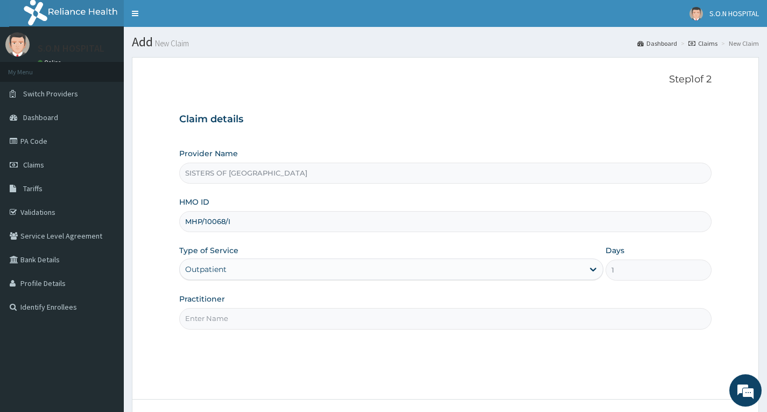
click at [322, 306] on div "Practitioner" at bounding box center [445, 311] width 532 height 36
click at [316, 316] on input "Practitioner" at bounding box center [445, 318] width 532 height 21
type input "Dr. Uzo"
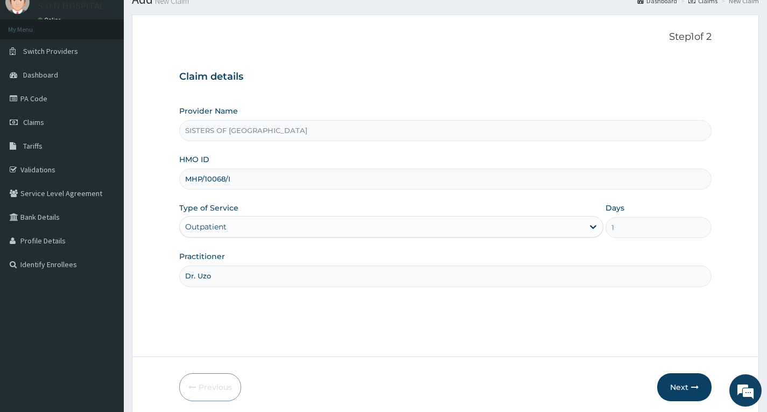
scroll to position [84, 0]
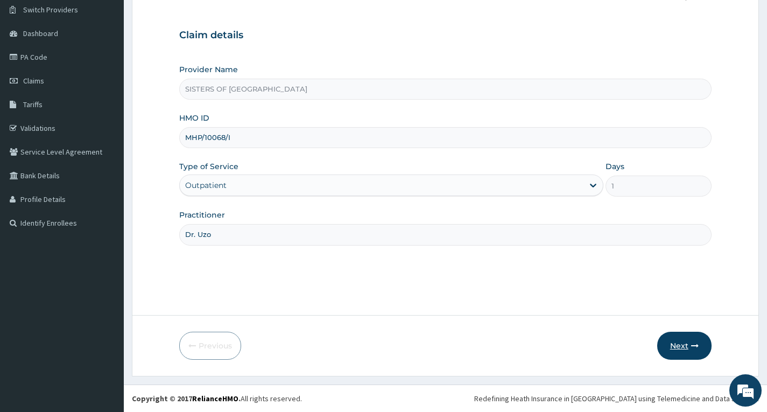
click at [694, 349] on icon "button" at bounding box center [695, 346] width 8 height 8
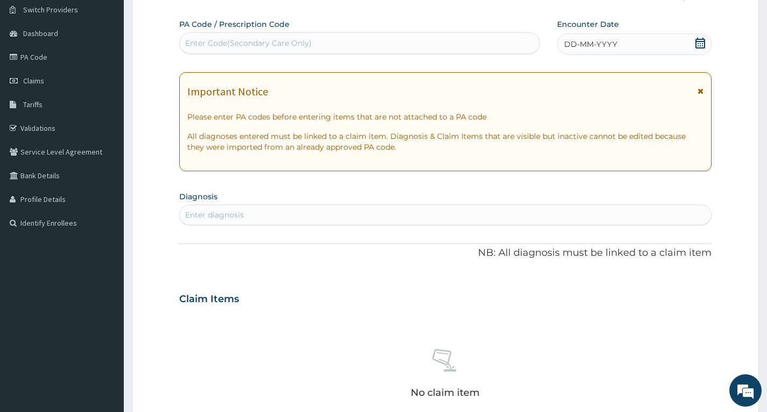
click at [385, 44] on div "Enter Code(Secondary Care Only)" at bounding box center [360, 42] width 360 height 17
type input "PA/3B29DA"
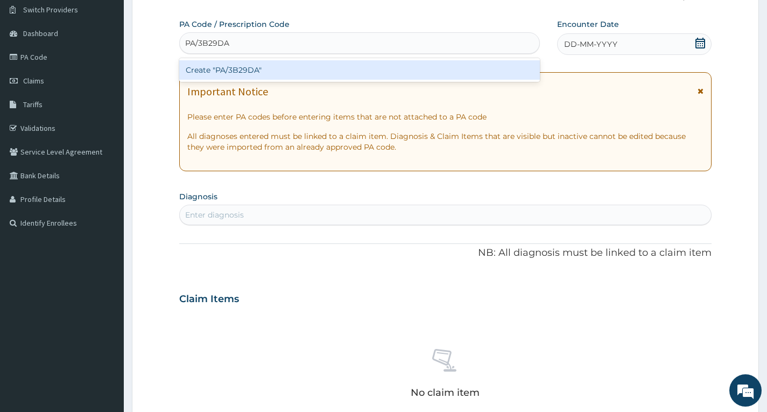
click at [384, 67] on div "Create "PA/3B29DA"" at bounding box center [359, 69] width 361 height 19
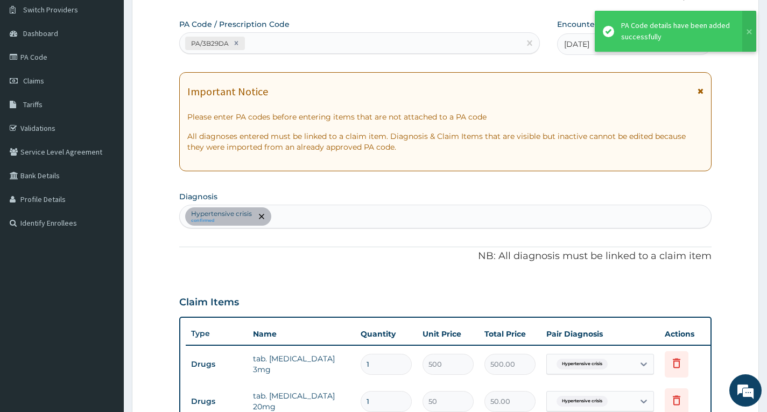
scroll to position [356, 0]
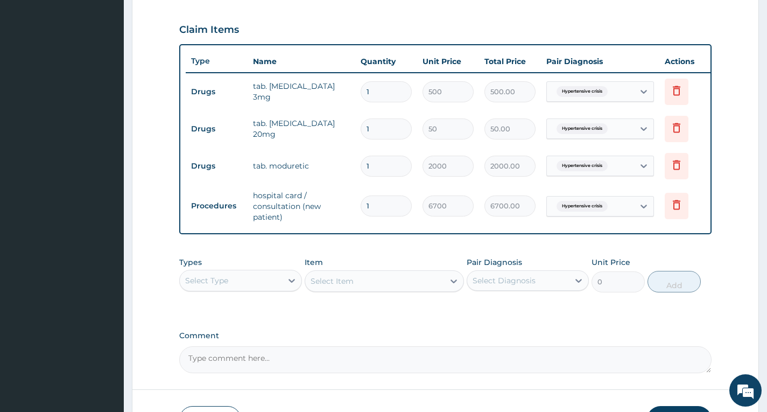
click at [382, 124] on input "1" at bounding box center [386, 128] width 51 height 21
type input "10"
type input "500.00"
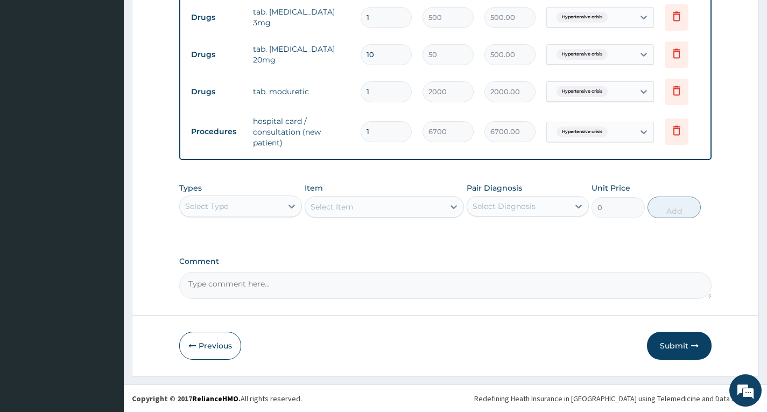
scroll to position [439, 0]
type input "10"
click at [691, 356] on button "Submit" at bounding box center [679, 346] width 65 height 28
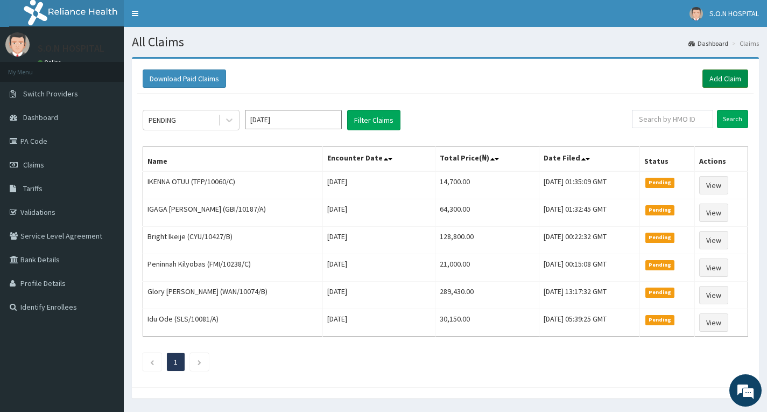
click at [716, 79] on link "Add Claim" at bounding box center [725, 78] width 46 height 18
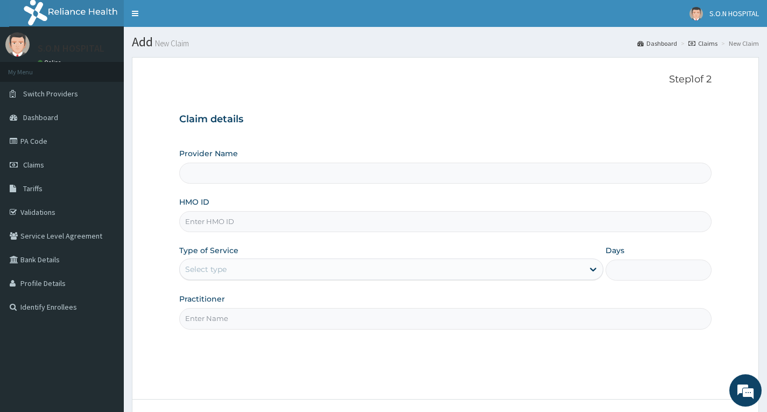
type input "SISTERS OF [GEOGRAPHIC_DATA]"
click at [265, 222] on input "HMO ID" at bounding box center [445, 221] width 532 height 21
type input "IGV/10001/A"
click at [311, 271] on div "Select type" at bounding box center [382, 268] width 404 height 17
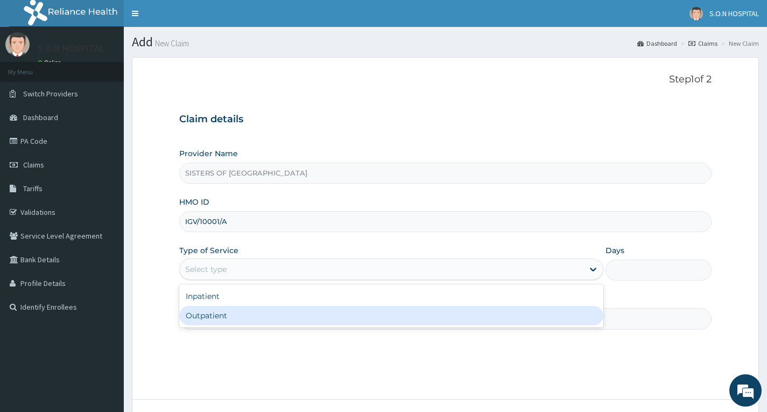
click at [307, 314] on div "Outpatient" at bounding box center [391, 315] width 424 height 19
type input "1"
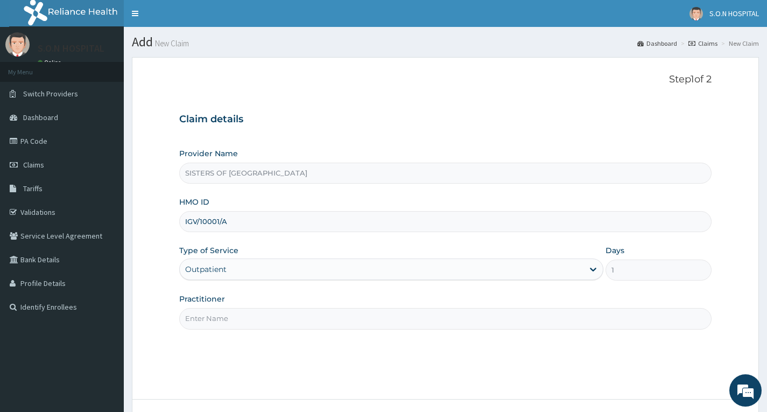
click at [308, 316] on input "Practitioner" at bounding box center [445, 318] width 532 height 21
type input "Dr. Uzo"
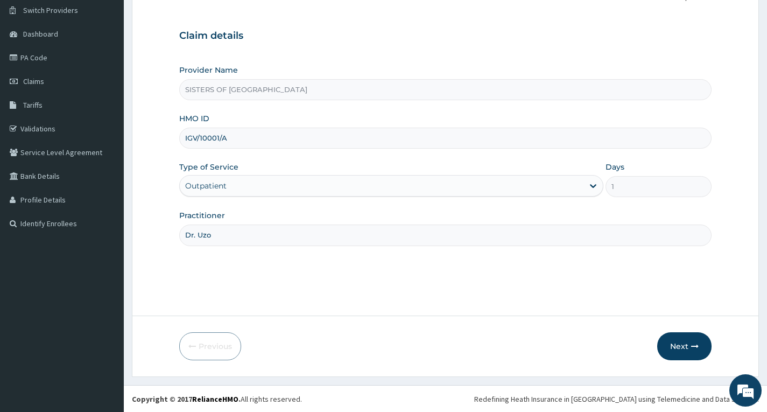
scroll to position [84, 0]
click at [682, 342] on button "Next" at bounding box center [684, 346] width 54 height 28
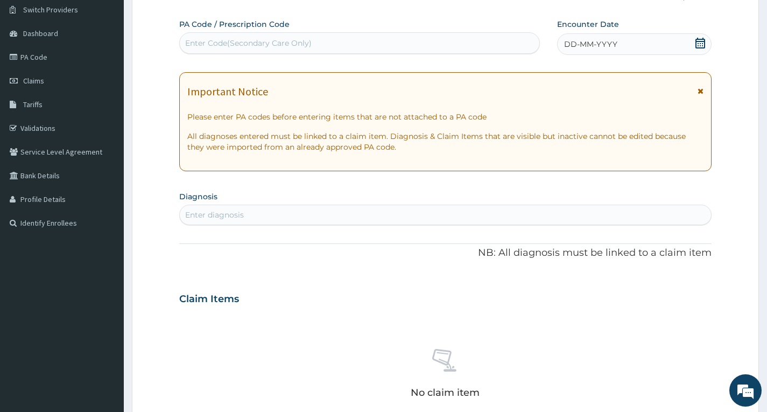
click at [389, 46] on div "Enter Code(Secondary Care Only)" at bounding box center [360, 42] width 360 height 17
type input "PA/C35118"
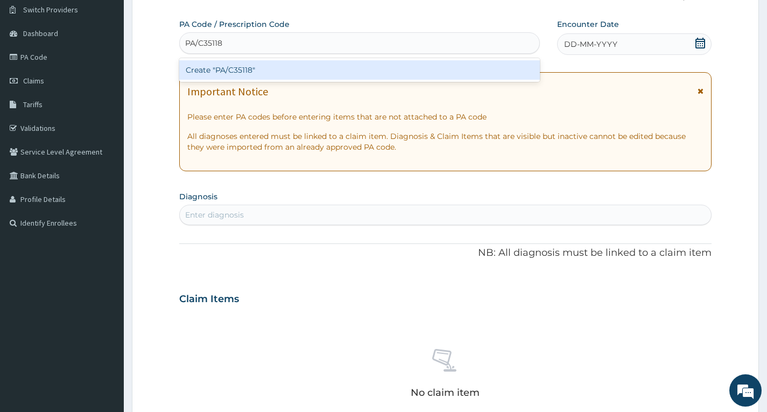
click at [375, 74] on div "Create "PA/C35118"" at bounding box center [359, 69] width 361 height 19
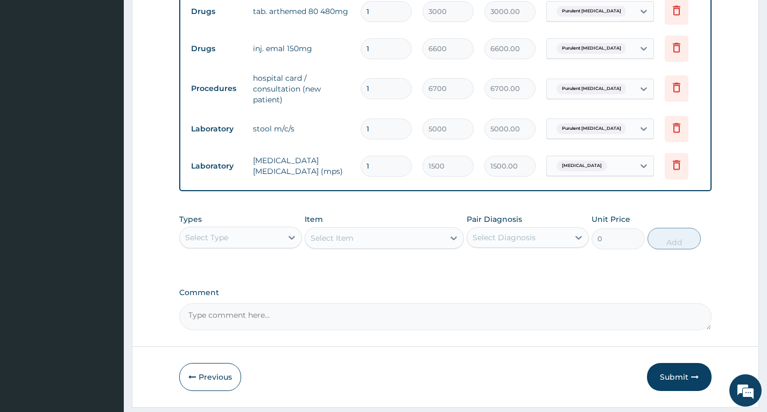
scroll to position [550, 0]
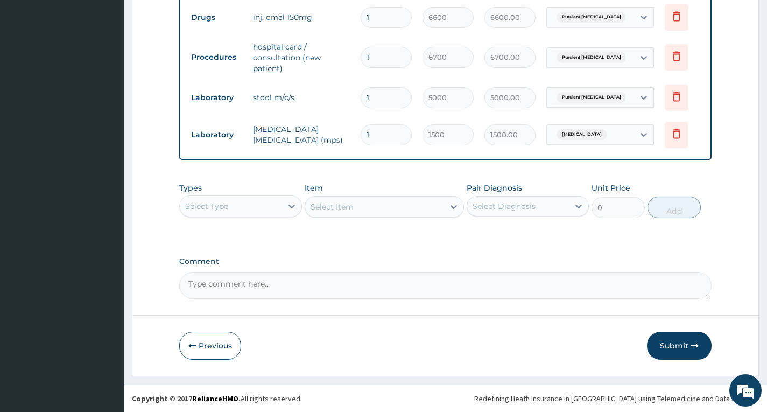
drag, startPoint x: 683, startPoint y: 343, endPoint x: 685, endPoint y: 338, distance: 5.8
click at [684, 343] on button "Submit" at bounding box center [679, 346] width 65 height 28
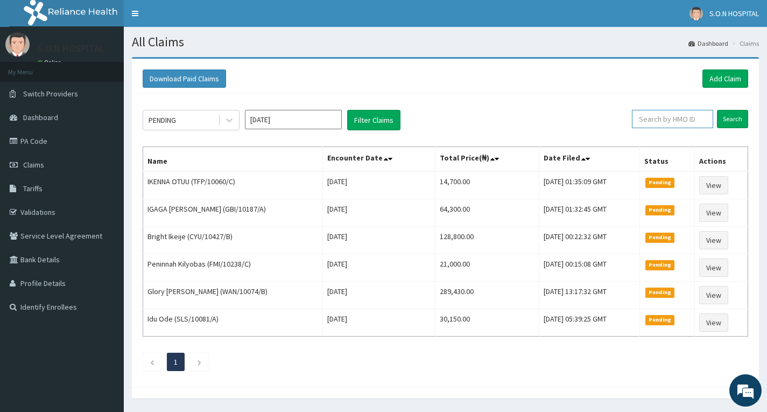
click at [684, 126] on input "text" at bounding box center [672, 119] width 81 height 18
type input "IGV/10001/A"
click at [735, 117] on input "Search" at bounding box center [732, 119] width 31 height 18
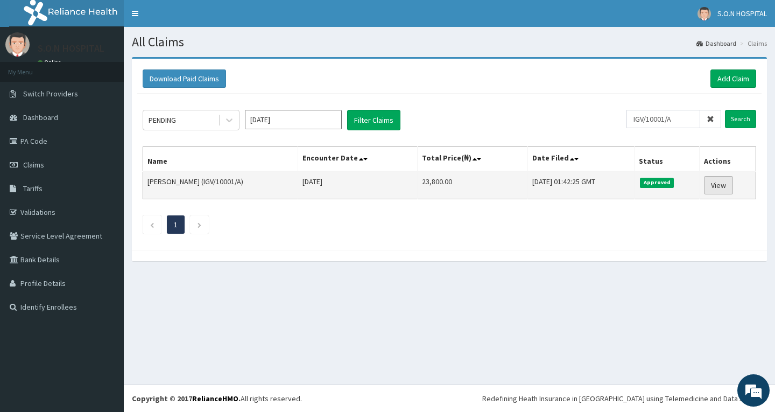
click at [723, 190] on link "View" at bounding box center [718, 185] width 29 height 18
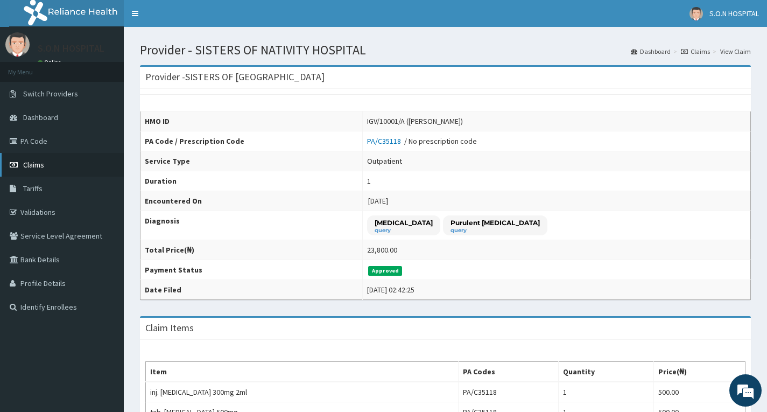
click at [82, 167] on link "Claims" at bounding box center [62, 165] width 124 height 24
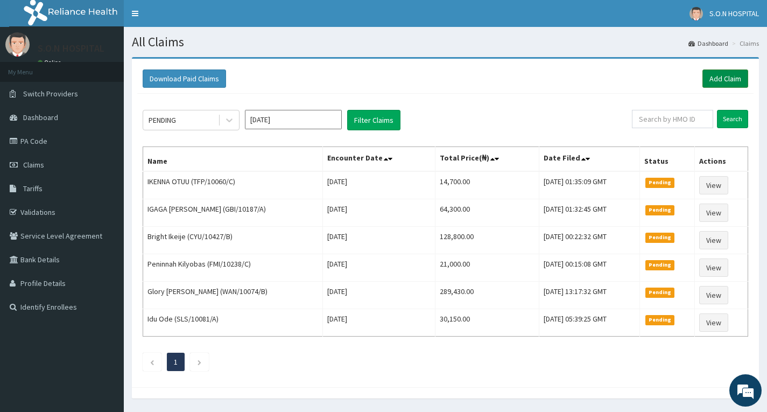
click at [731, 73] on link "Add Claim" at bounding box center [725, 78] width 46 height 18
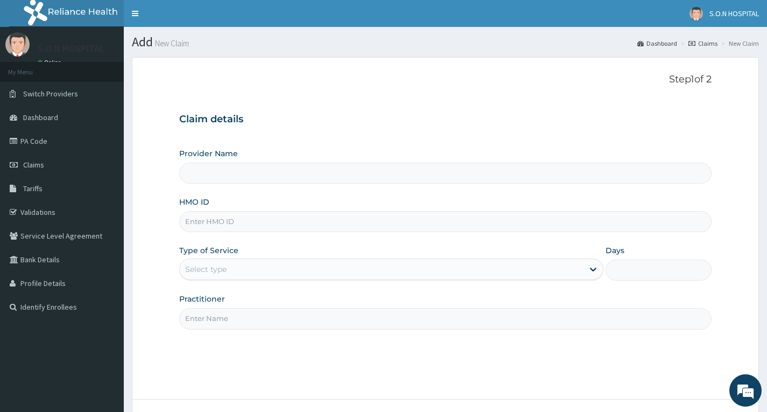
click at [258, 214] on input "HMO ID" at bounding box center [445, 221] width 532 height 21
type input "SISTERS OF [GEOGRAPHIC_DATA]"
type input "IGV/10001/C"
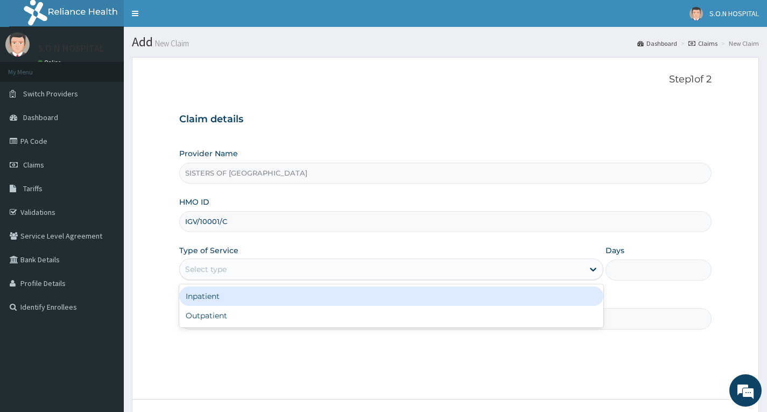
click at [273, 269] on div "Select type" at bounding box center [382, 268] width 404 height 17
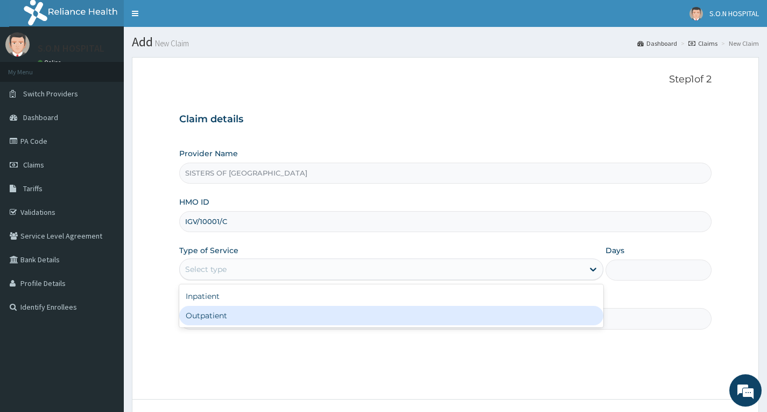
click at [266, 320] on div "Outpatient" at bounding box center [391, 315] width 424 height 19
type input "1"
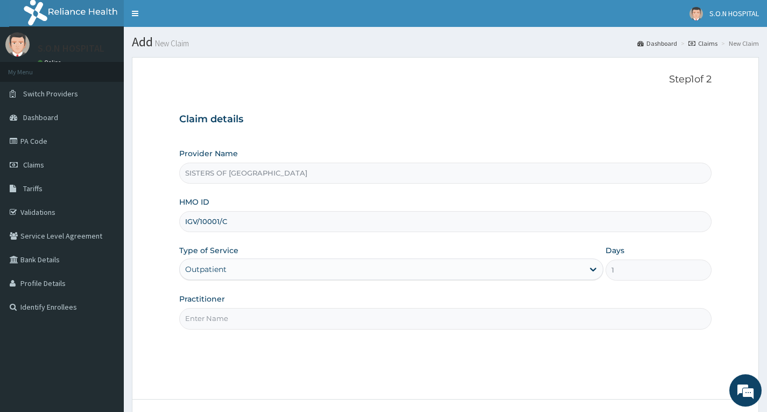
click at [265, 316] on input "Practitioner" at bounding box center [445, 318] width 532 height 21
type input "Dr. Miracle"
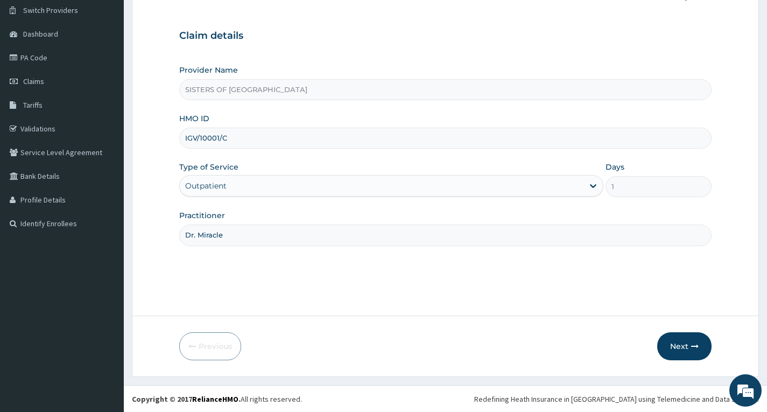
scroll to position [84, 0]
click at [679, 355] on button "Next" at bounding box center [684, 346] width 54 height 28
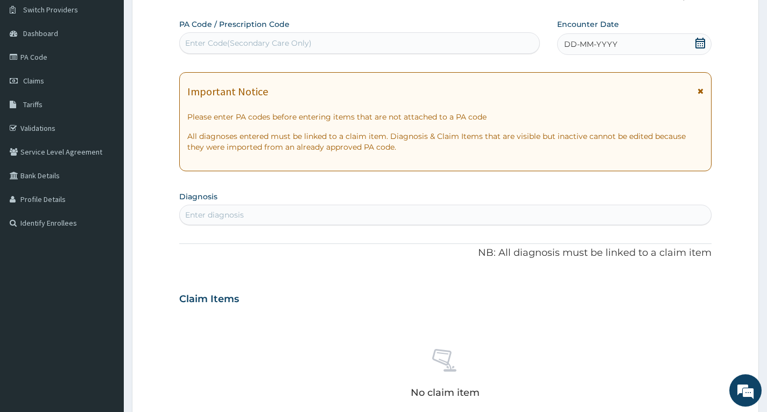
click at [272, 39] on div "Enter Code(Secondary Care Only)" at bounding box center [248, 43] width 126 height 11
type input "PA/88FAF7"
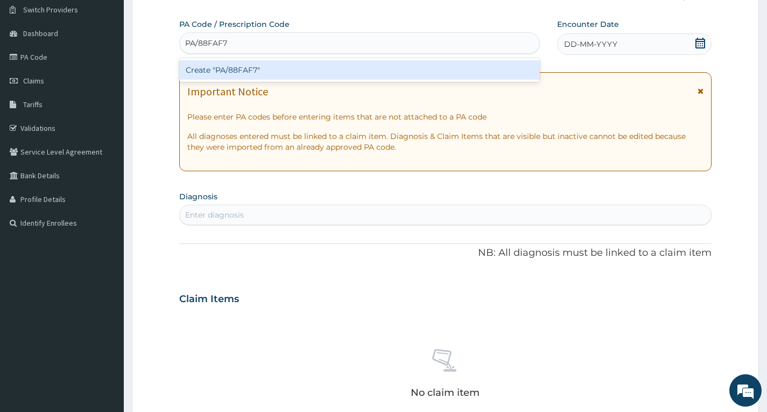
click at [280, 73] on div "Create "PA/88FAF7"" at bounding box center [359, 69] width 361 height 19
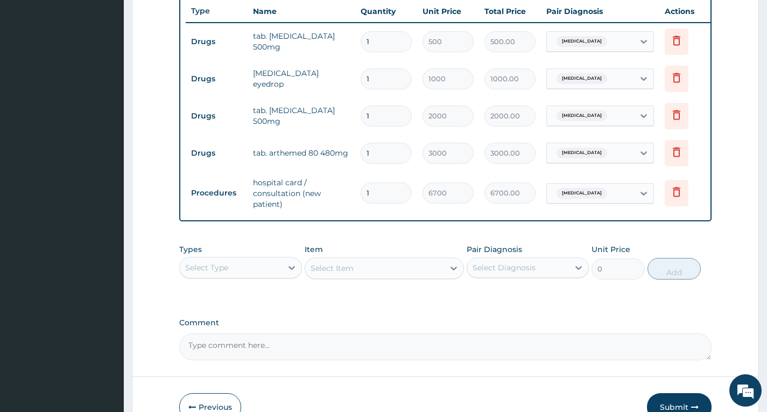
scroll to position [476, 0]
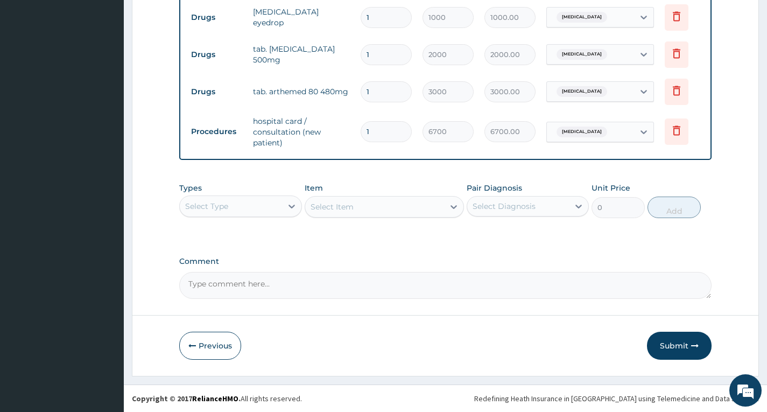
click at [699, 343] on button "Submit" at bounding box center [679, 346] width 65 height 28
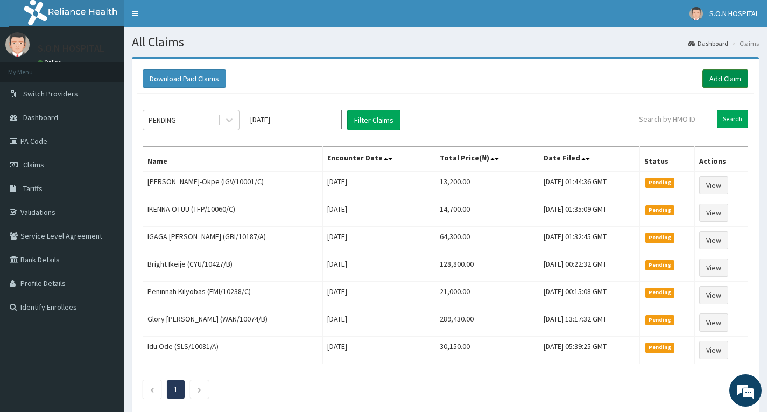
click at [735, 80] on link "Add Claim" at bounding box center [725, 78] width 46 height 18
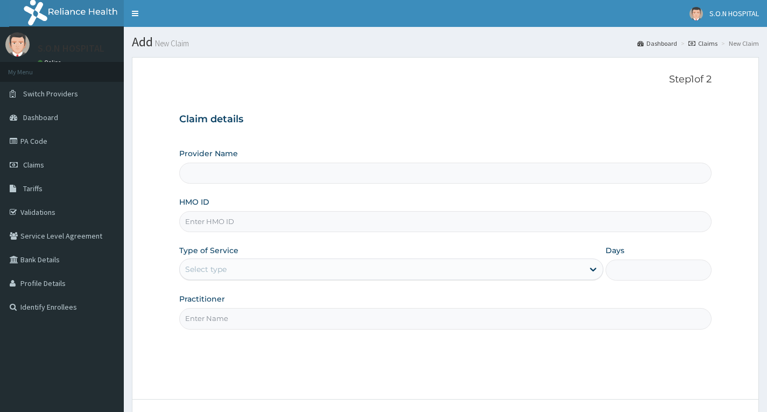
type input "SISTERS OF [GEOGRAPHIC_DATA]"
click at [281, 220] on input "HMO ID" at bounding box center [445, 221] width 532 height 21
type input "SBL/10319/A"
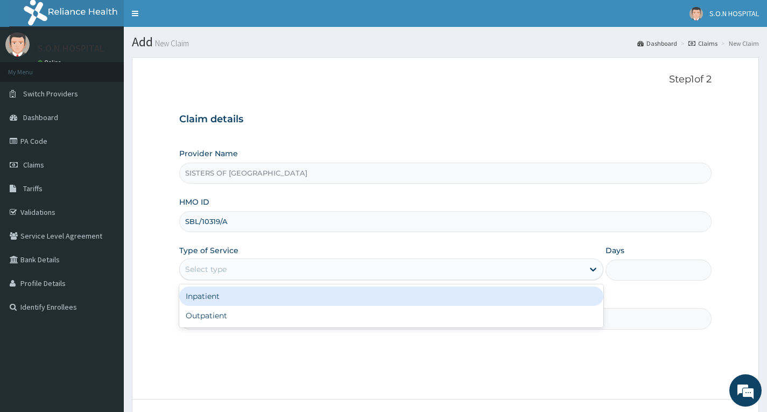
click at [269, 262] on div "Select type" at bounding box center [382, 268] width 404 height 17
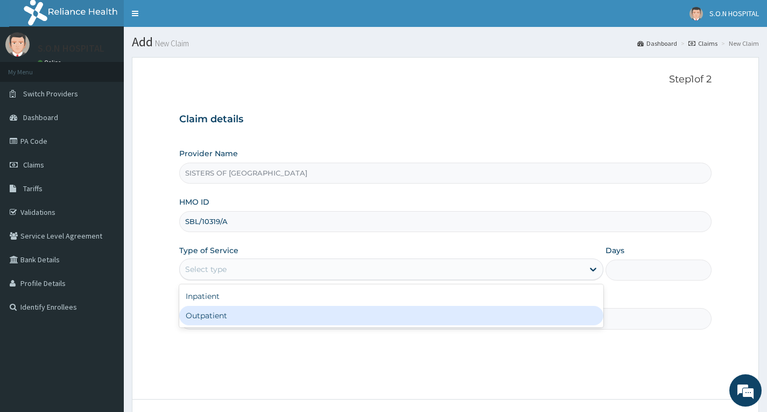
click at [266, 316] on div "Outpatient" at bounding box center [391, 315] width 424 height 19
type input "1"
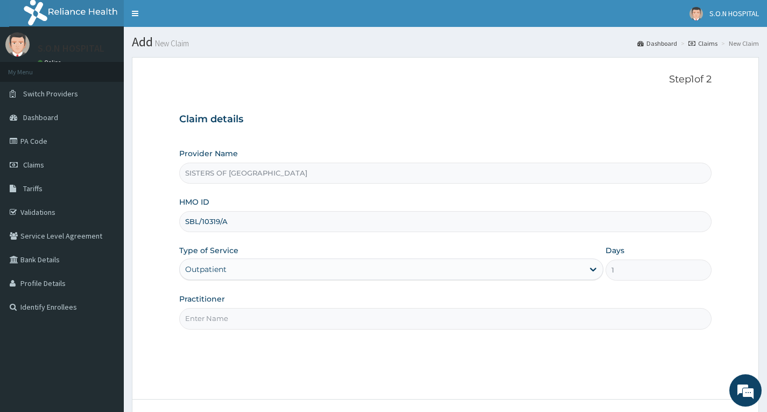
click at [279, 326] on input "Practitioner" at bounding box center [445, 318] width 532 height 21
type input "Dr. Uzo"
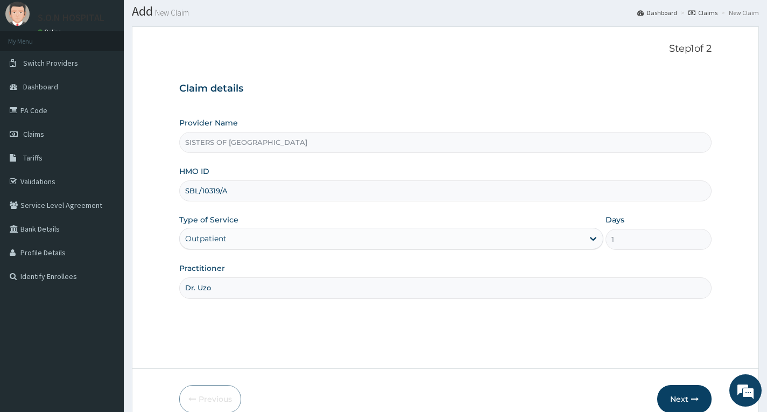
scroll to position [84, 0]
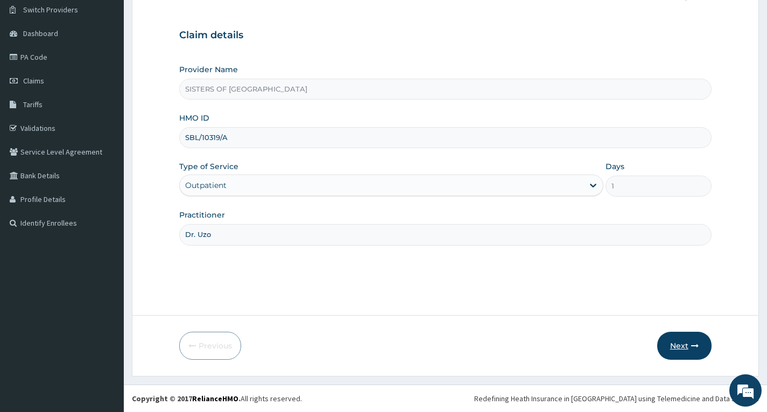
click at [696, 339] on button "Next" at bounding box center [684, 346] width 54 height 28
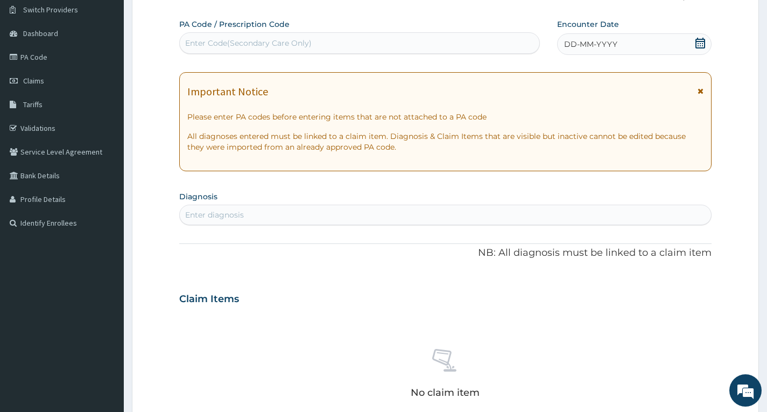
click at [272, 37] on div "Enter Code(Secondary Care Only)" at bounding box center [360, 42] width 360 height 17
type input "PA/9A6705"
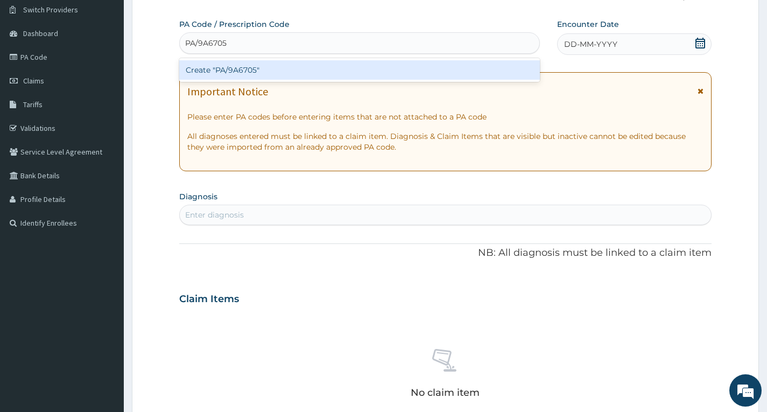
click at [261, 76] on div "Create "PA/9A6705"" at bounding box center [359, 69] width 361 height 19
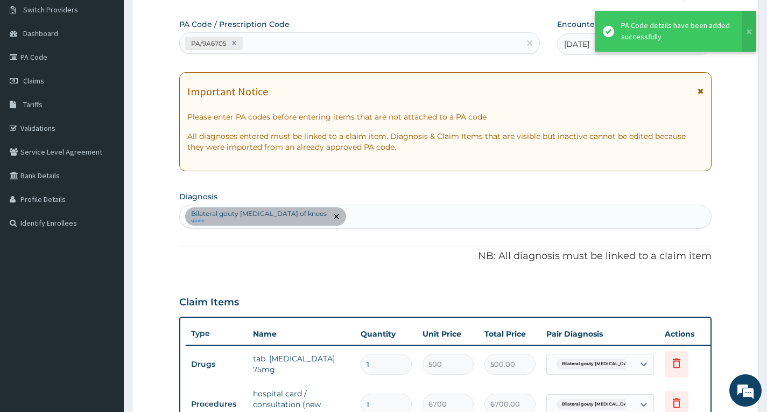
scroll to position [397, 0]
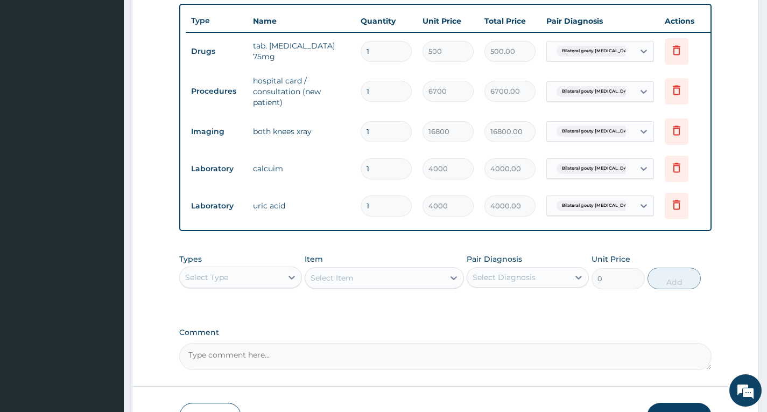
click at [382, 45] on input "1" at bounding box center [386, 51] width 51 height 21
type input "10"
type input "5000.00"
type input "1"
type input "500.00"
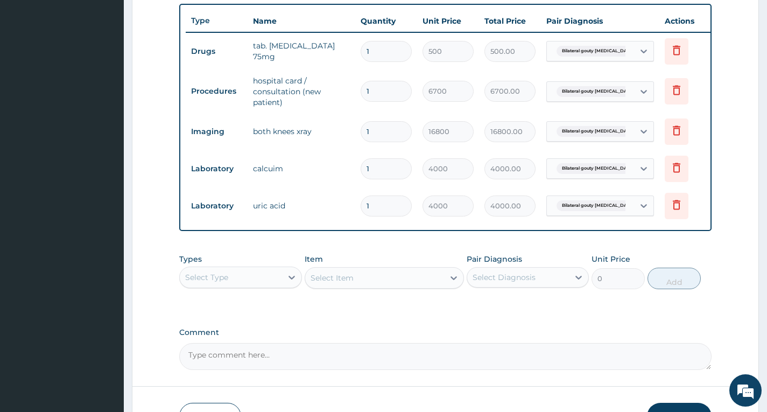
type input "0.00"
type input "6"
type input "3000.00"
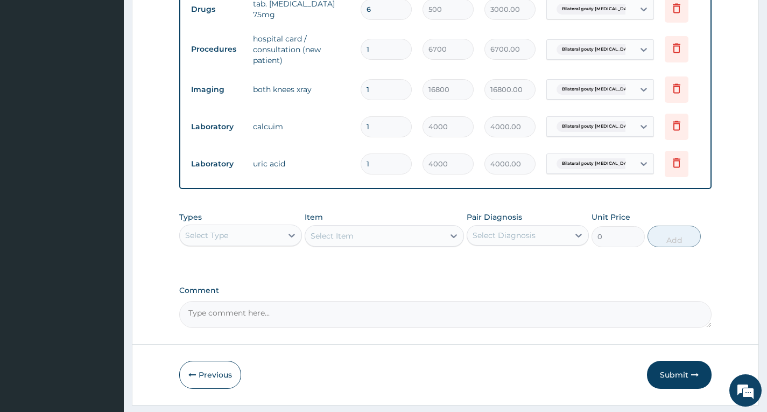
scroll to position [476, 0]
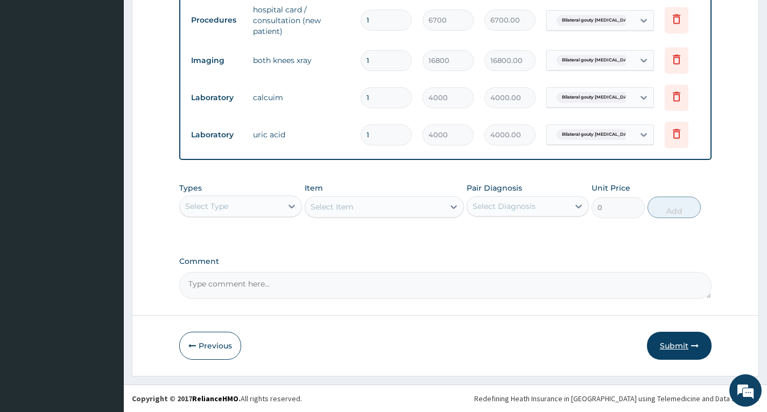
type input "6"
click at [687, 352] on button "Submit" at bounding box center [679, 346] width 65 height 28
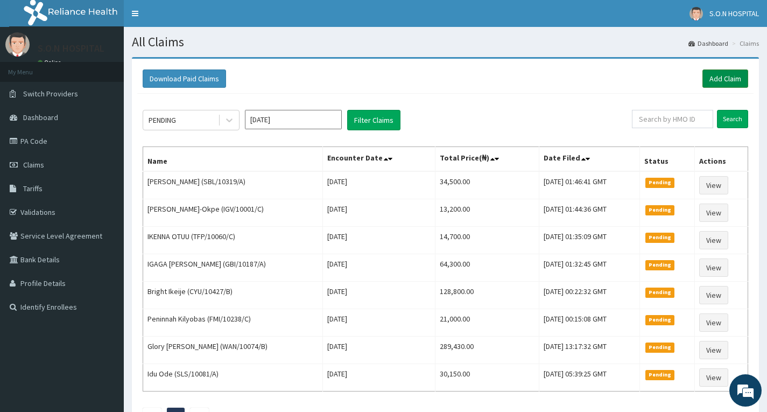
click at [725, 79] on link "Add Claim" at bounding box center [725, 78] width 46 height 18
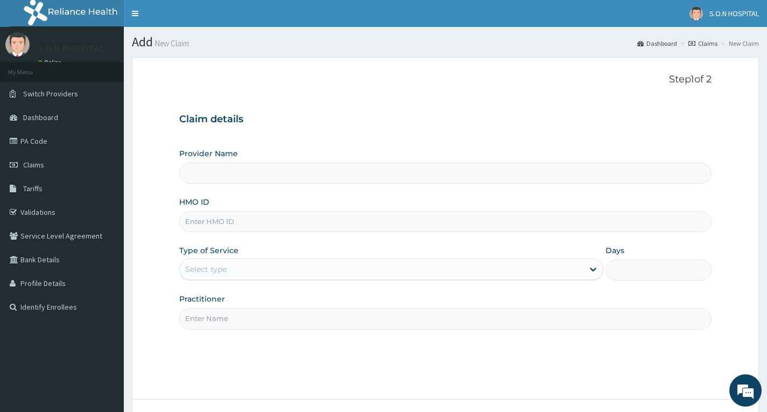
type input "SISTERS OF [GEOGRAPHIC_DATA]"
click at [268, 220] on input "HMO ID" at bounding box center [445, 221] width 532 height 21
type input "MYD/10046/A"
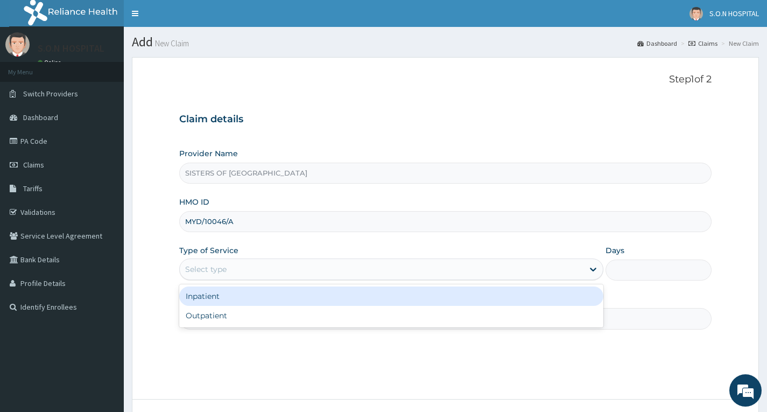
click at [291, 273] on div "Select type" at bounding box center [382, 268] width 404 height 17
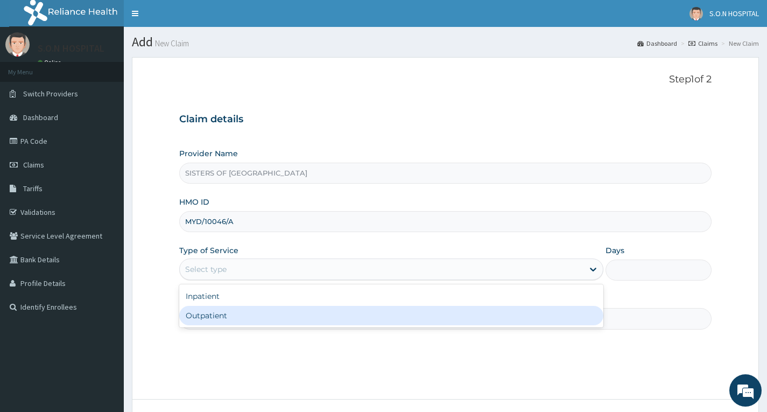
click at [285, 313] on div "Outpatient" at bounding box center [391, 315] width 424 height 19
type input "1"
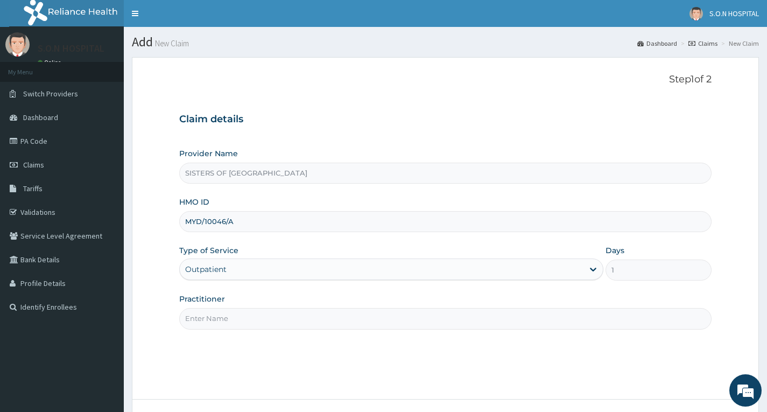
click at [283, 313] on input "Practitioner" at bounding box center [445, 318] width 532 height 21
type input "Dr. Uzo"
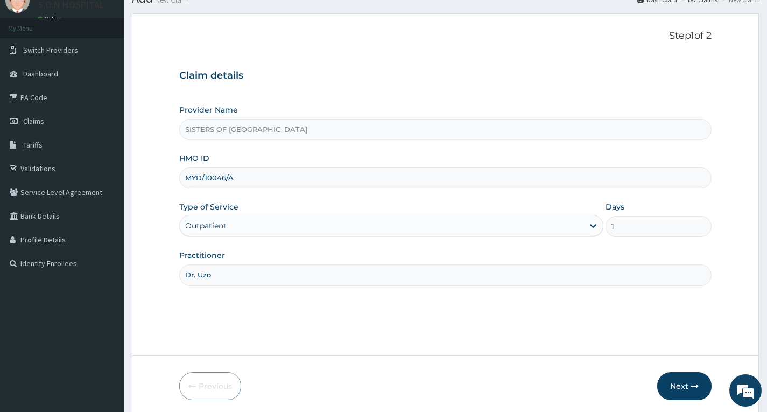
scroll to position [84, 0]
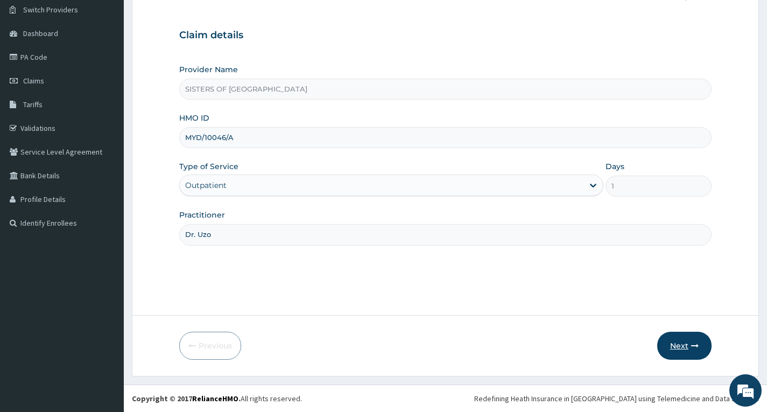
click at [684, 338] on button "Next" at bounding box center [684, 346] width 54 height 28
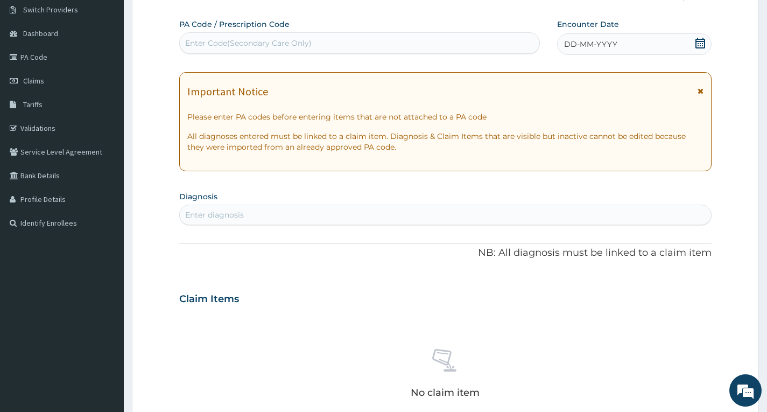
click at [260, 42] on div "Enter Code(Secondary Care Only)" at bounding box center [248, 43] width 126 height 11
type input "PA/1A2717"
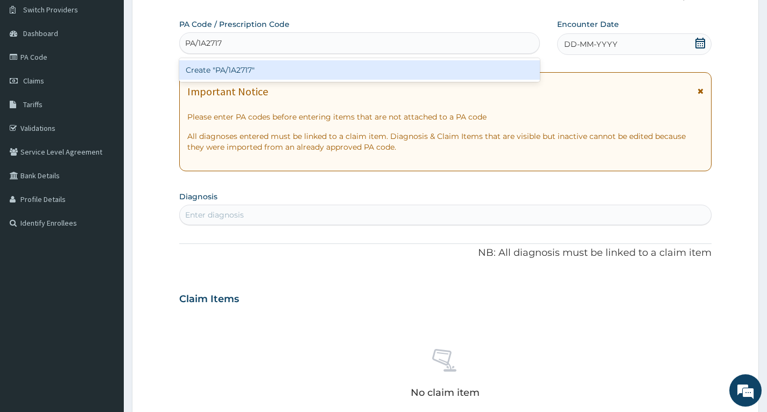
click at [376, 69] on div "Create "PA/1A2717"" at bounding box center [359, 69] width 361 height 19
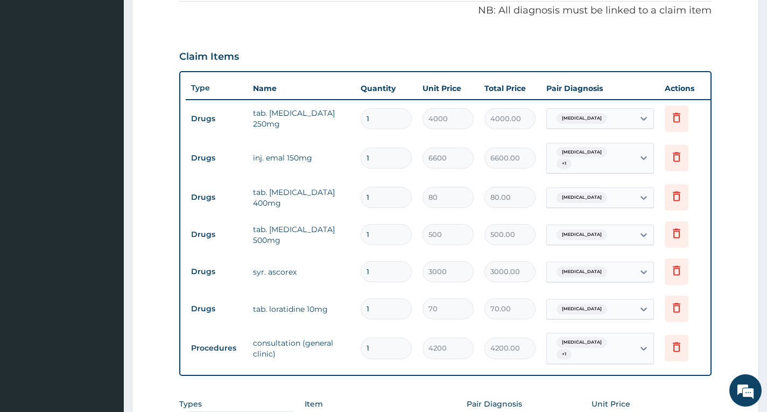
scroll to position [310, 0]
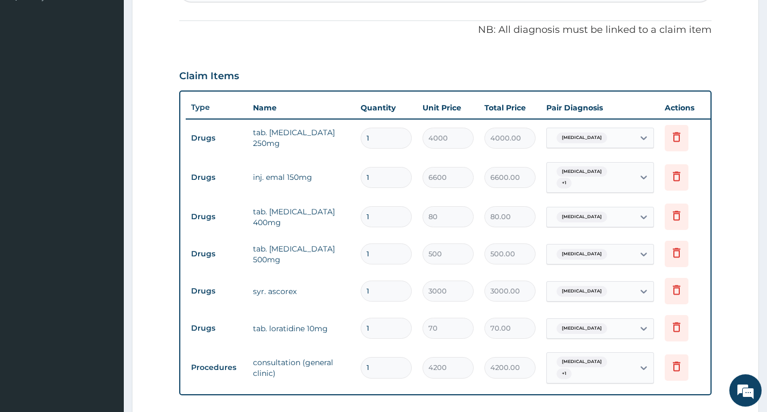
click at [389, 184] on input "1" at bounding box center [386, 177] width 51 height 21
type input "0.00"
type input "2"
type input "13200.00"
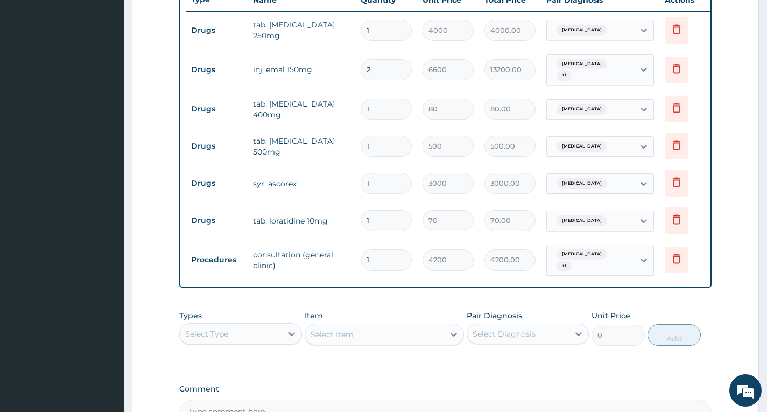
type input "2"
click at [250, 342] on div "Select Type" at bounding box center [231, 333] width 102 height 17
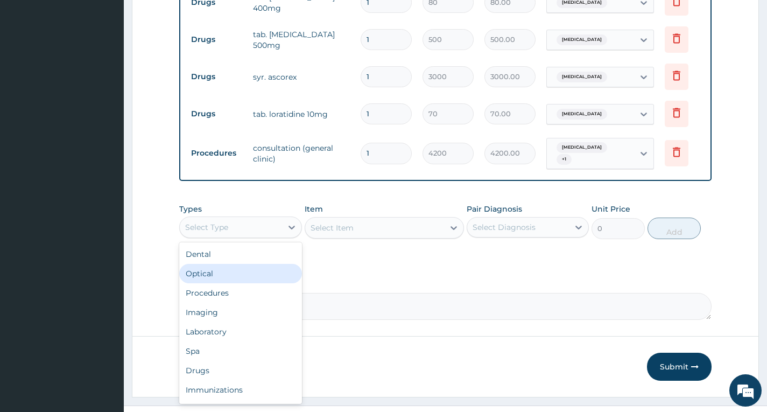
scroll to position [525, 0]
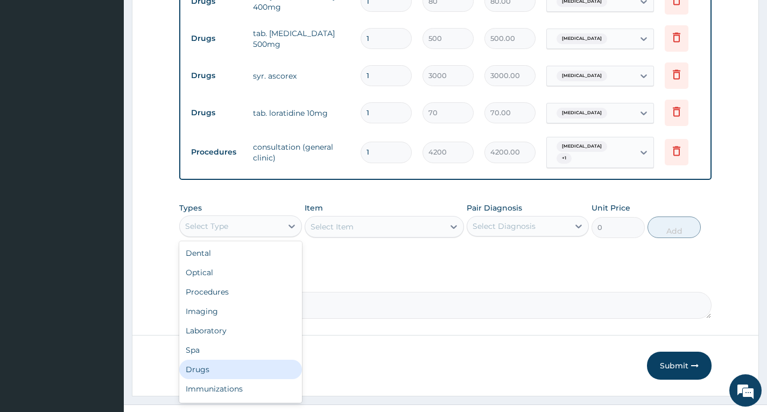
click at [249, 379] on div "Drugs" at bounding box center [240, 369] width 122 height 19
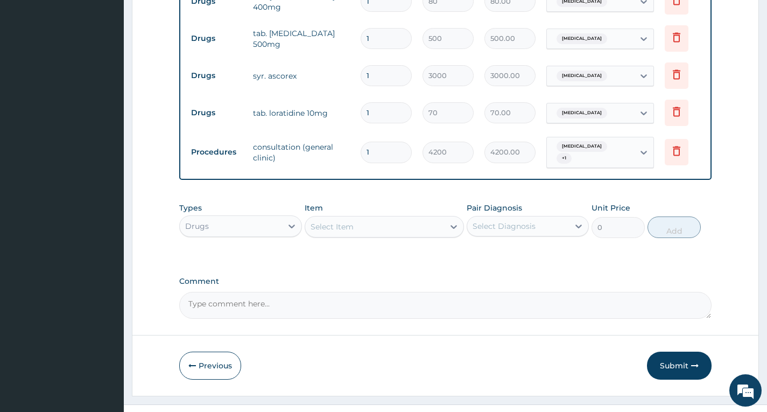
click at [399, 237] on div "Select Item" at bounding box center [385, 227] width 160 height 22
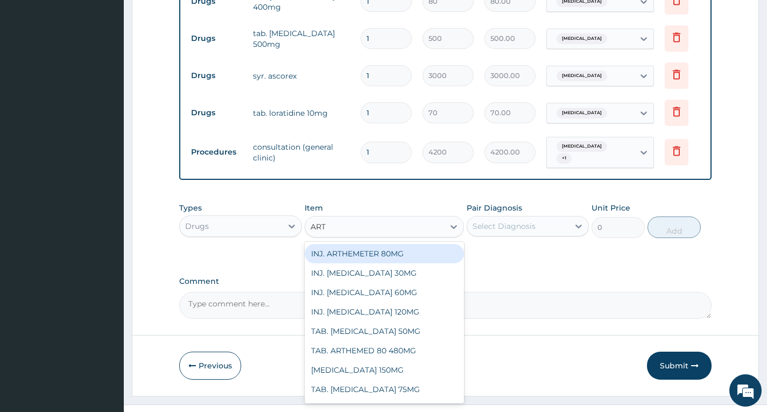
type input "ARTH"
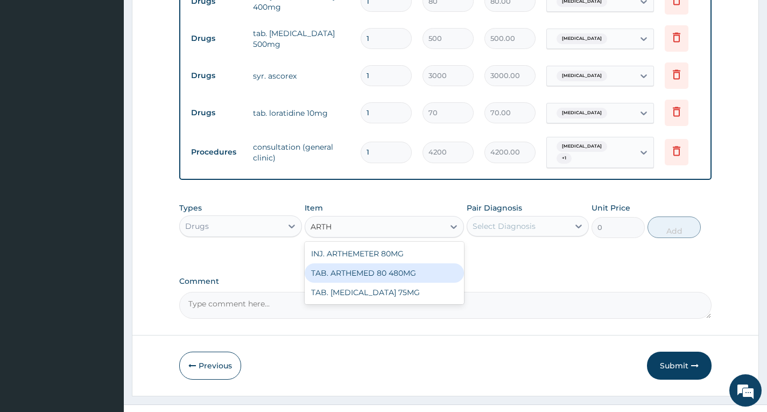
click at [421, 283] on div "TAB. ARTHEMED 80 480MG" at bounding box center [385, 272] width 160 height 19
type input "3000"
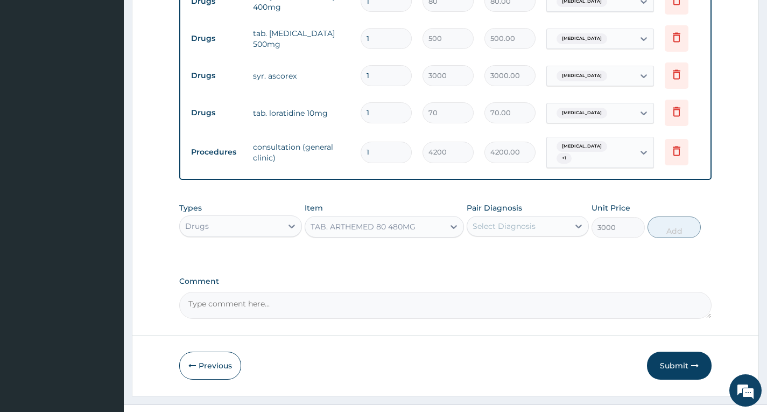
click at [568, 235] on div "Select Diagnosis" at bounding box center [518, 225] width 102 height 17
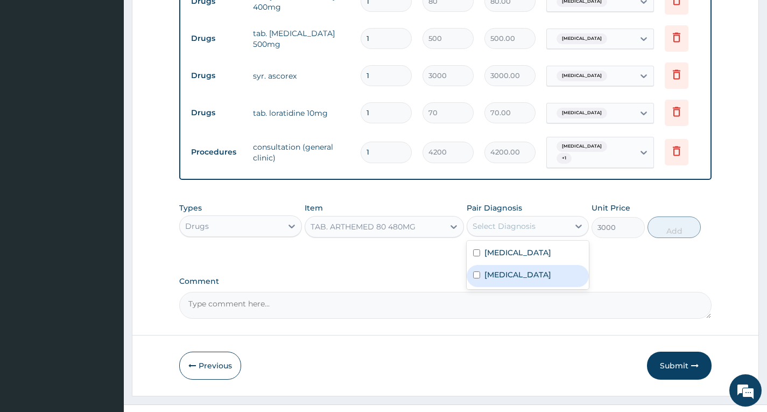
click at [554, 287] on div "Malaria" at bounding box center [528, 276] width 122 height 22
checkbox input "true"
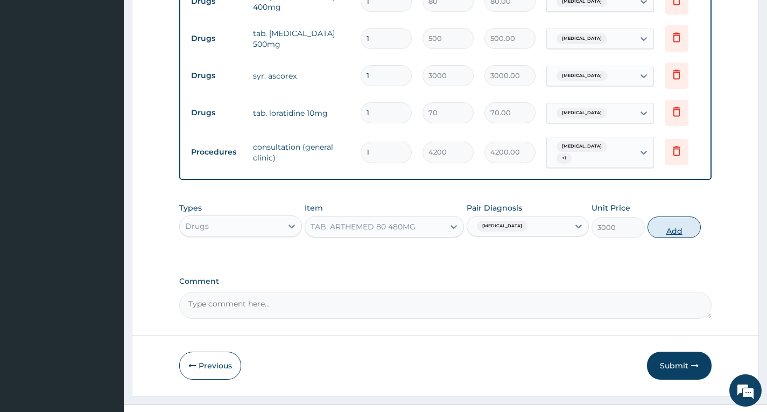
click at [666, 238] on button "Add" at bounding box center [673, 227] width 53 height 22
type input "0"
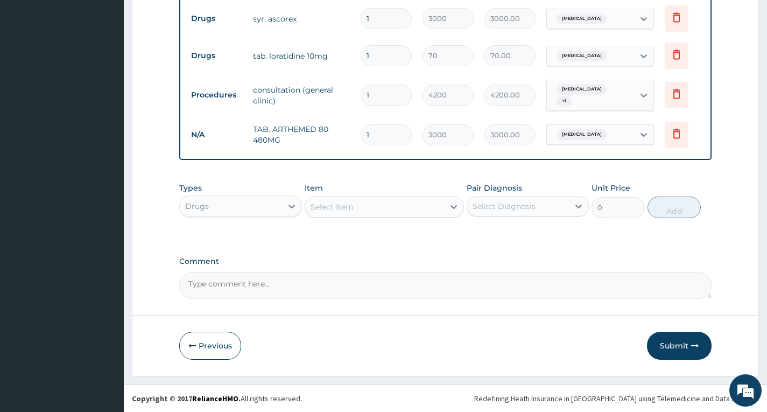
scroll to position [590, 0]
click at [677, 347] on button "Submit" at bounding box center [679, 346] width 65 height 28
